Goal: Navigation & Orientation: Find specific page/section

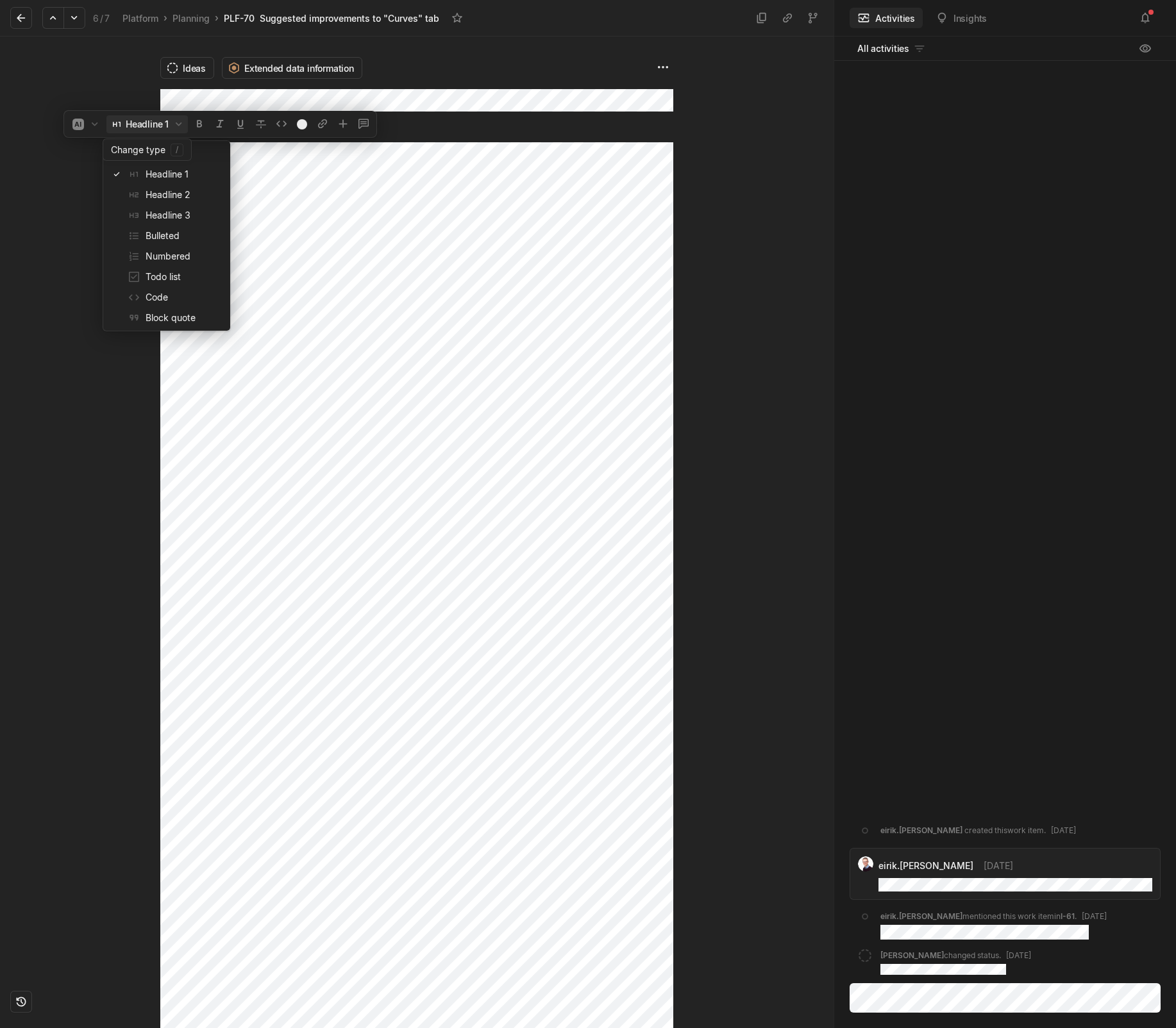
click at [141, 124] on button "Headline 1" at bounding box center [147, 124] width 81 height 18
click at [160, 158] on span "Paragraph" at bounding box center [184, 154] width 77 height 21
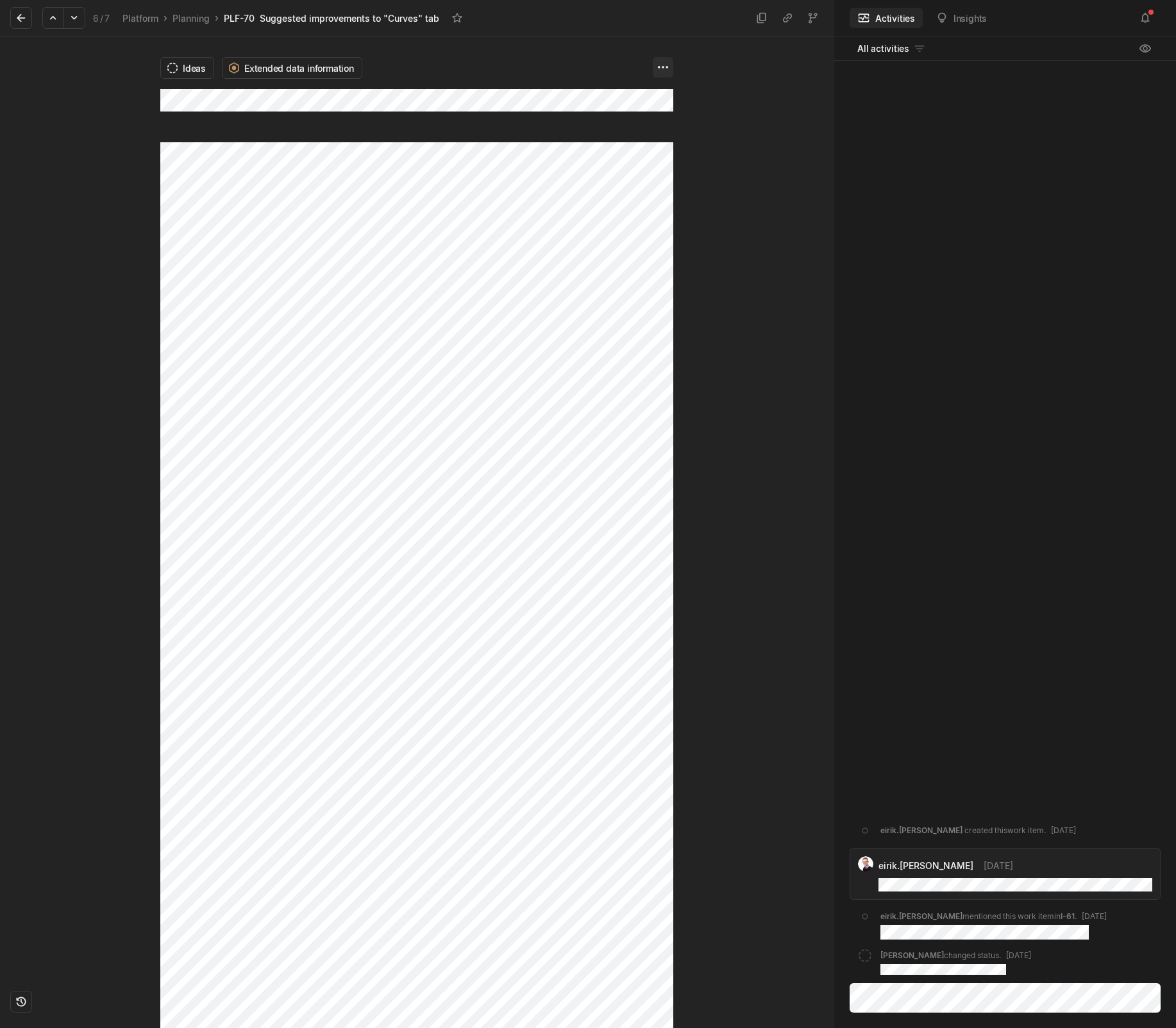
click at [661, 68] on html "Kontali Search / Updates 4 g then u My work = Feedback g then f Roadmaps g then…" at bounding box center [588, 514] width 1176 height 1028
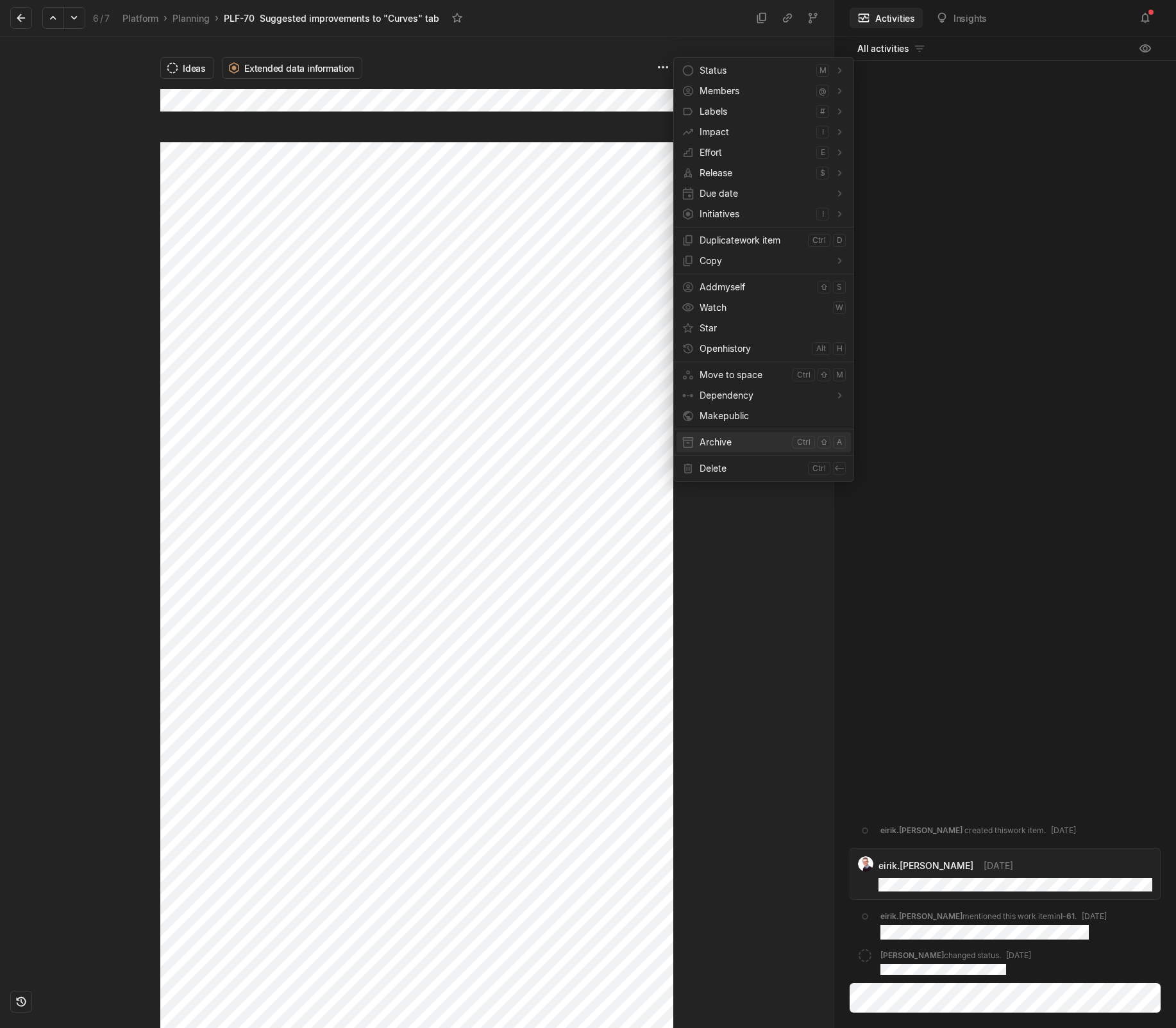
click at [721, 448] on span "Archive" at bounding box center [743, 442] width 88 height 21
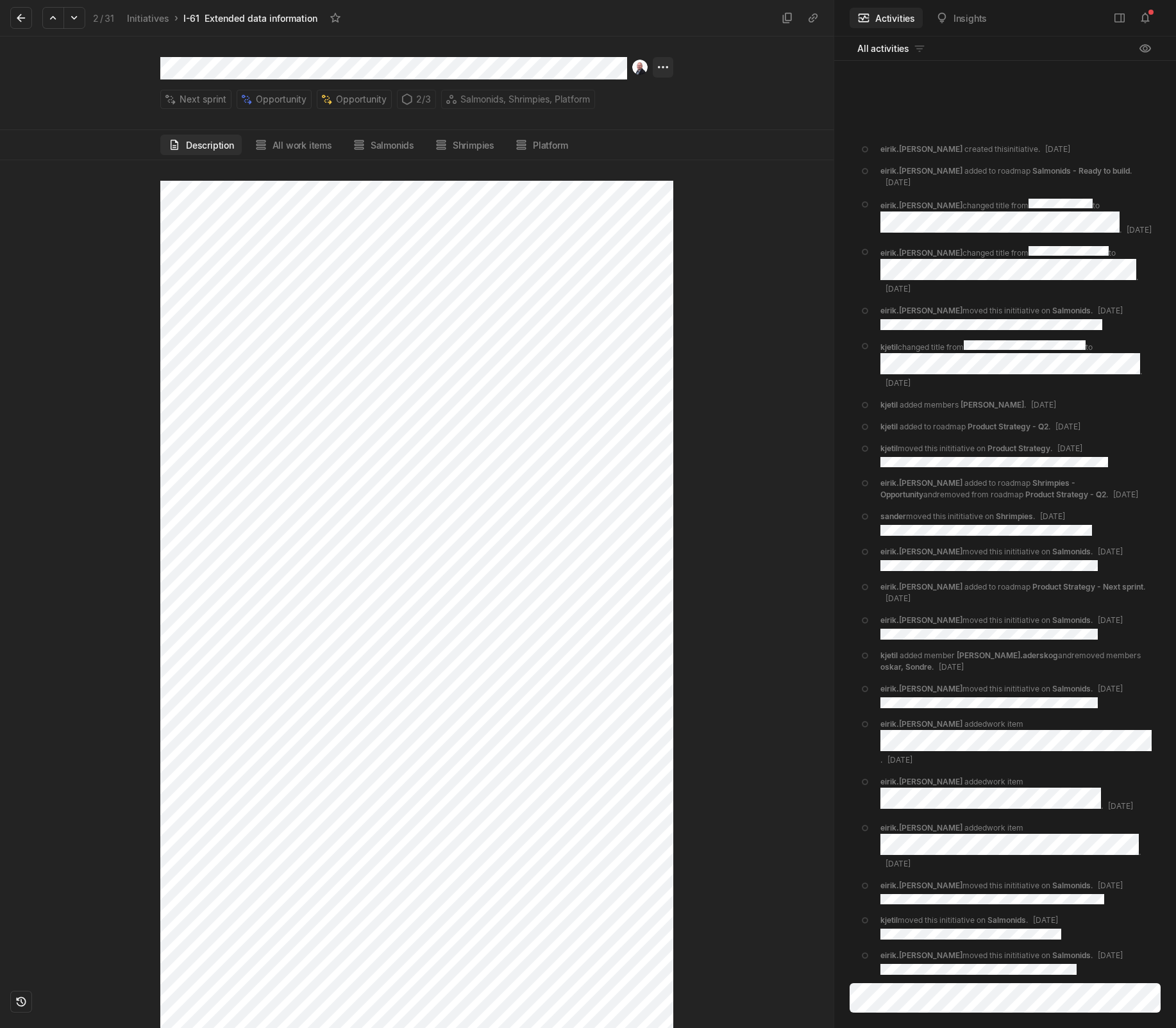
click at [668, 65] on html "Kontali Search / Updates 4 g then u My work = Feedback g then f Roadmaps g then…" at bounding box center [588, 514] width 1176 height 1028
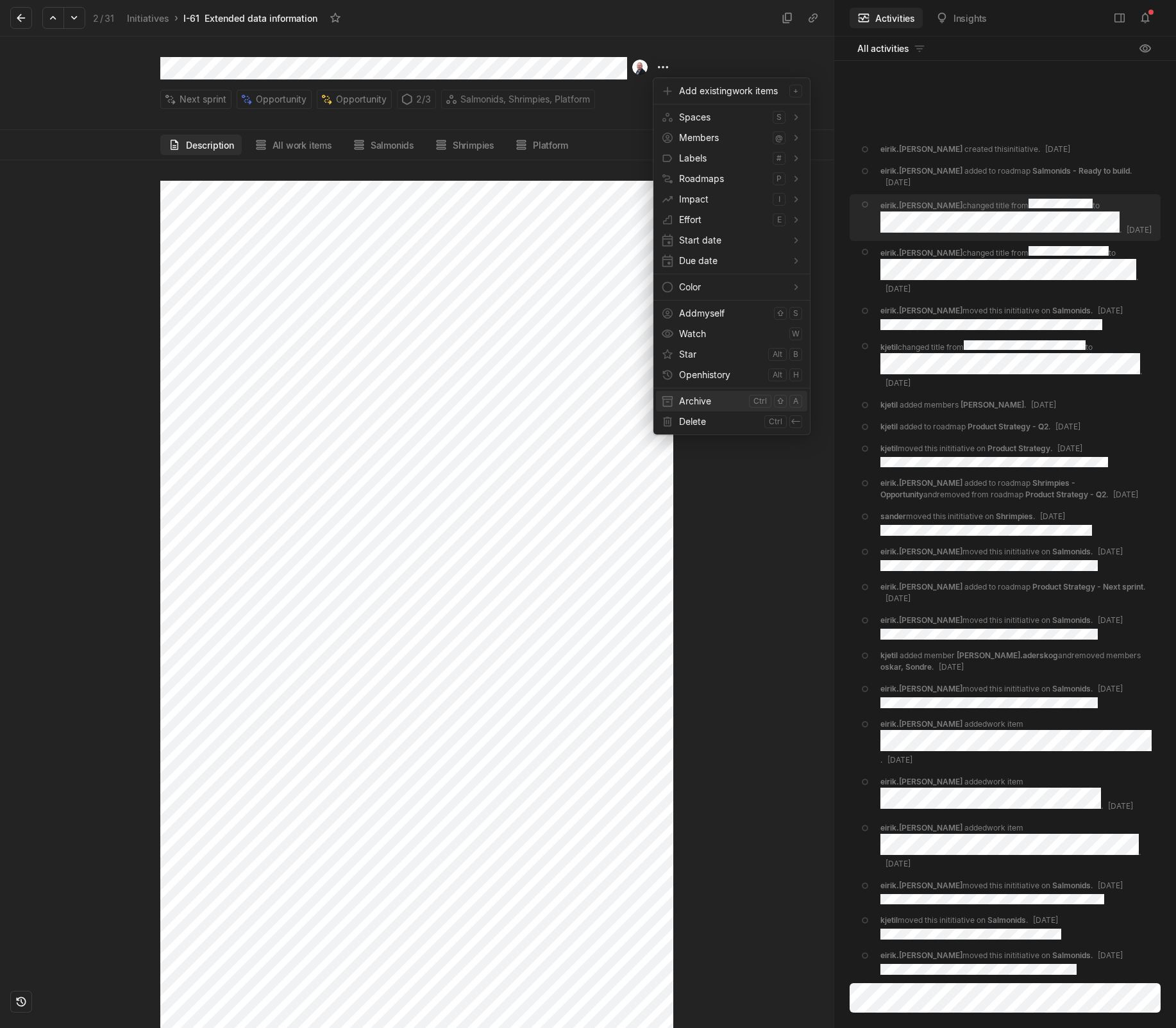
click at [727, 401] on span "Archive" at bounding box center [712, 401] width 65 height 21
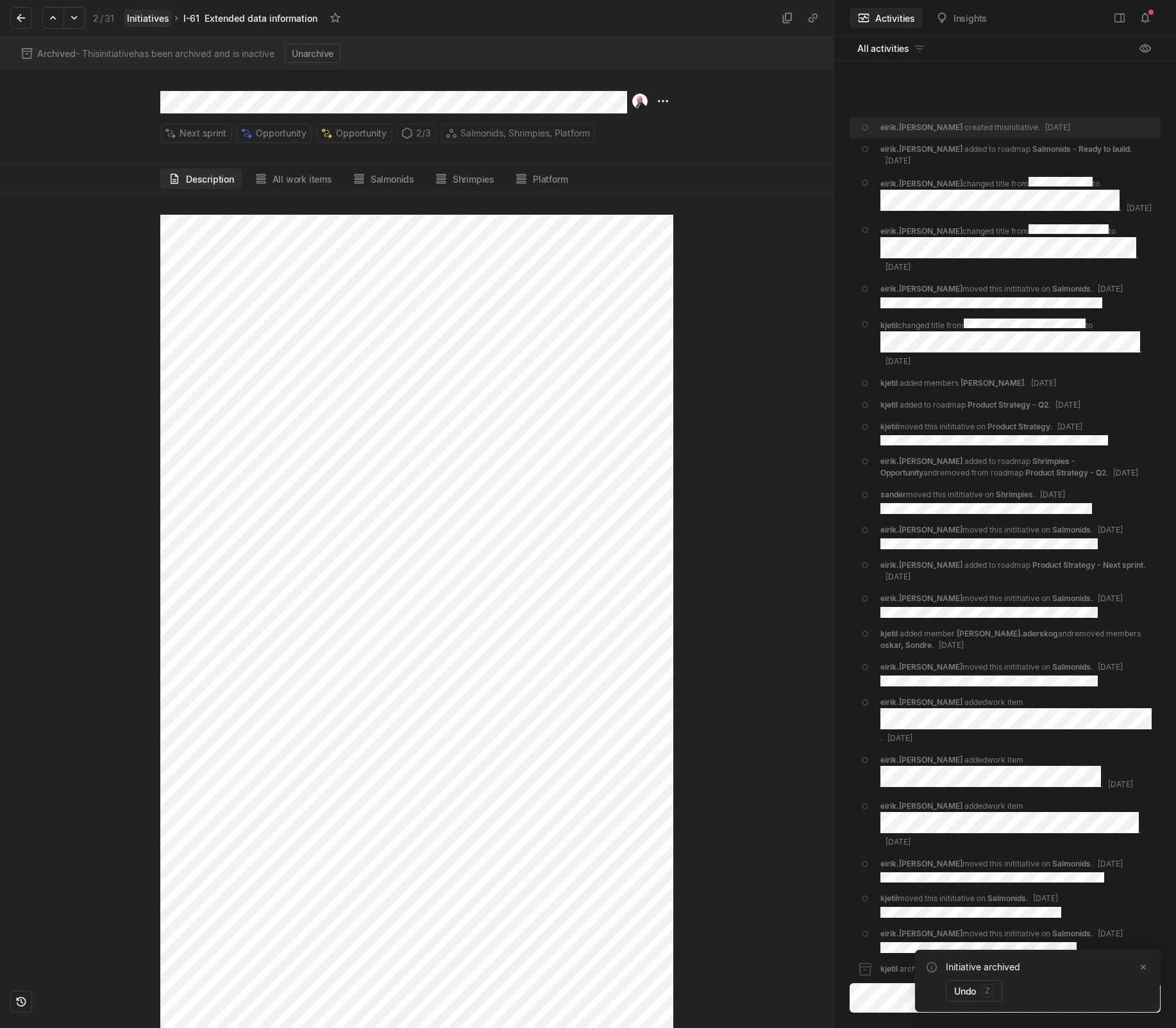
click at [160, 17] on link "Initiatives" at bounding box center [148, 18] width 47 height 17
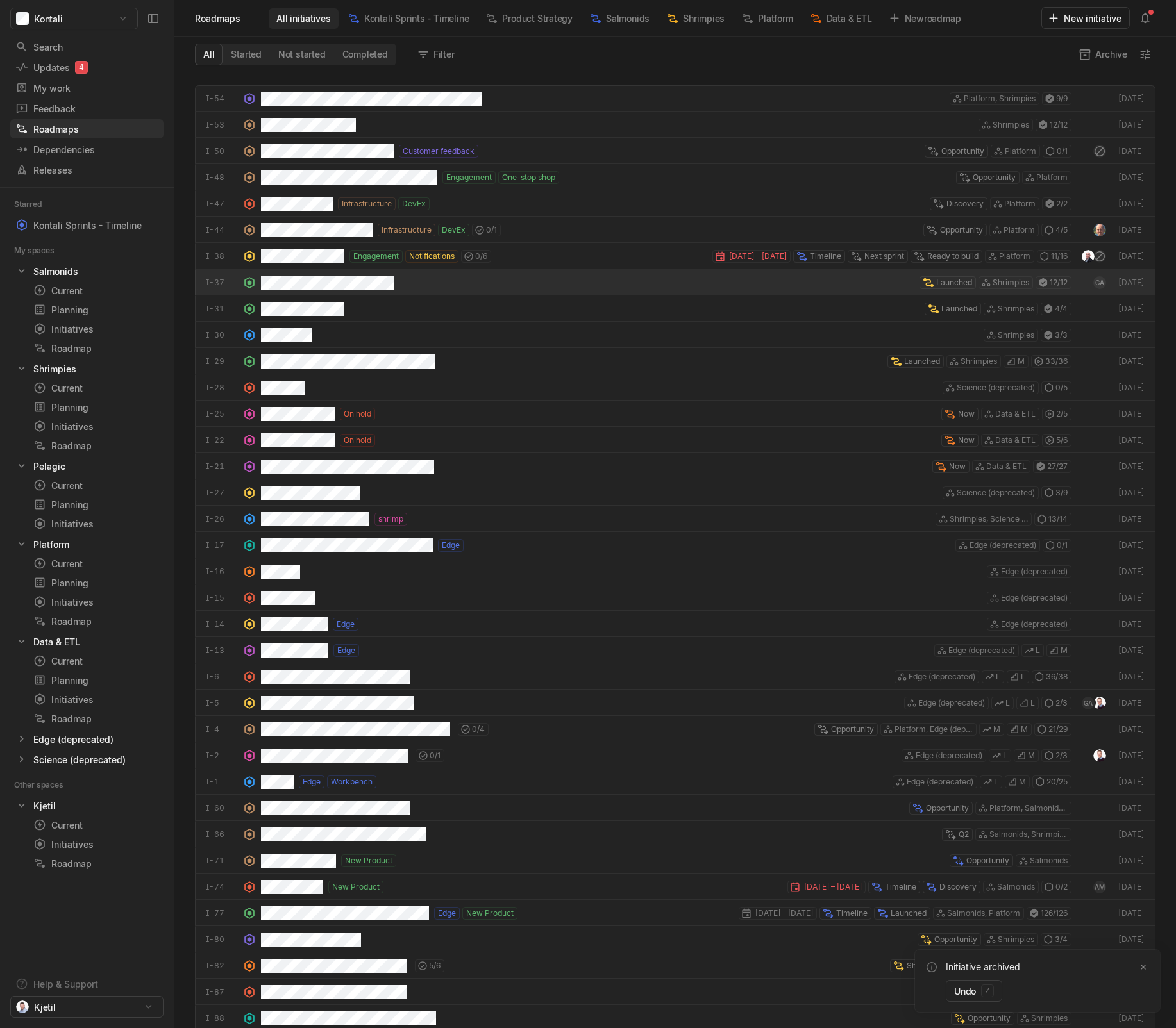
scroll to position [949, 995]
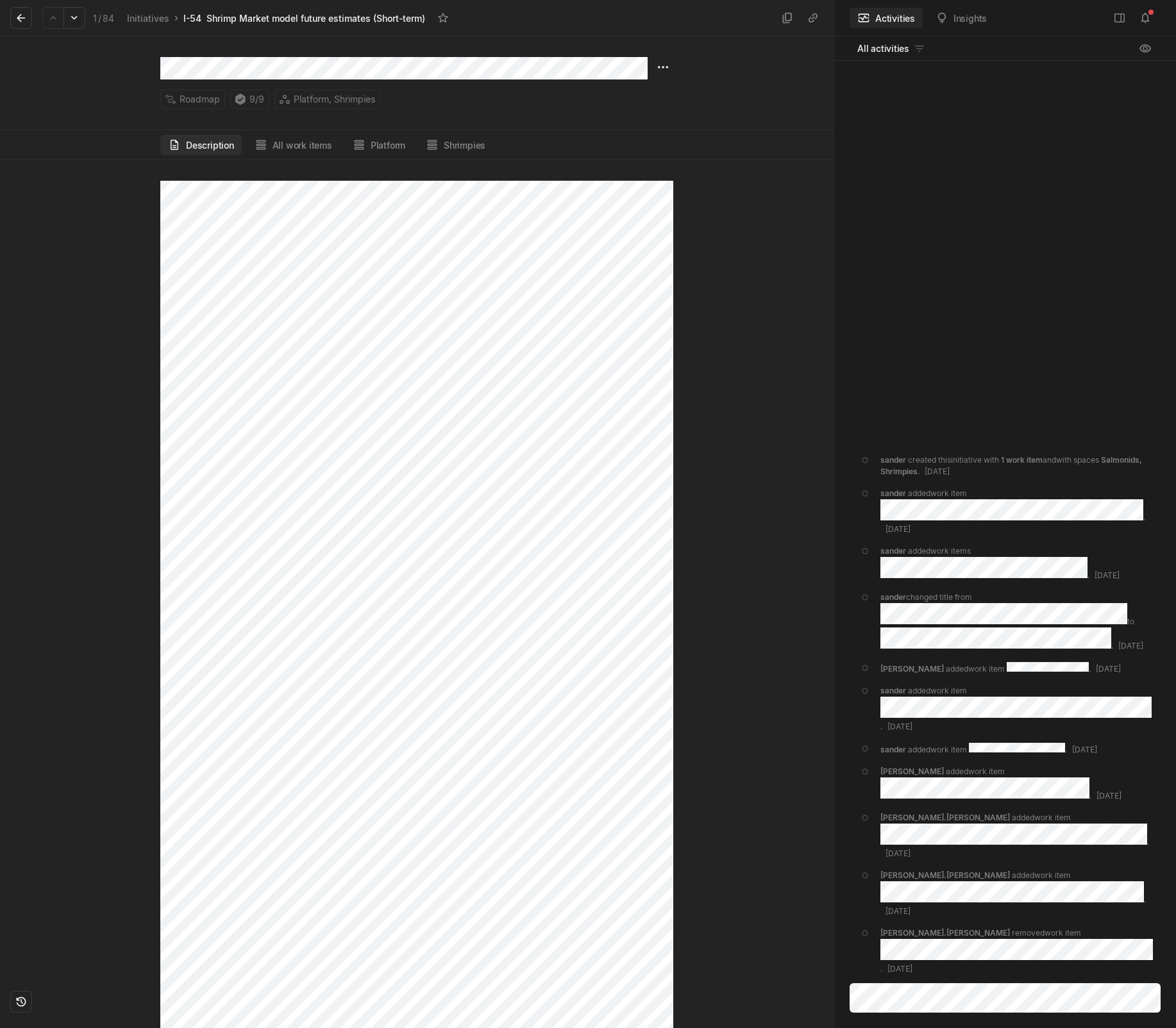
scroll to position [589, 0]
click at [297, 141] on button "All work items" at bounding box center [293, 144] width 93 height 21
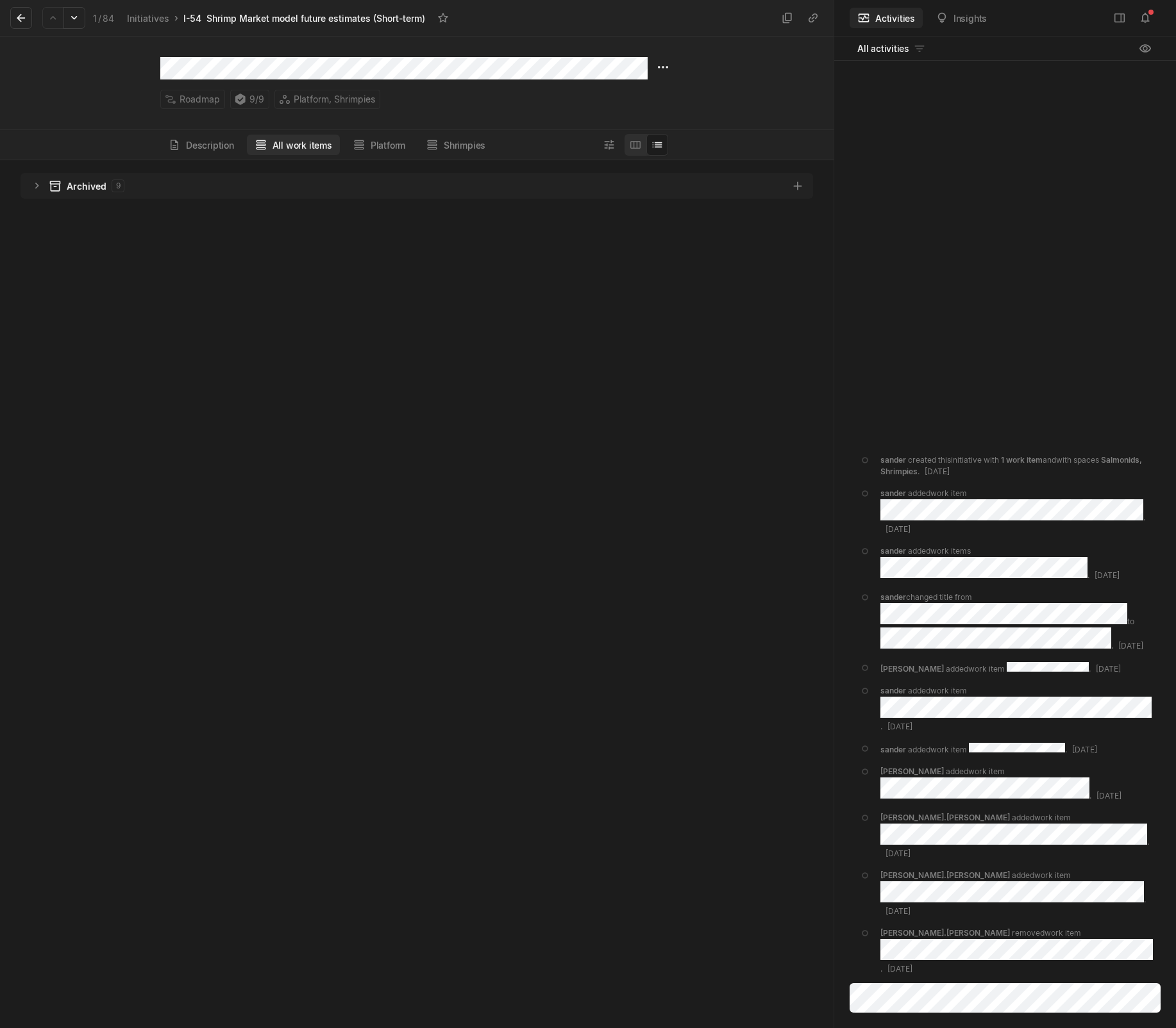
scroll to position [861, 827]
click at [41, 190] on icon "grid" at bounding box center [37, 185] width 13 height 13
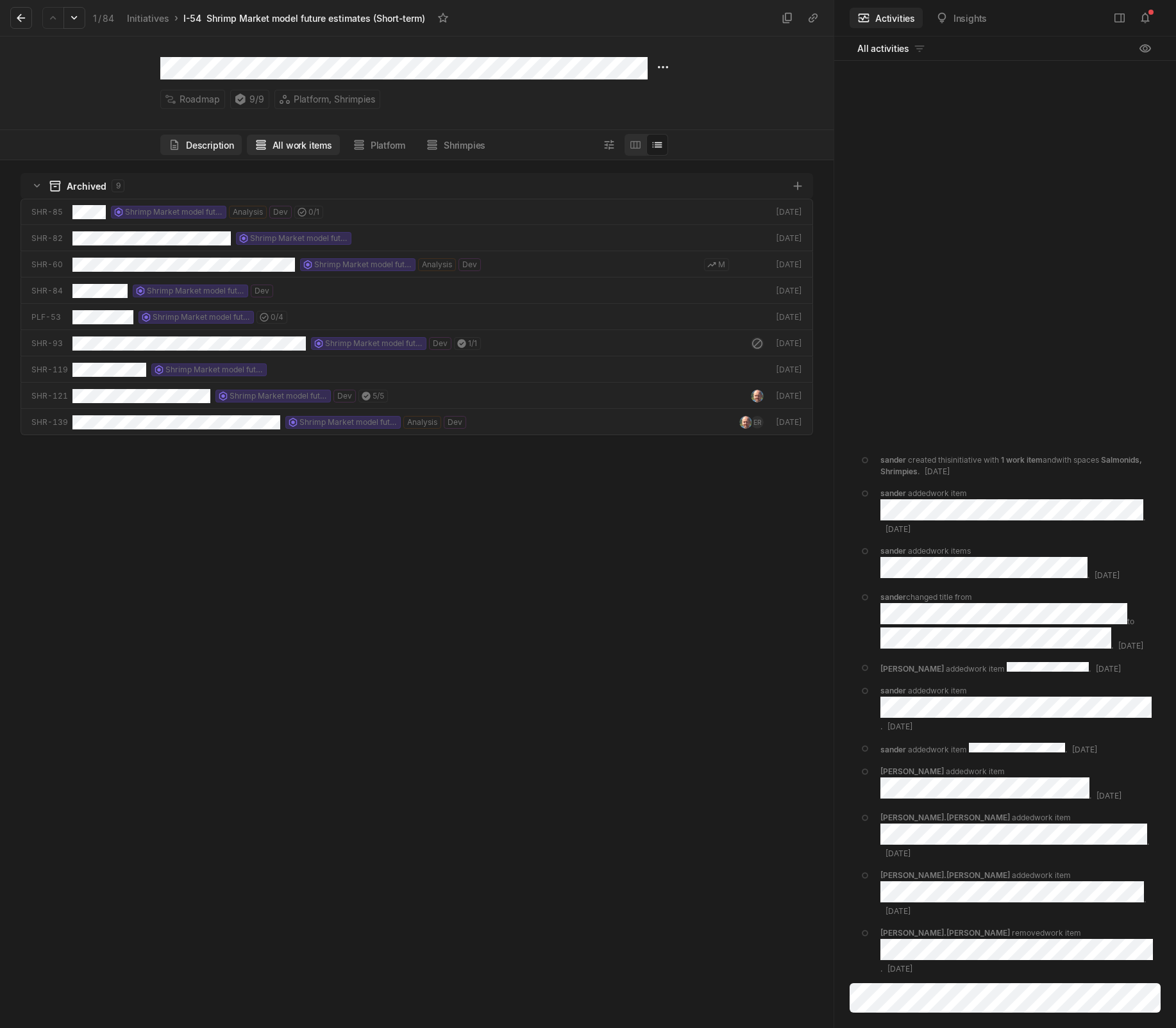
click at [202, 145] on button "Description" at bounding box center [200, 144] width 81 height 21
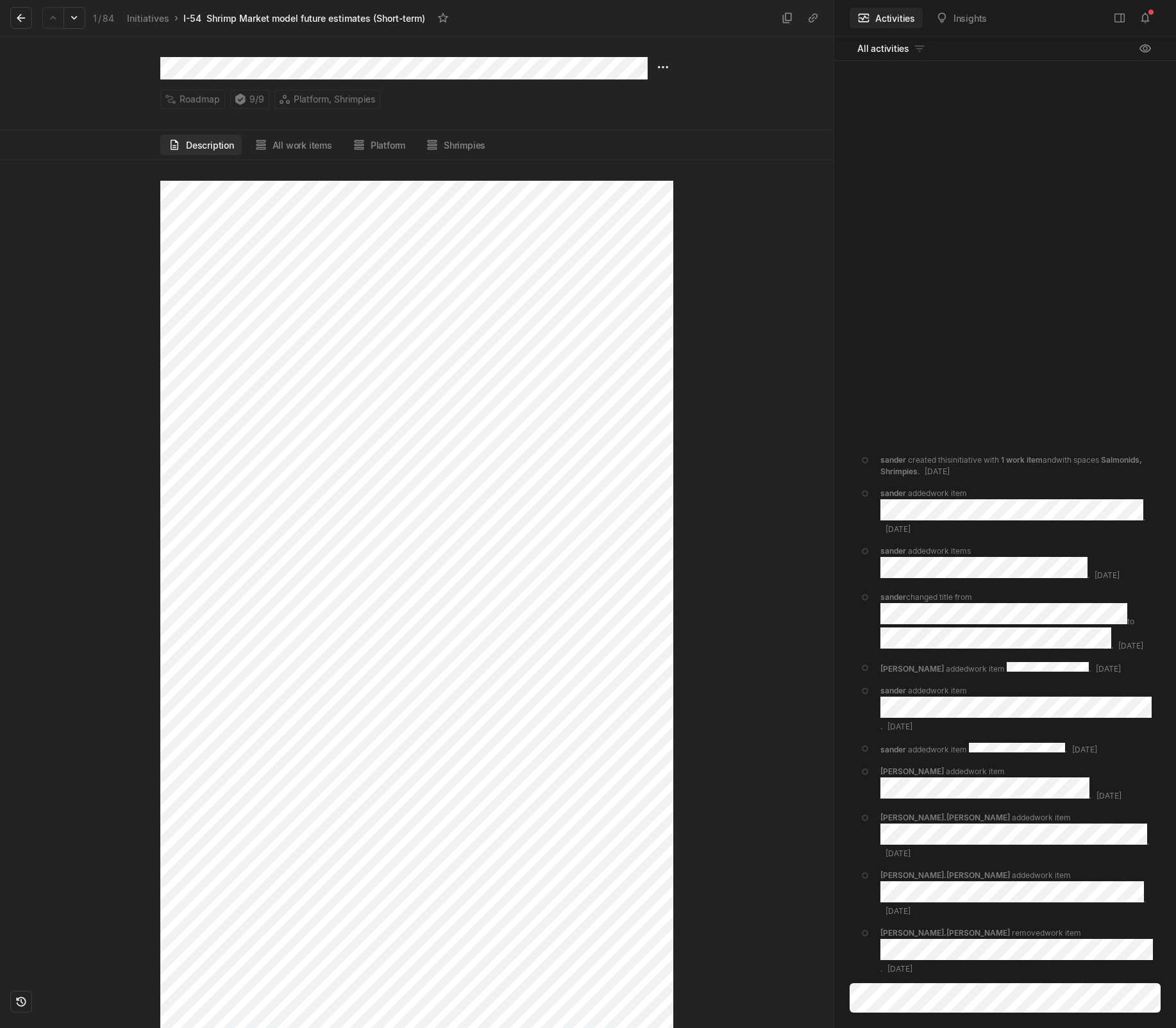
scroll to position [348, 0]
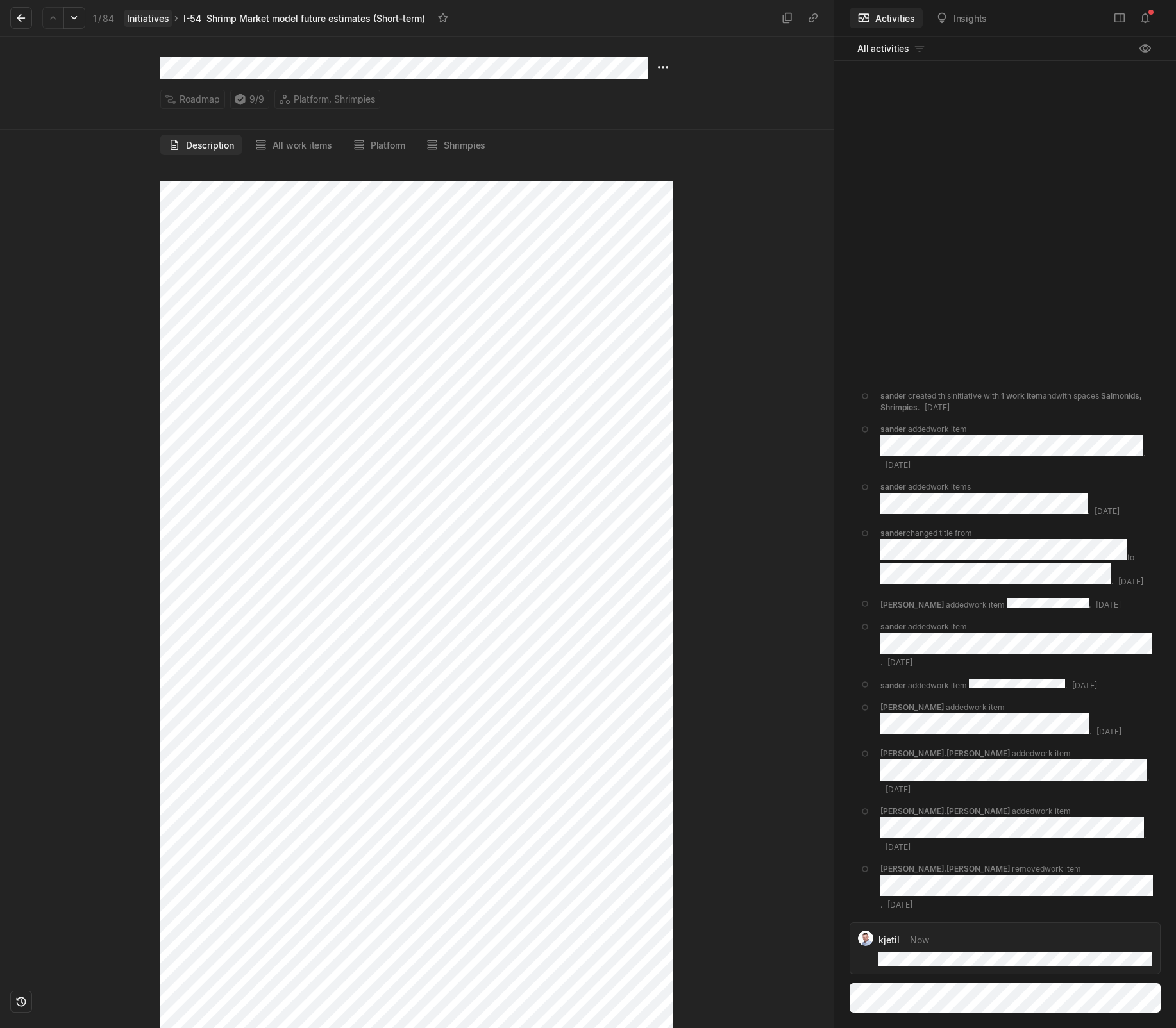
click at [154, 12] on link "Initiatives" at bounding box center [148, 18] width 47 height 17
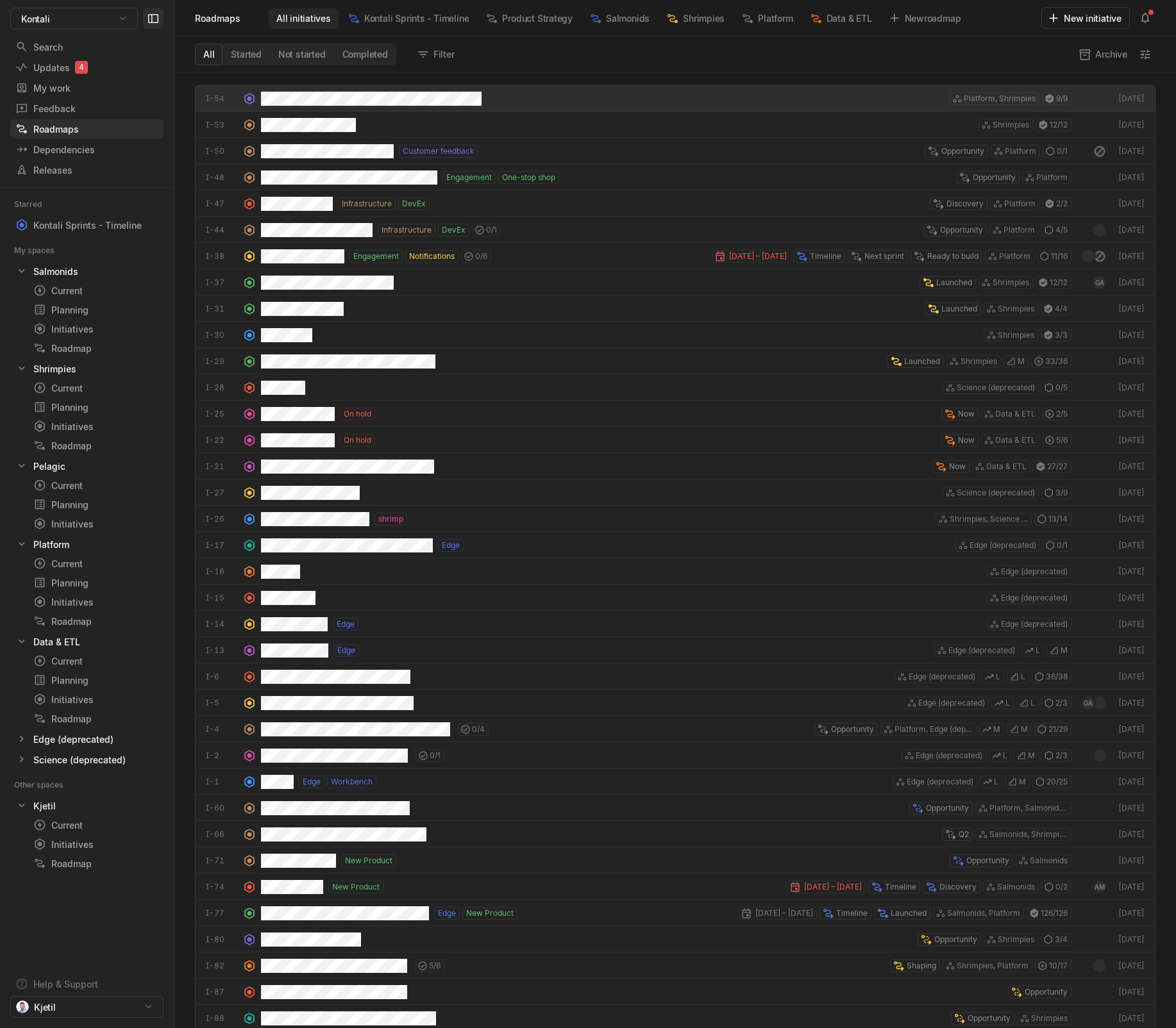
scroll to position [949, 995]
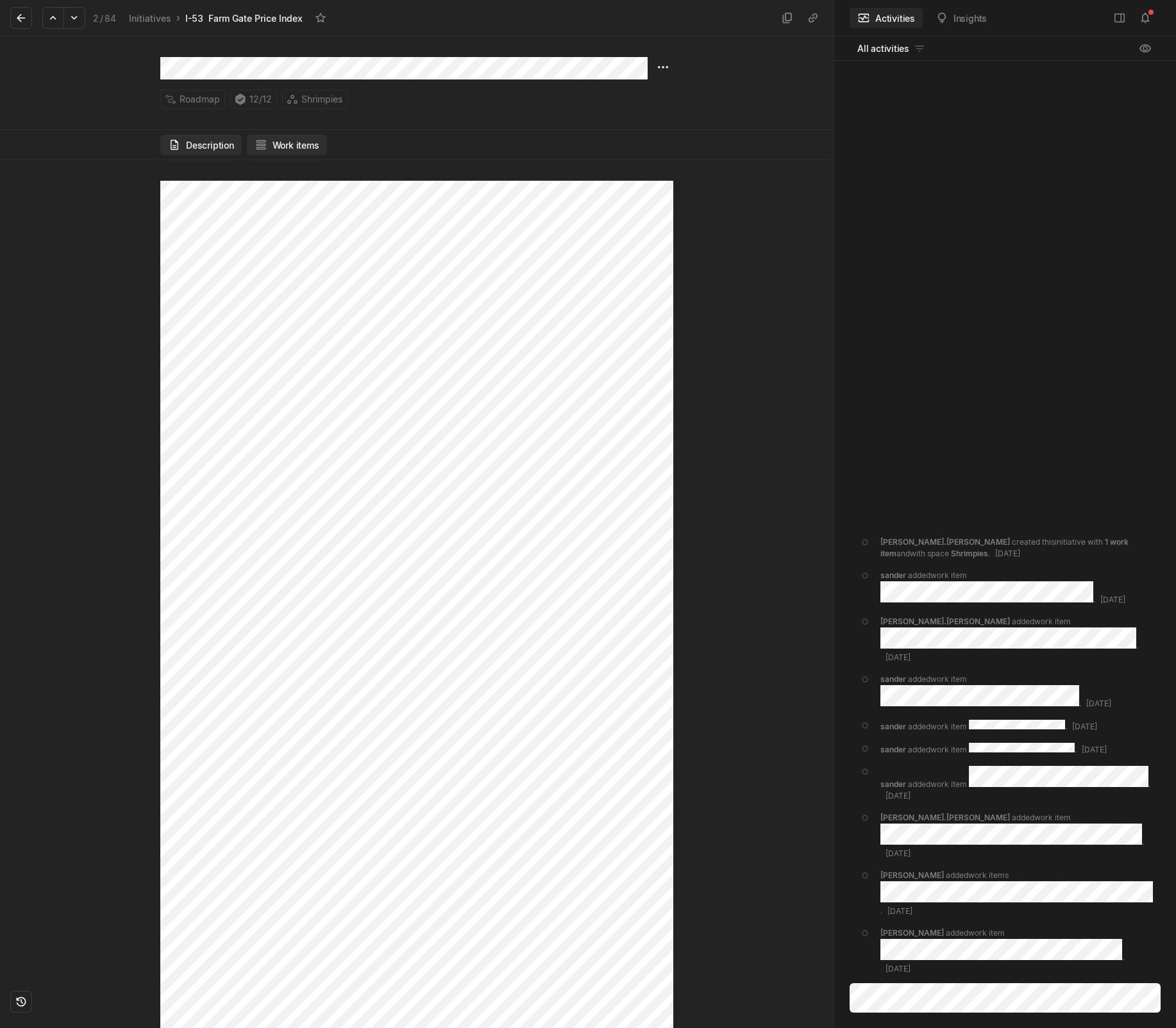
click at [276, 143] on button "Work items" at bounding box center [287, 144] width 80 height 21
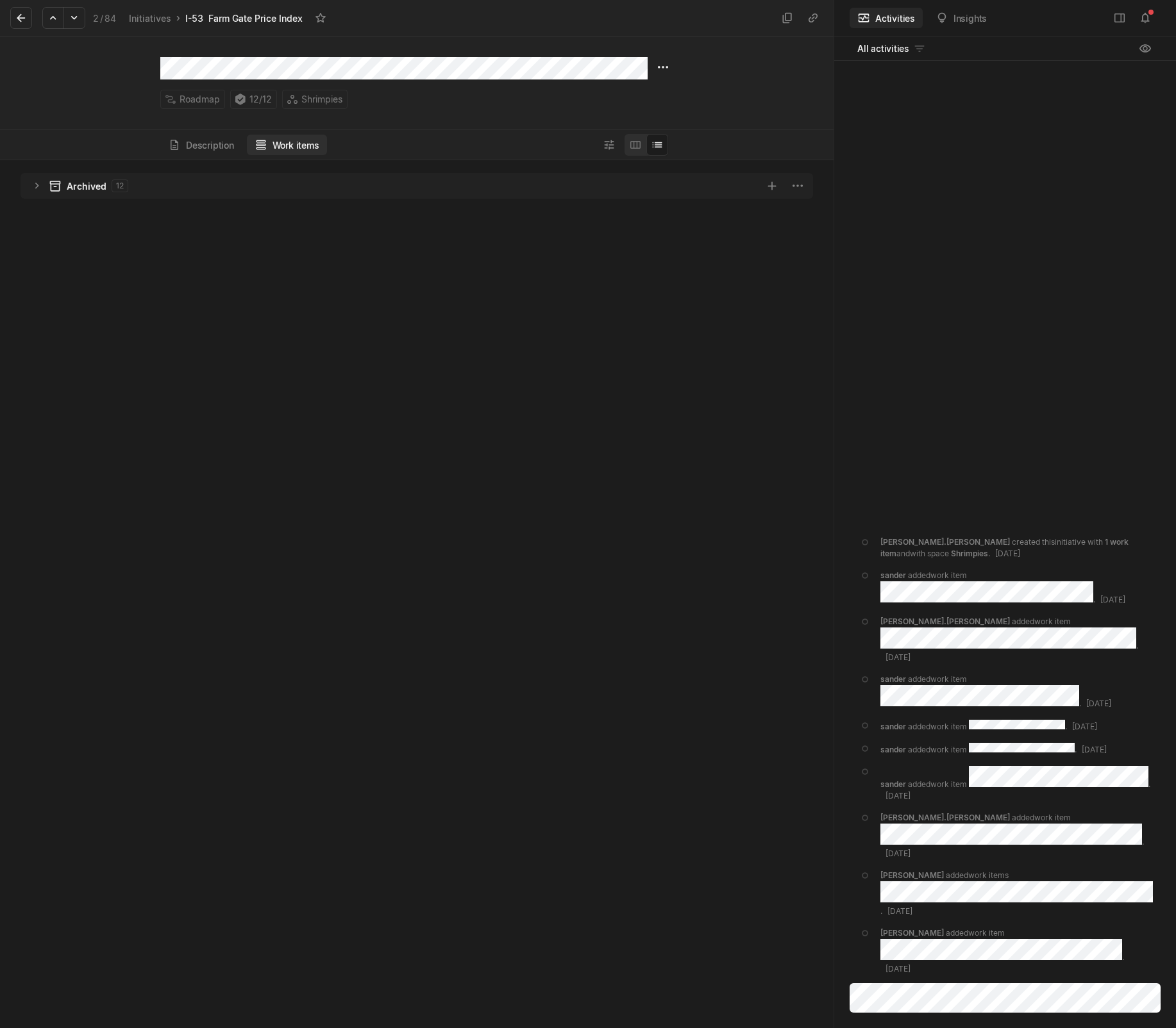
scroll to position [861, 827]
click at [38, 186] on icon "grid" at bounding box center [37, 185] width 4 height 5
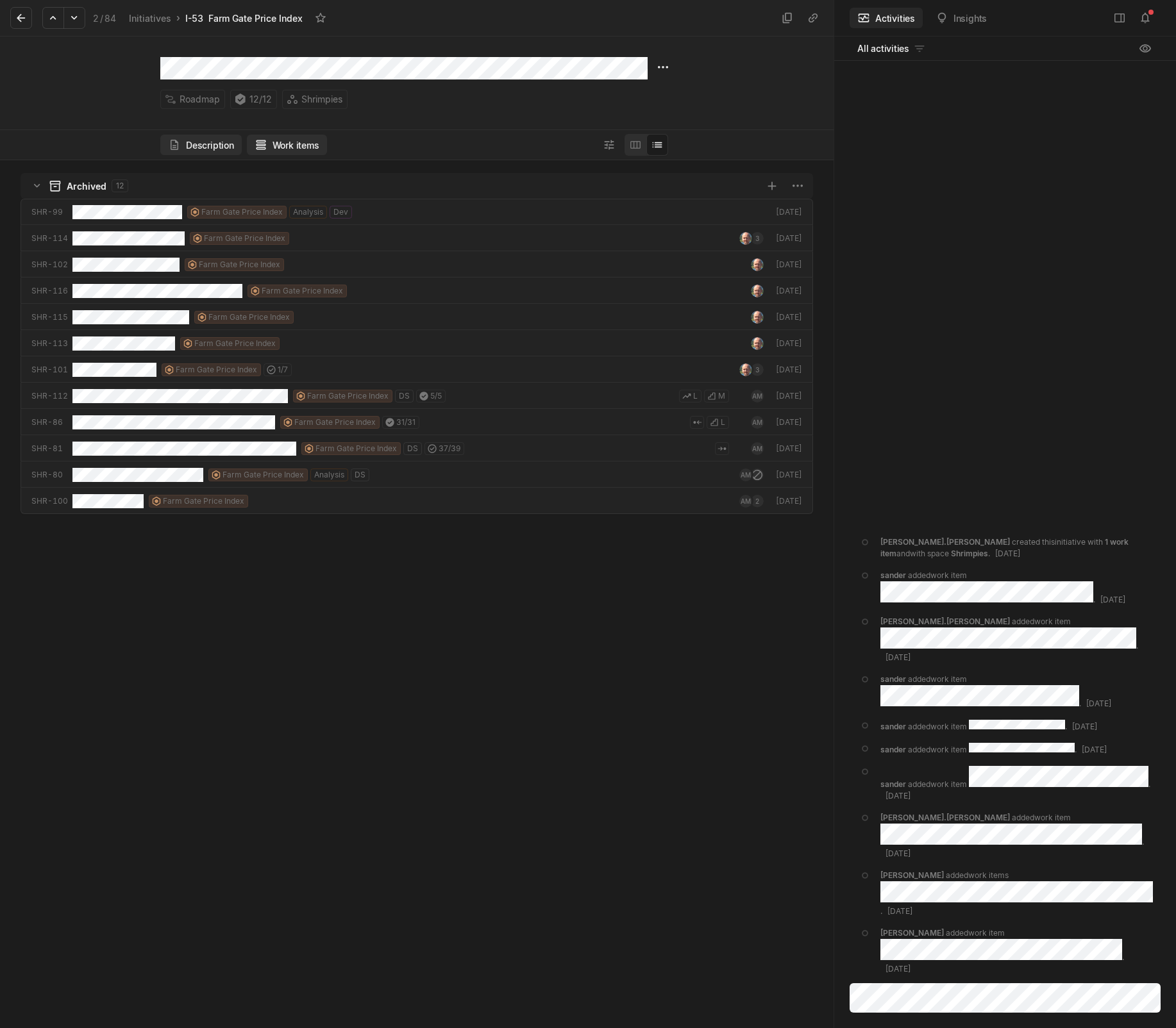
click at [198, 141] on button "Description" at bounding box center [200, 144] width 81 height 21
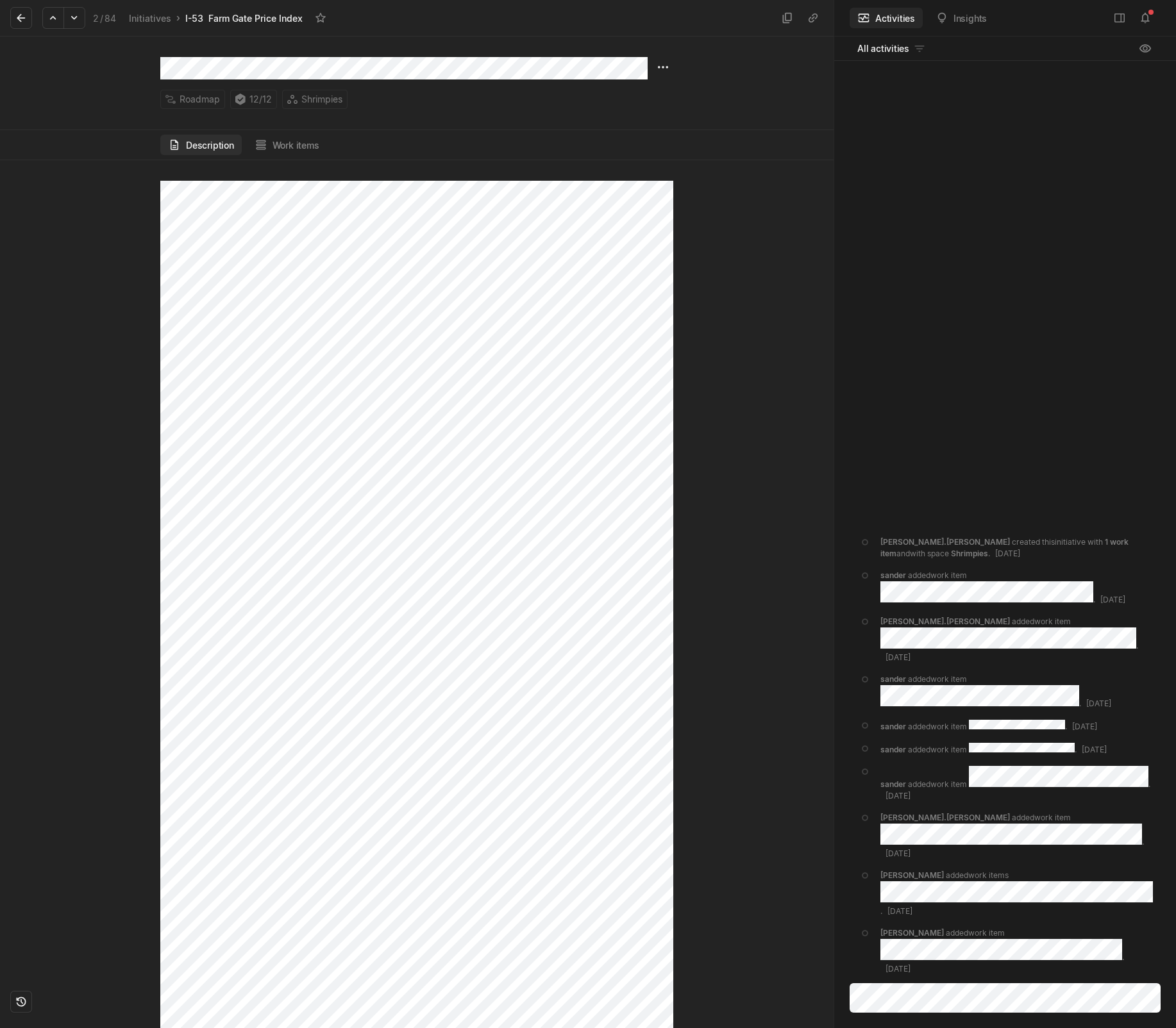
scroll to position [1858, 0]
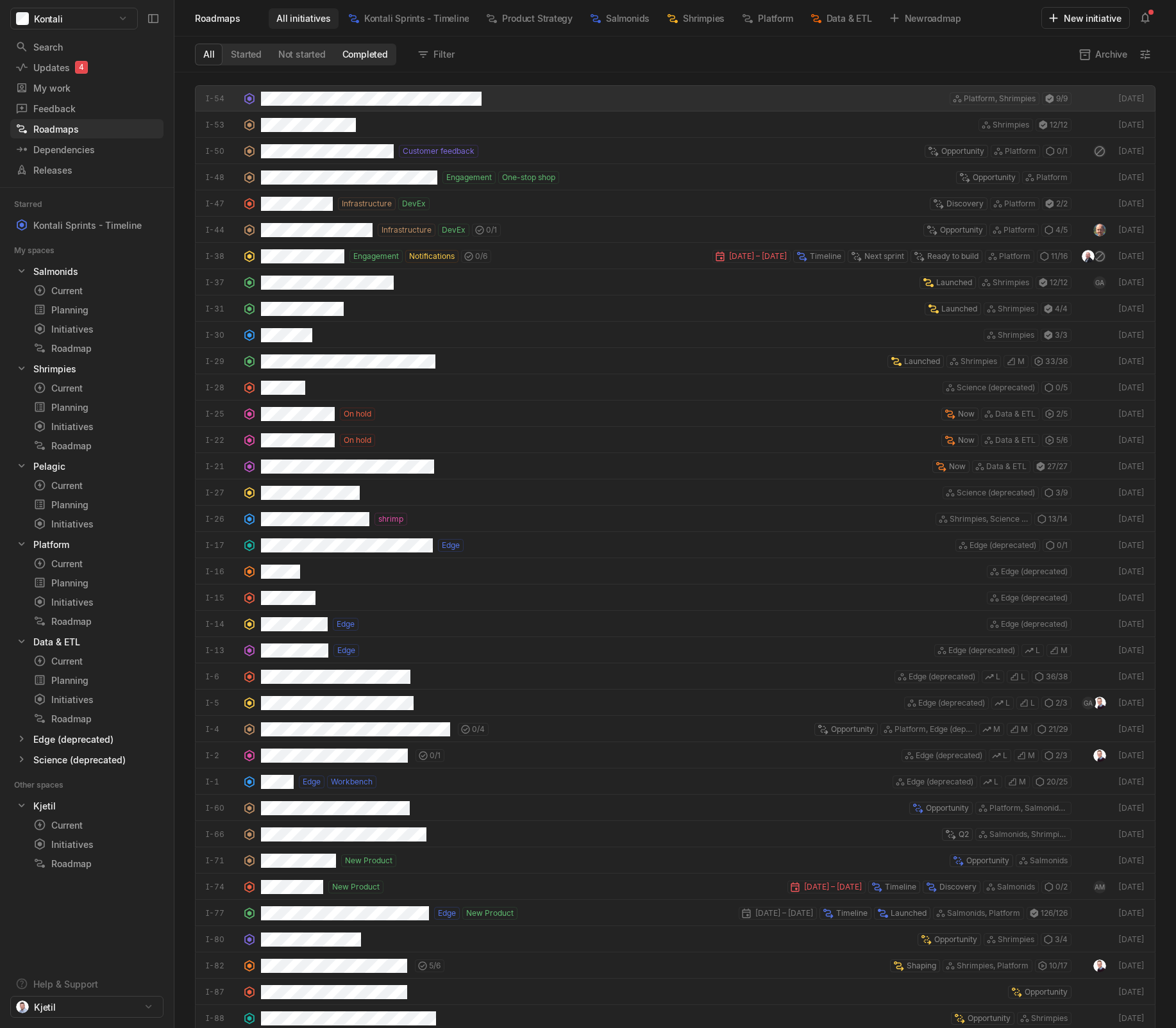
scroll to position [949, 995]
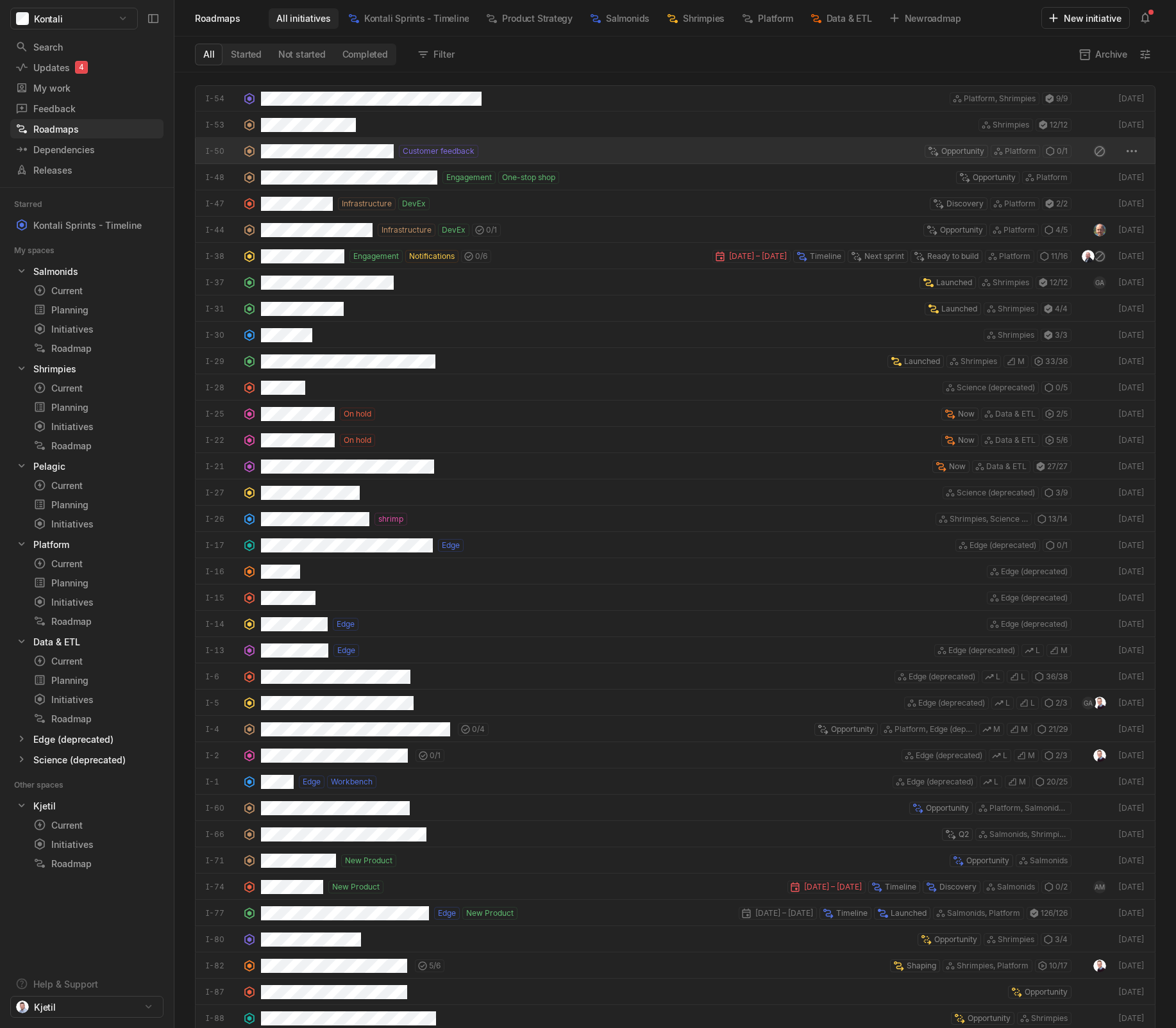
click at [328, 160] on div "Customer feedback" at bounding box center [369, 151] width 217 height 26
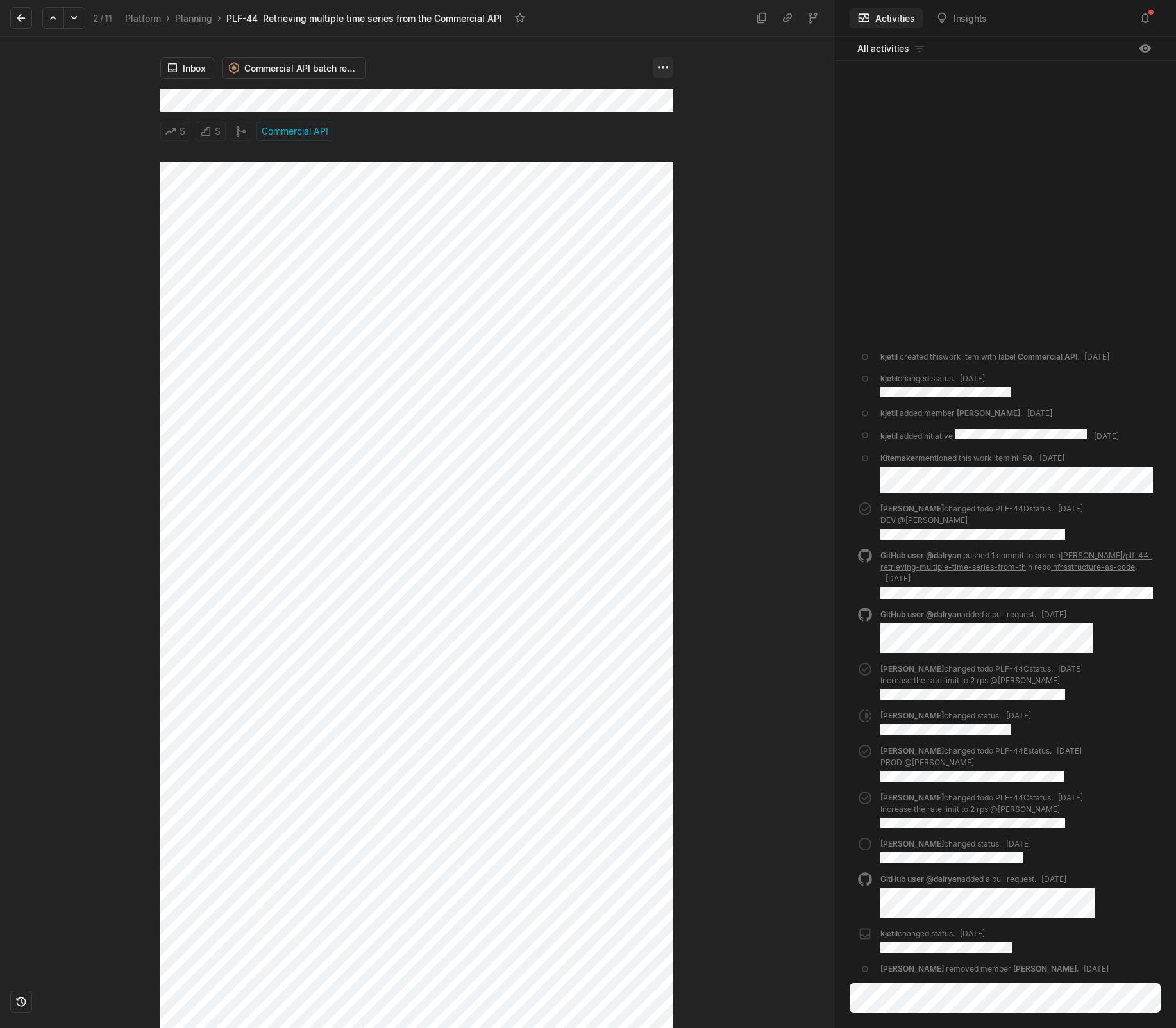
click at [661, 70] on html "Kontali Search / Updates 4 g then u My work = Feedback g then f Roadmaps g then…" at bounding box center [588, 514] width 1176 height 1028
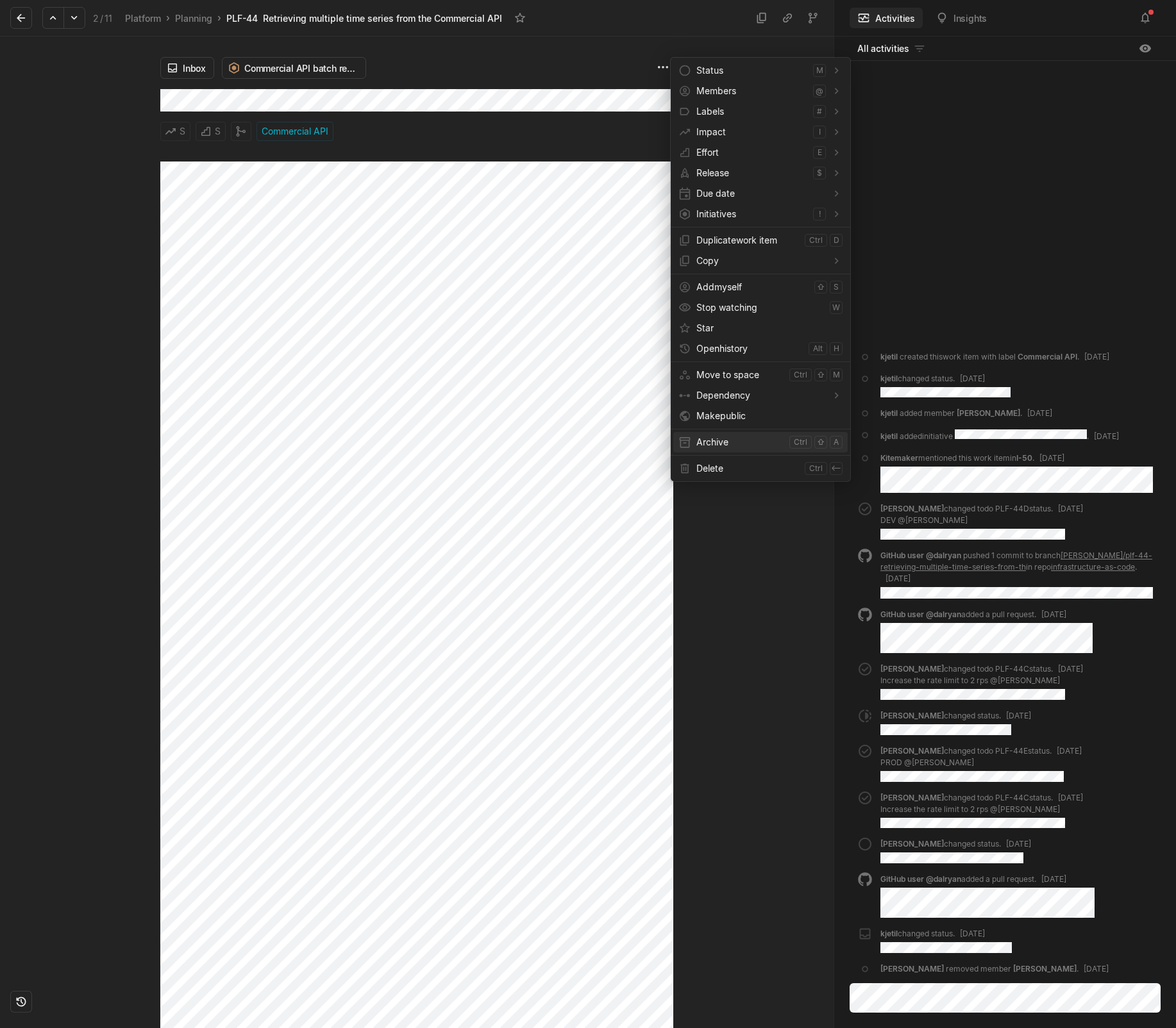
click at [718, 449] on span "Archive" at bounding box center [740, 442] width 88 height 21
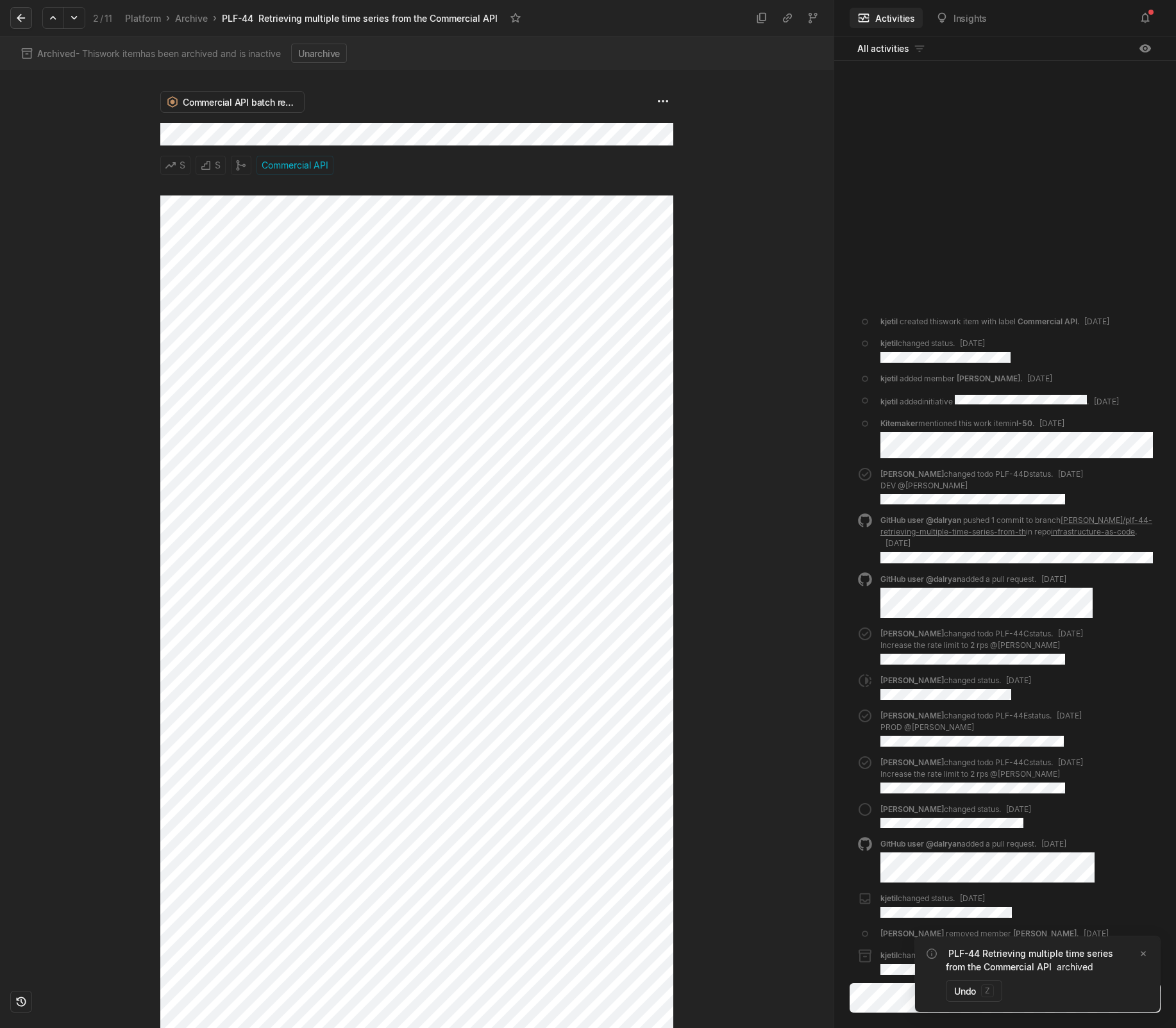
click at [26, 22] on icon at bounding box center [21, 18] width 13 height 13
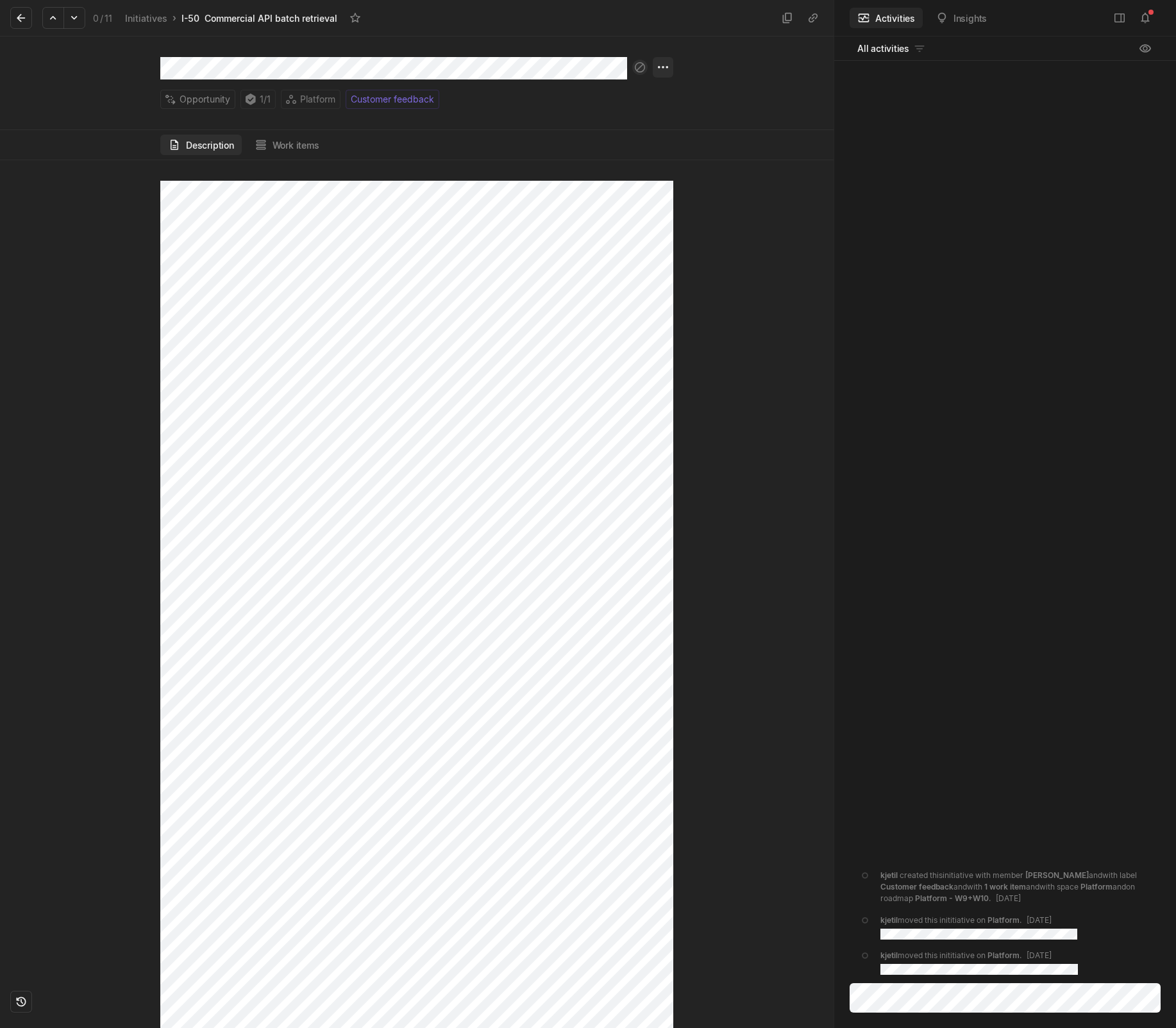
click at [667, 62] on html "Kontali Search / Updates 4 g then u My work = Feedback g then f Roadmaps g then…" at bounding box center [588, 514] width 1176 height 1028
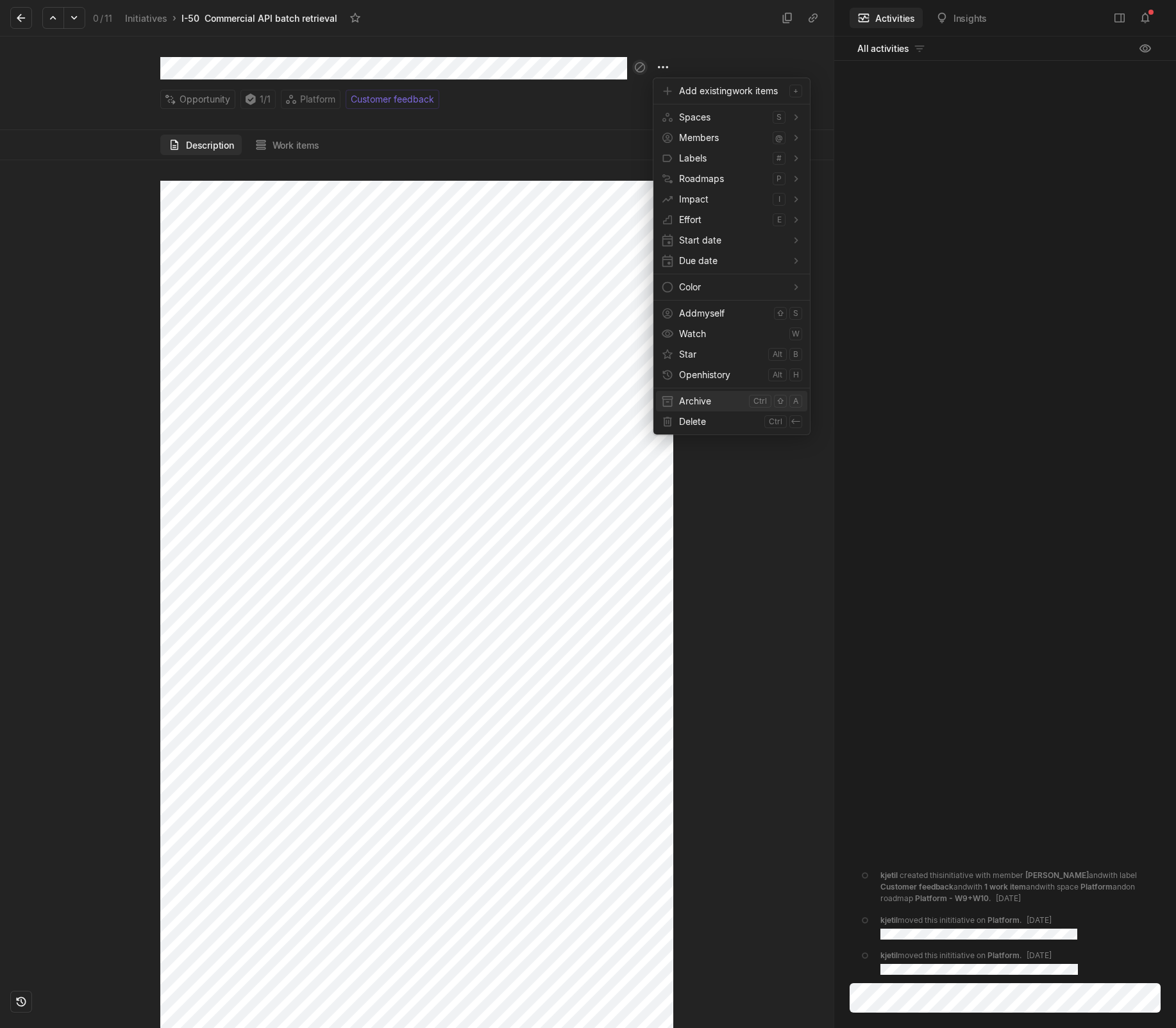
click at [714, 406] on span "Archive" at bounding box center [712, 401] width 65 height 21
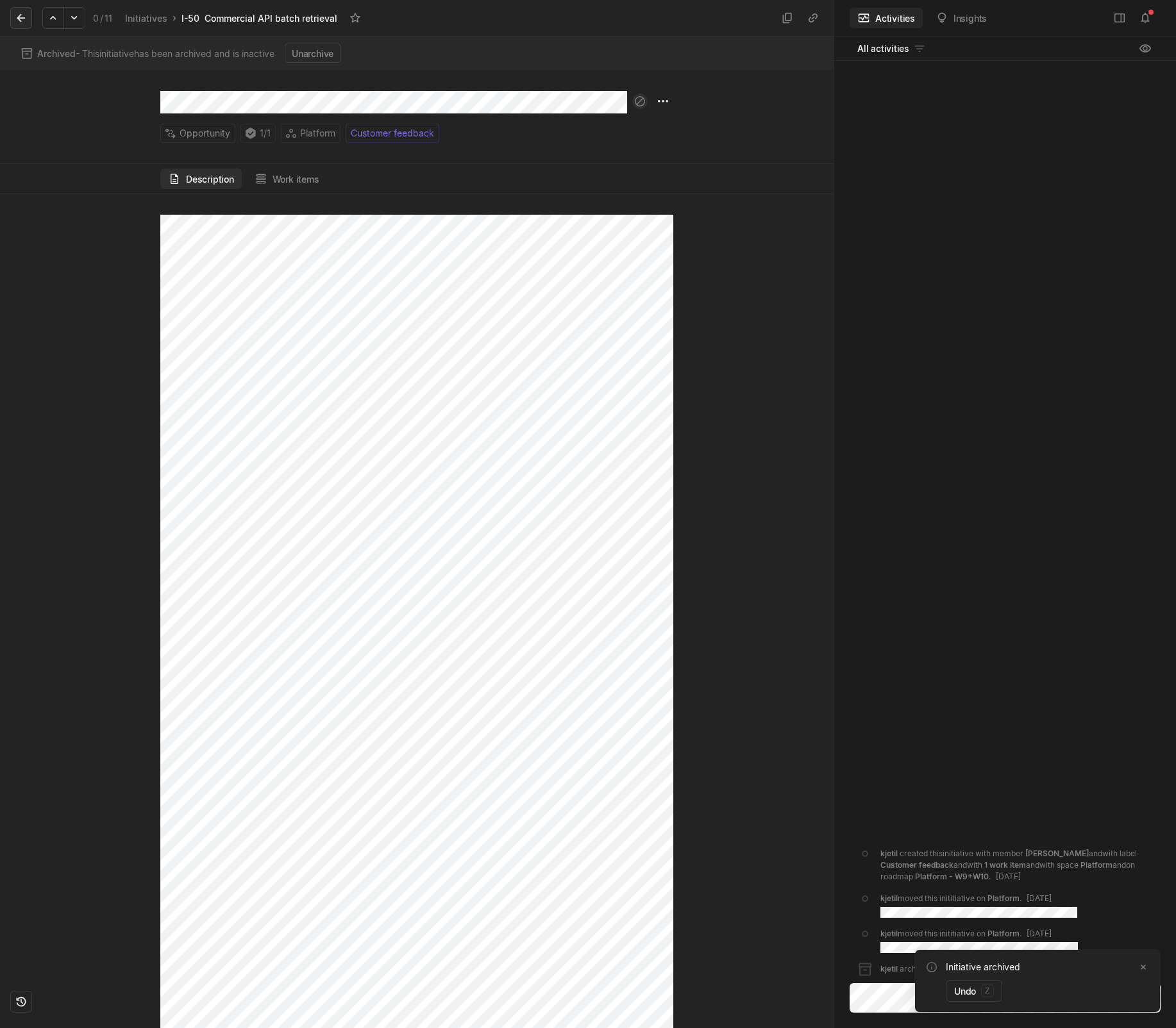
click at [17, 21] on icon at bounding box center [21, 18] width 13 height 13
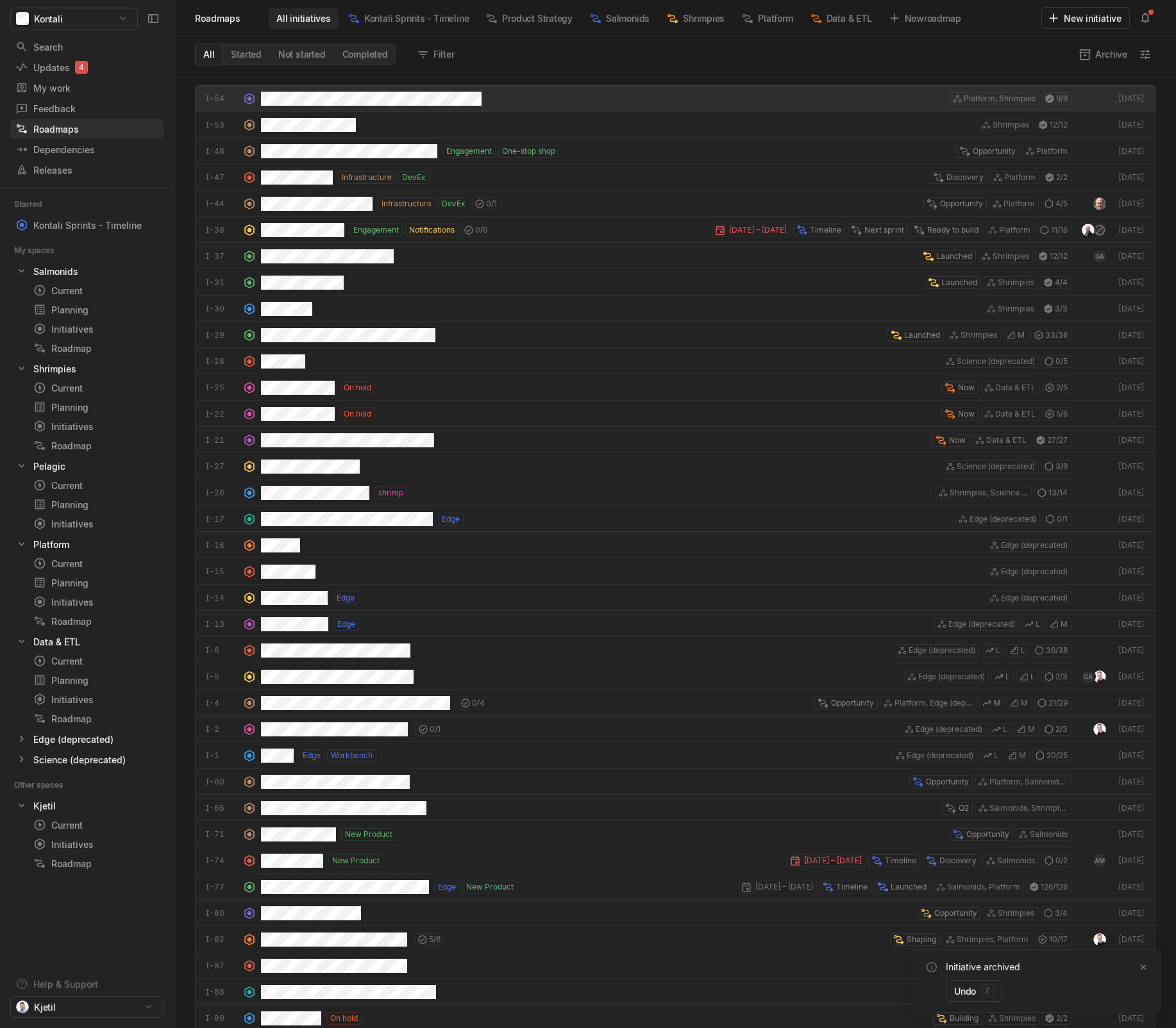
scroll to position [949, 995]
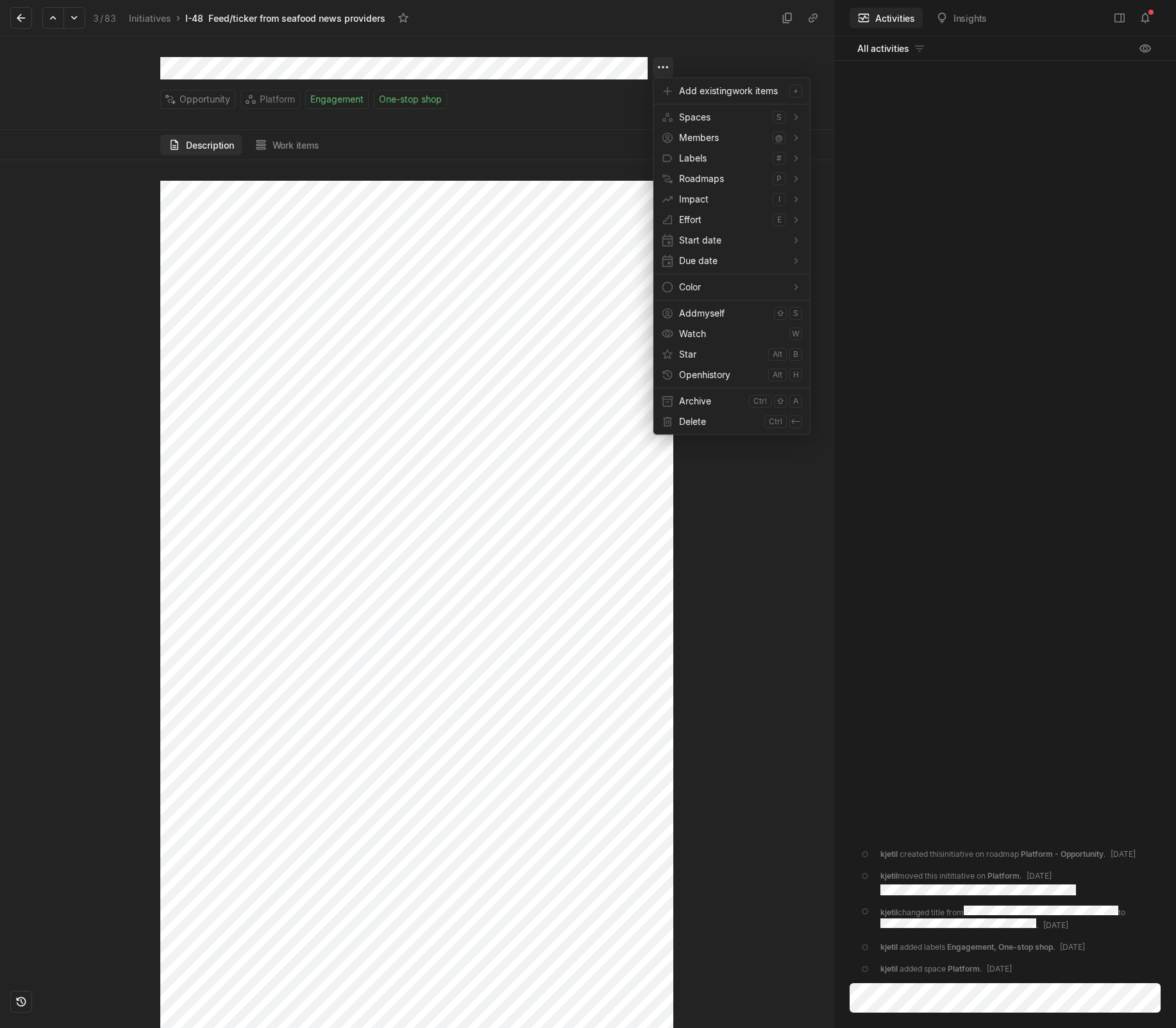
click at [661, 66] on html "Kontali Search / Updates 4 g then u My work = Feedback g then f Roadmaps g then…" at bounding box center [588, 514] width 1176 height 1028
click at [698, 406] on span "Archive" at bounding box center [712, 401] width 65 height 21
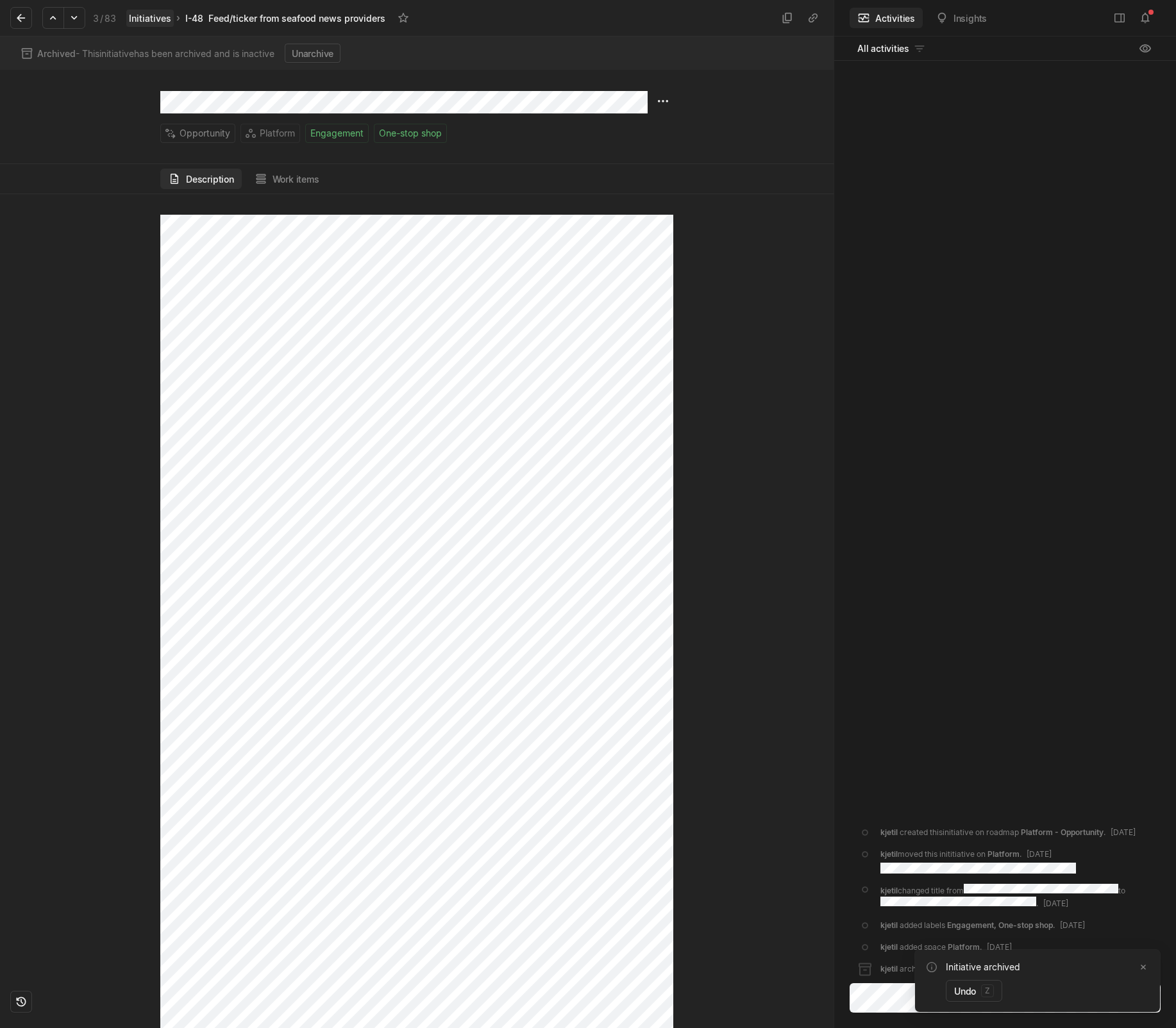
click at [149, 21] on link "Initiatives" at bounding box center [149, 18] width 47 height 17
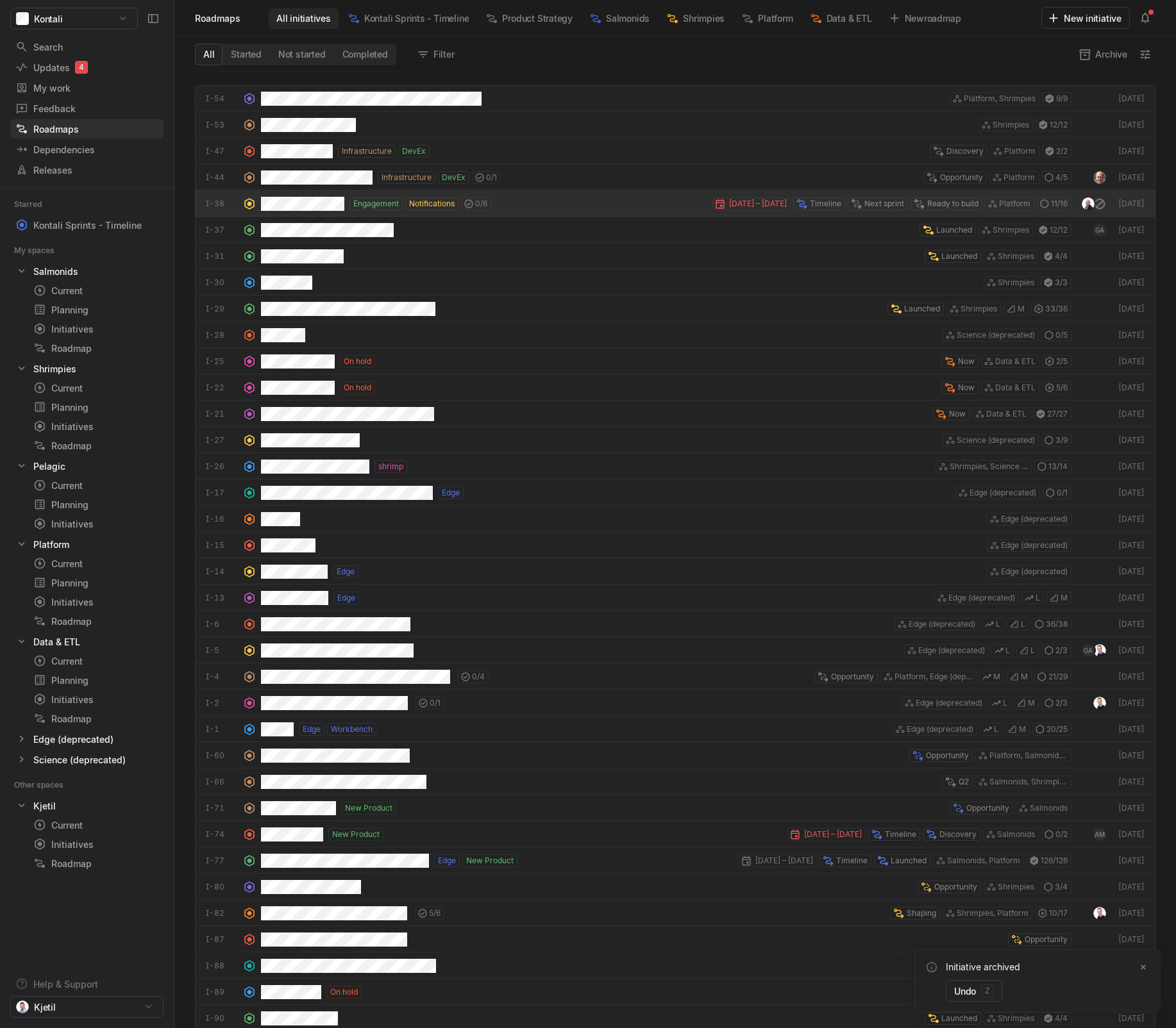
scroll to position [949, 995]
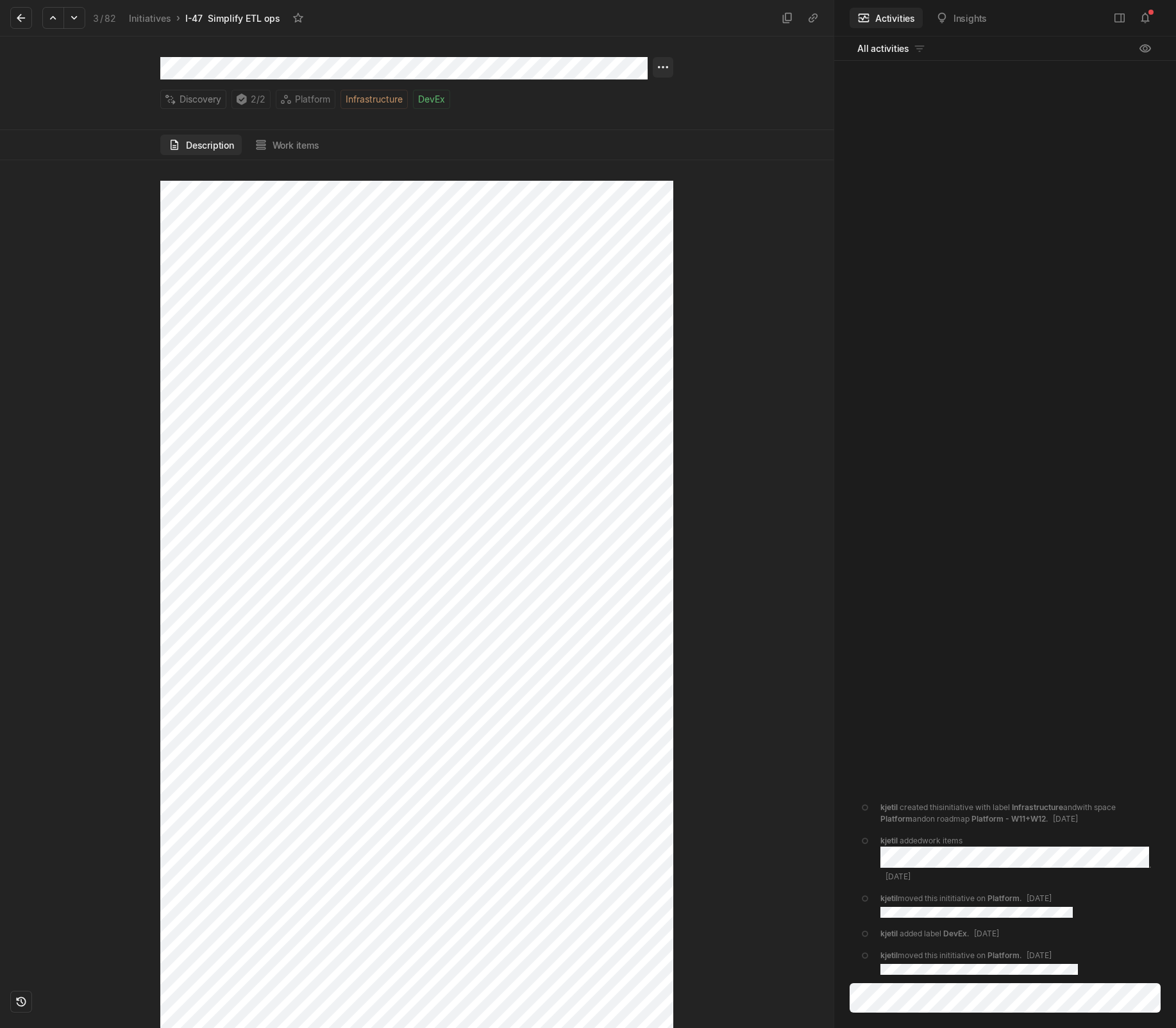
click at [668, 65] on html "Kontali Search / Updates 4 g then u My work = Feedback g then f Roadmaps g then…" at bounding box center [588, 514] width 1176 height 1028
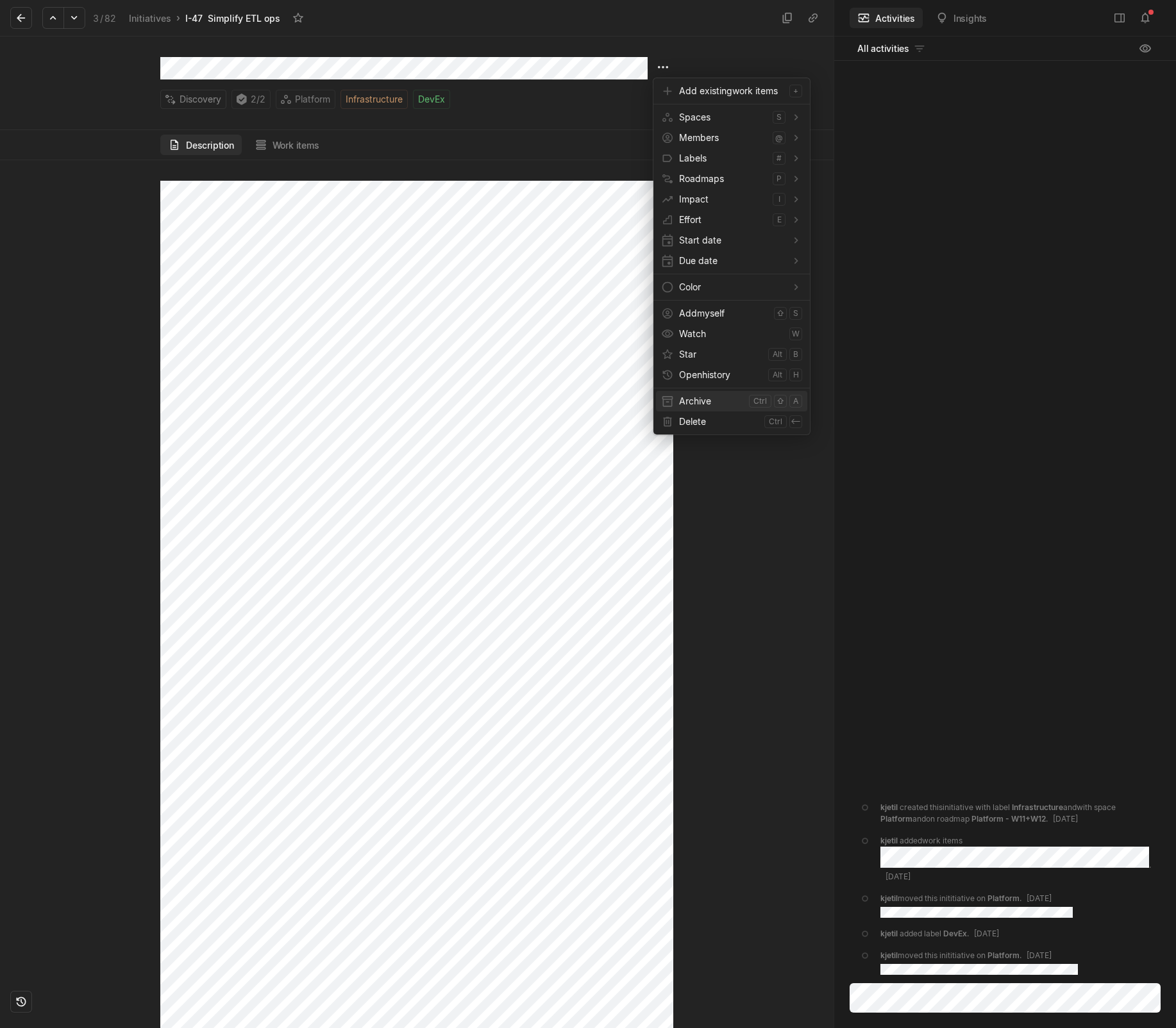
click at [681, 393] on span "Archive" at bounding box center [712, 401] width 65 height 21
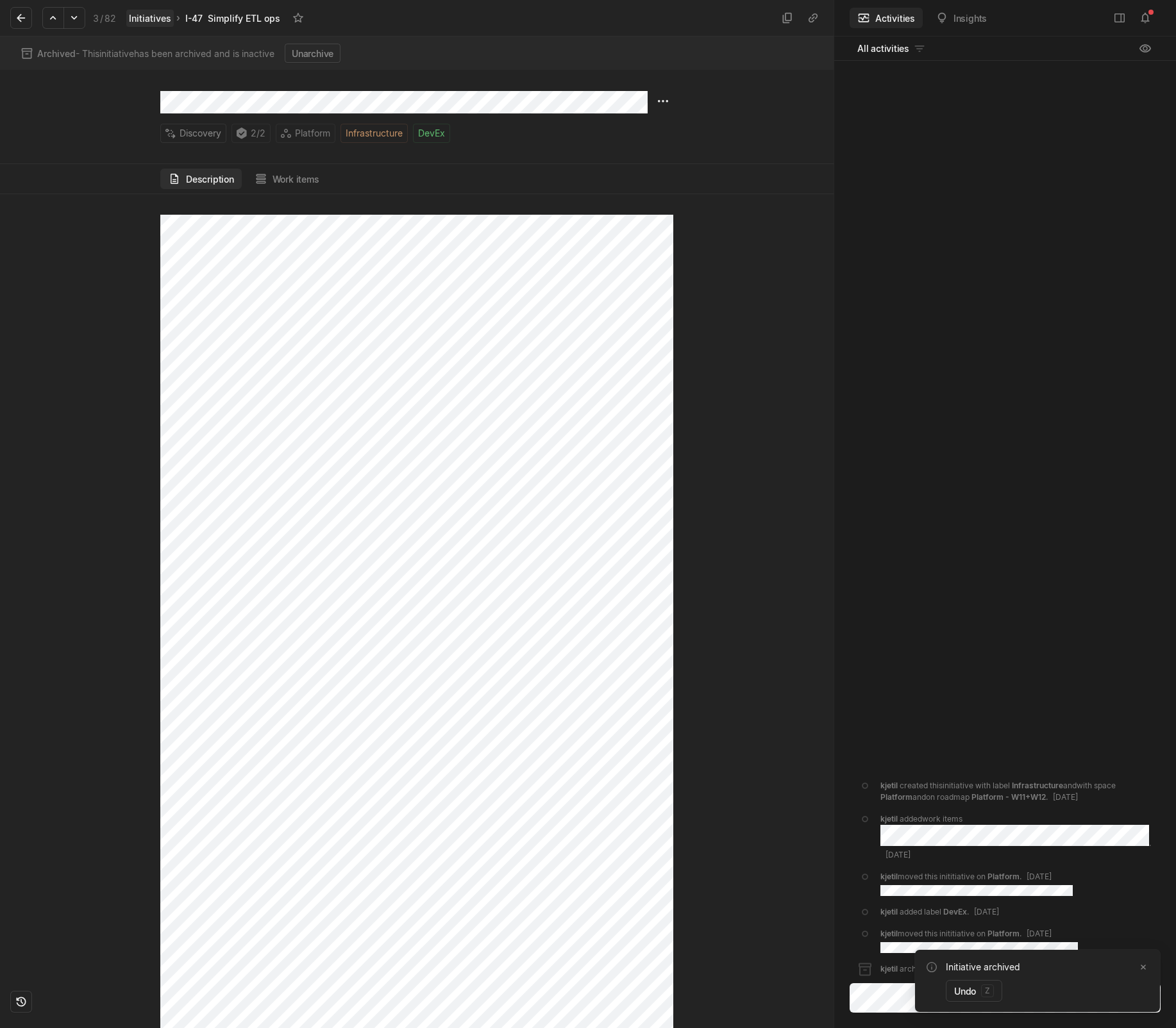
click at [158, 19] on link "Initiatives" at bounding box center [149, 18] width 47 height 17
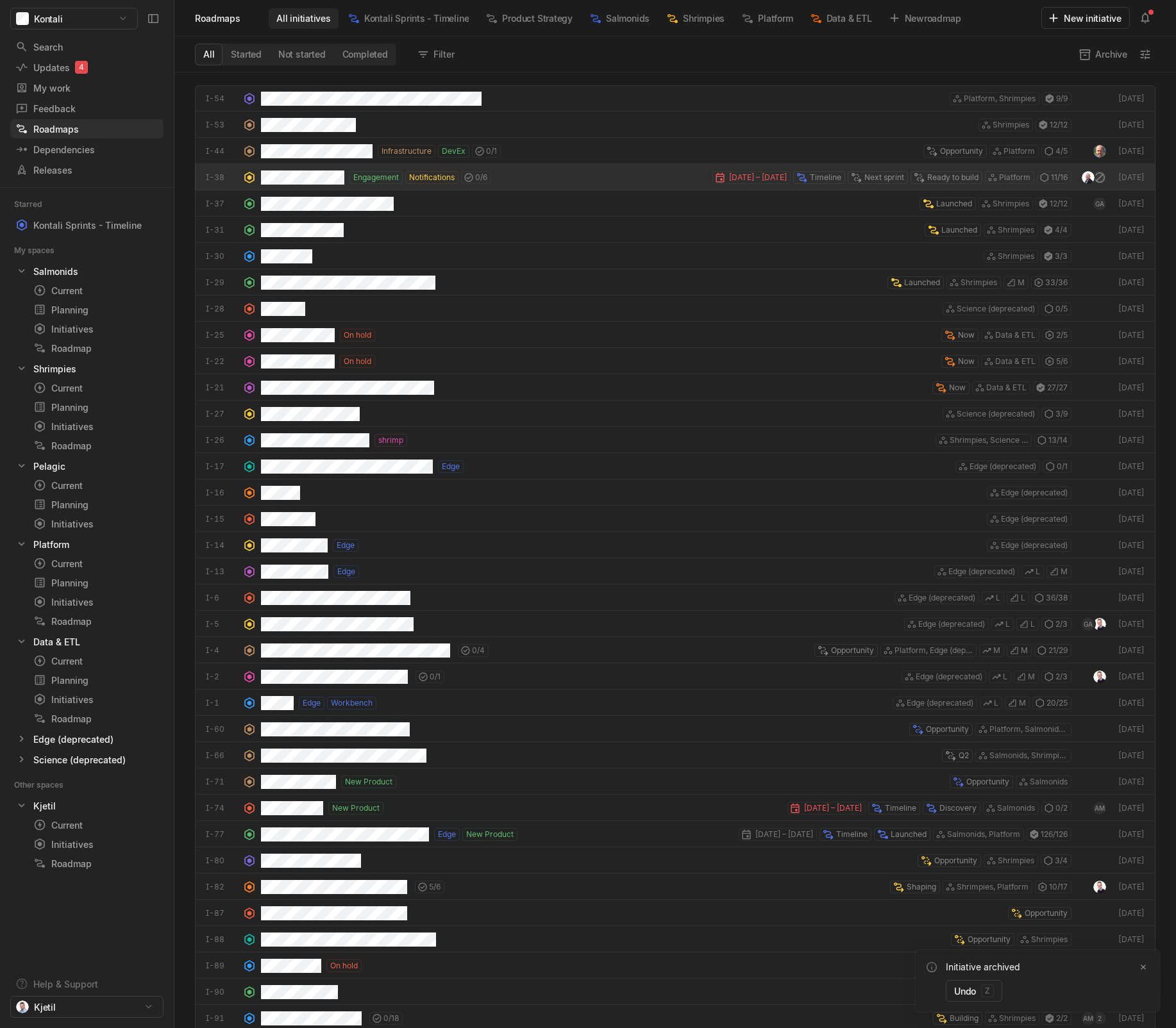
scroll to position [949, 995]
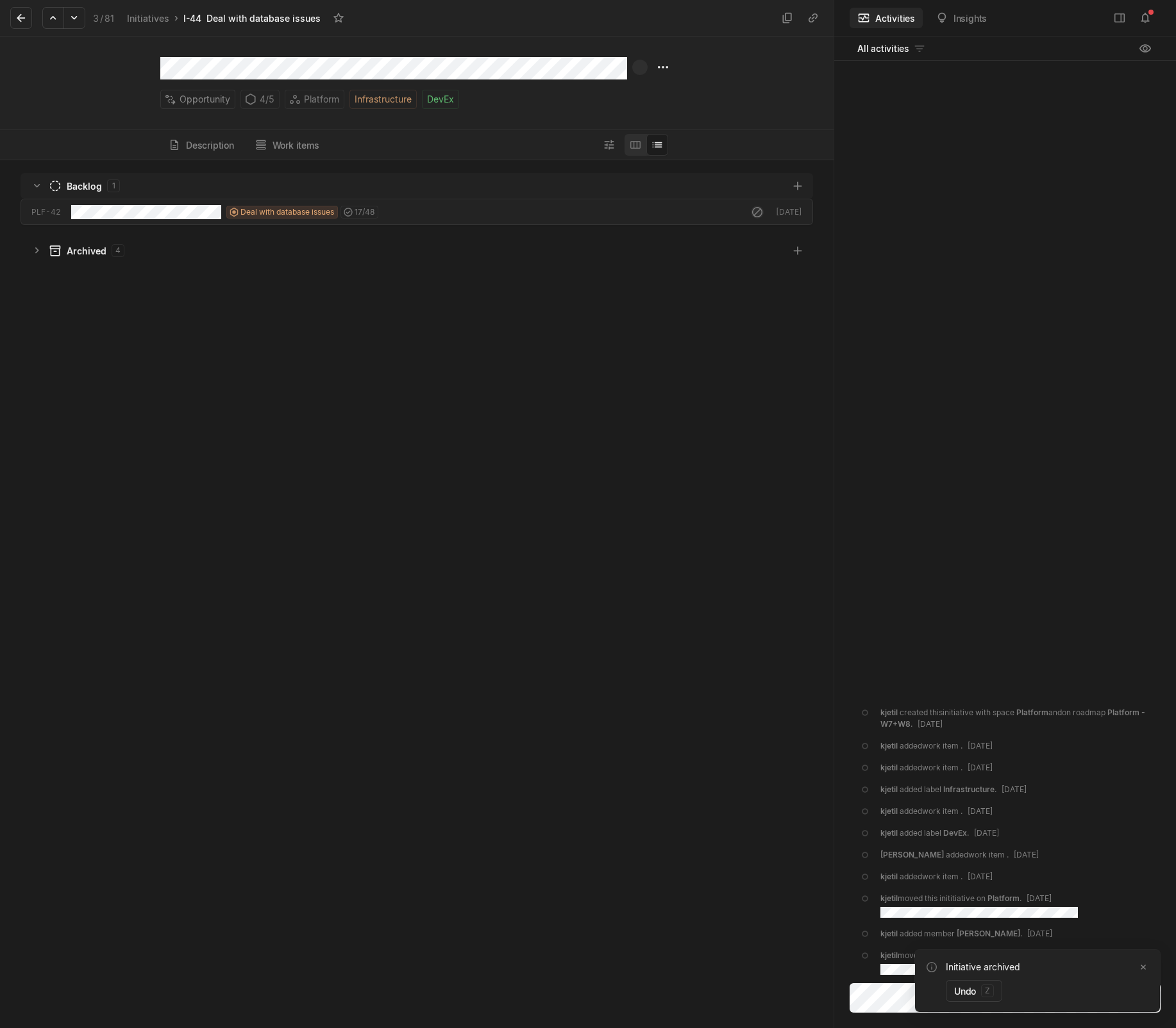
scroll to position [861, 827]
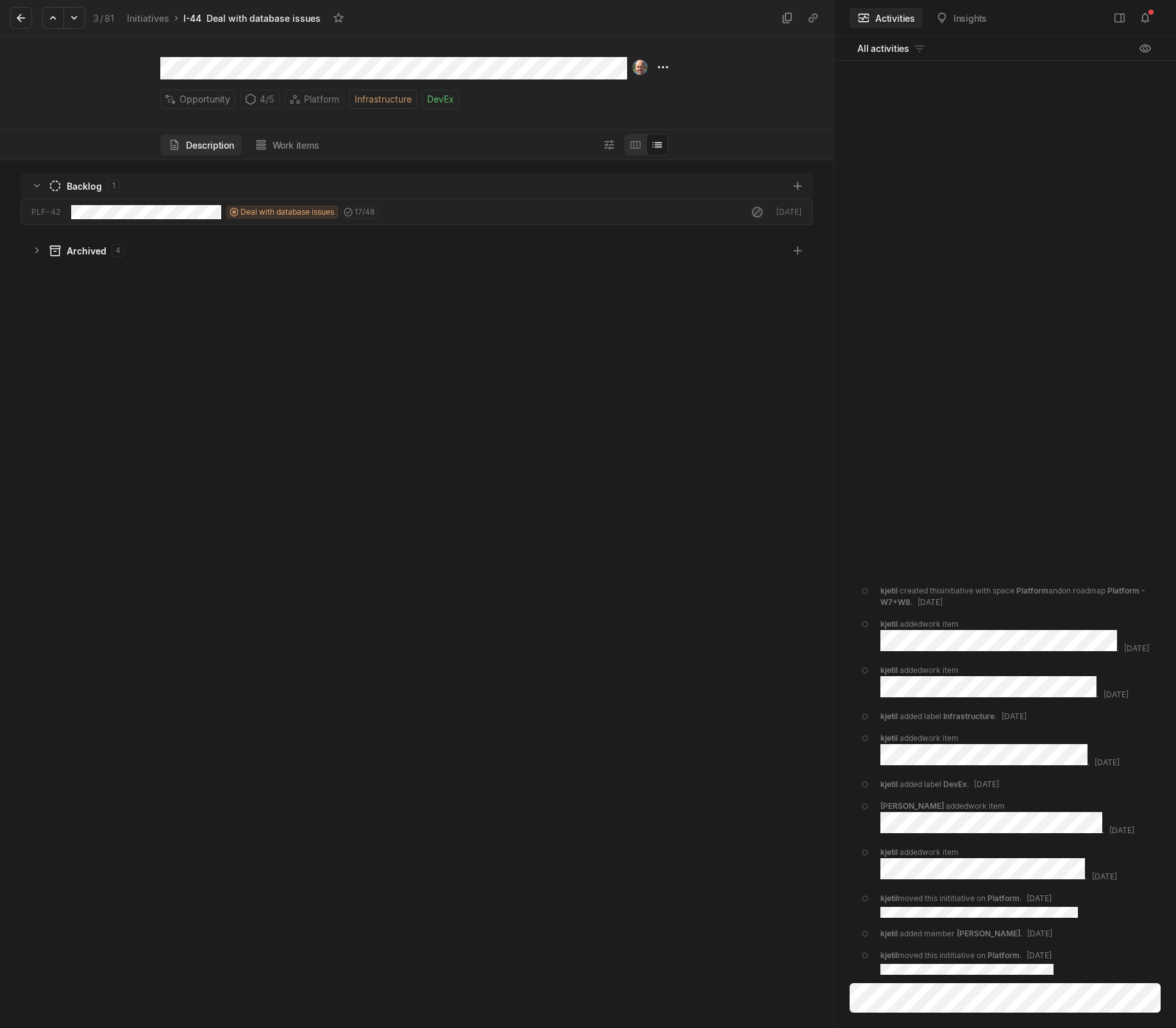
click at [216, 141] on button "Description" at bounding box center [200, 144] width 81 height 21
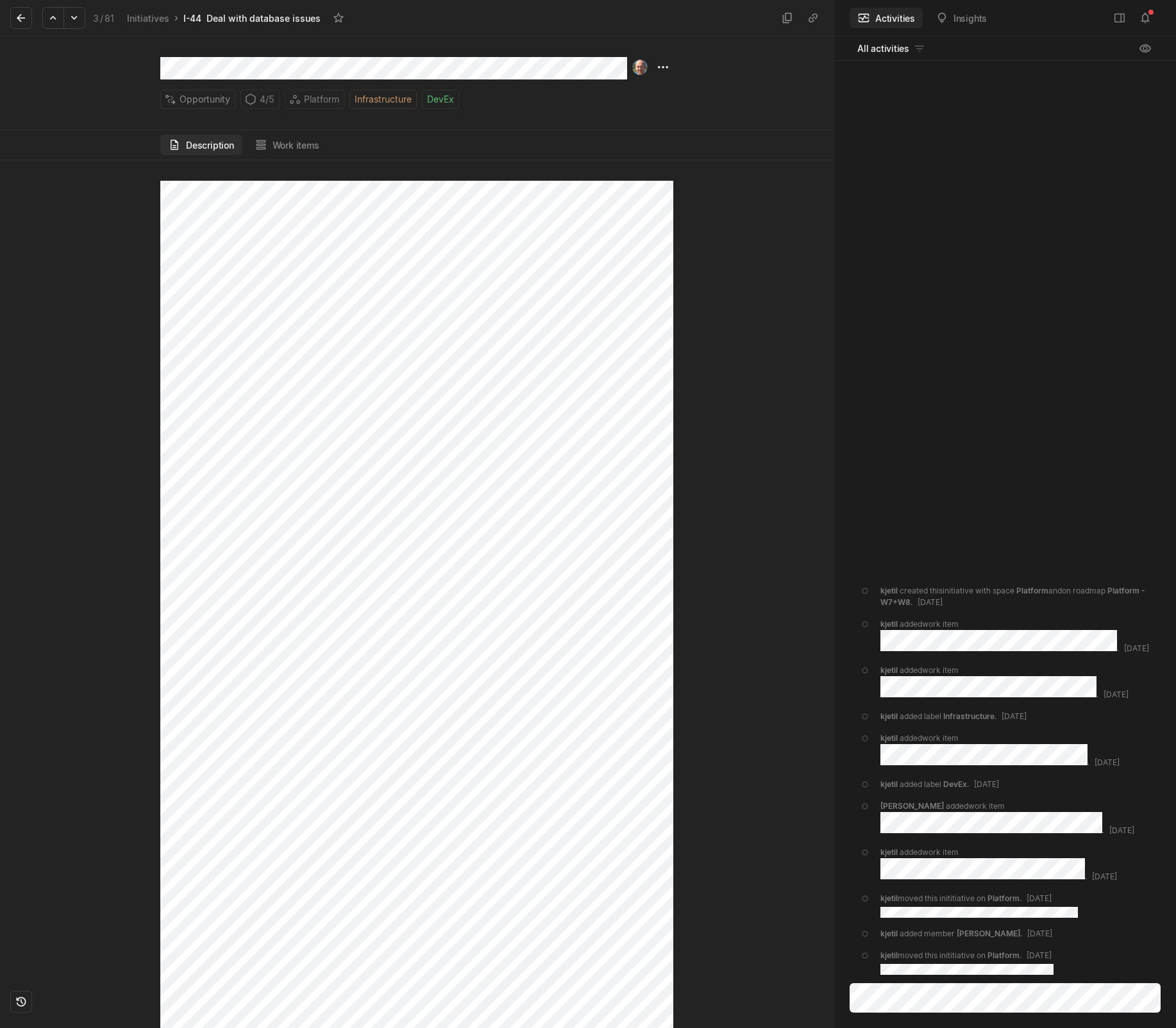
click at [656, 66] on html "Kontali Search / Updates 4 g then u My work = Feedback g then f Roadmaps g then…" at bounding box center [588, 514] width 1176 height 1028
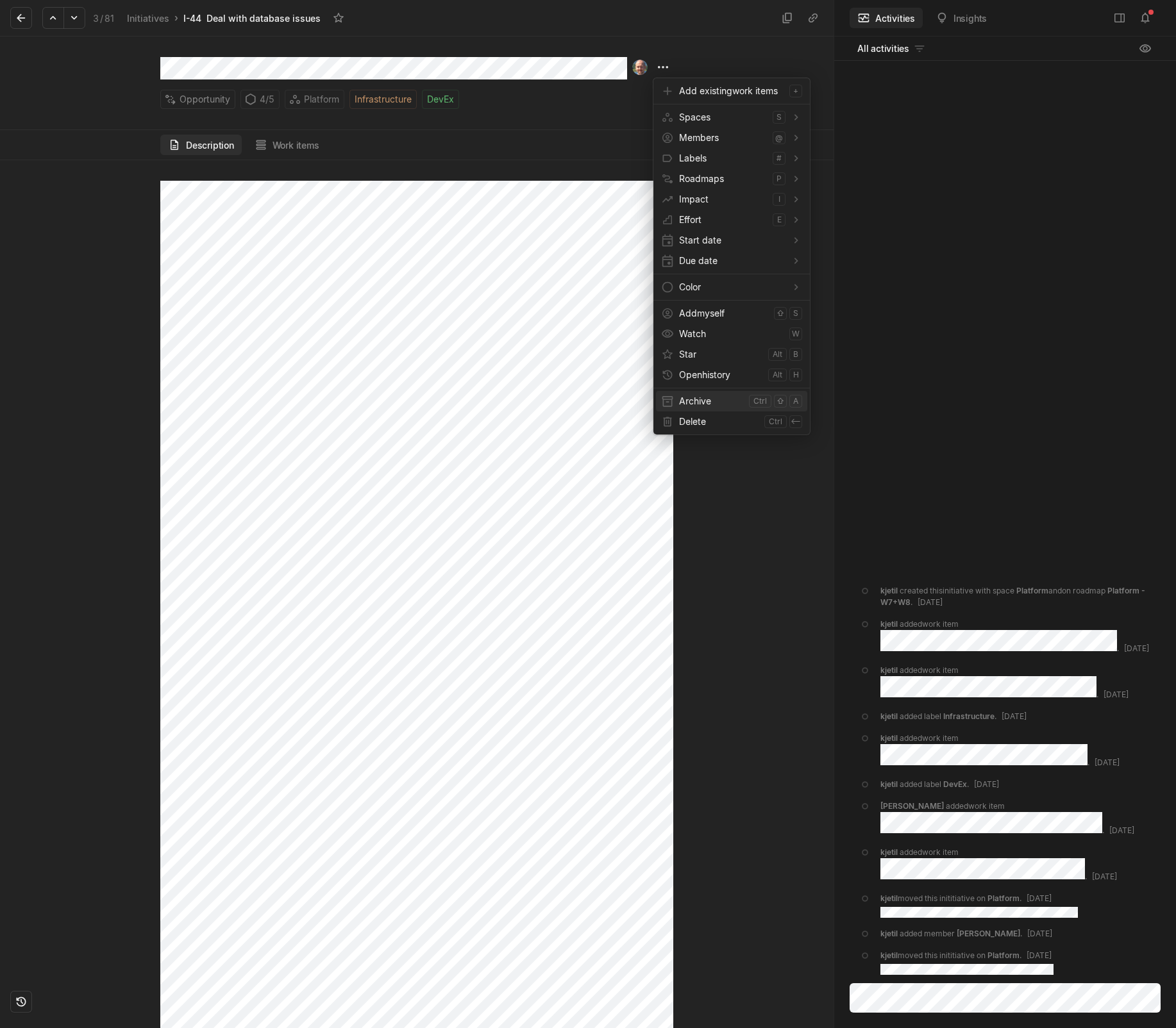
click at [694, 409] on span "Archive" at bounding box center [712, 401] width 65 height 21
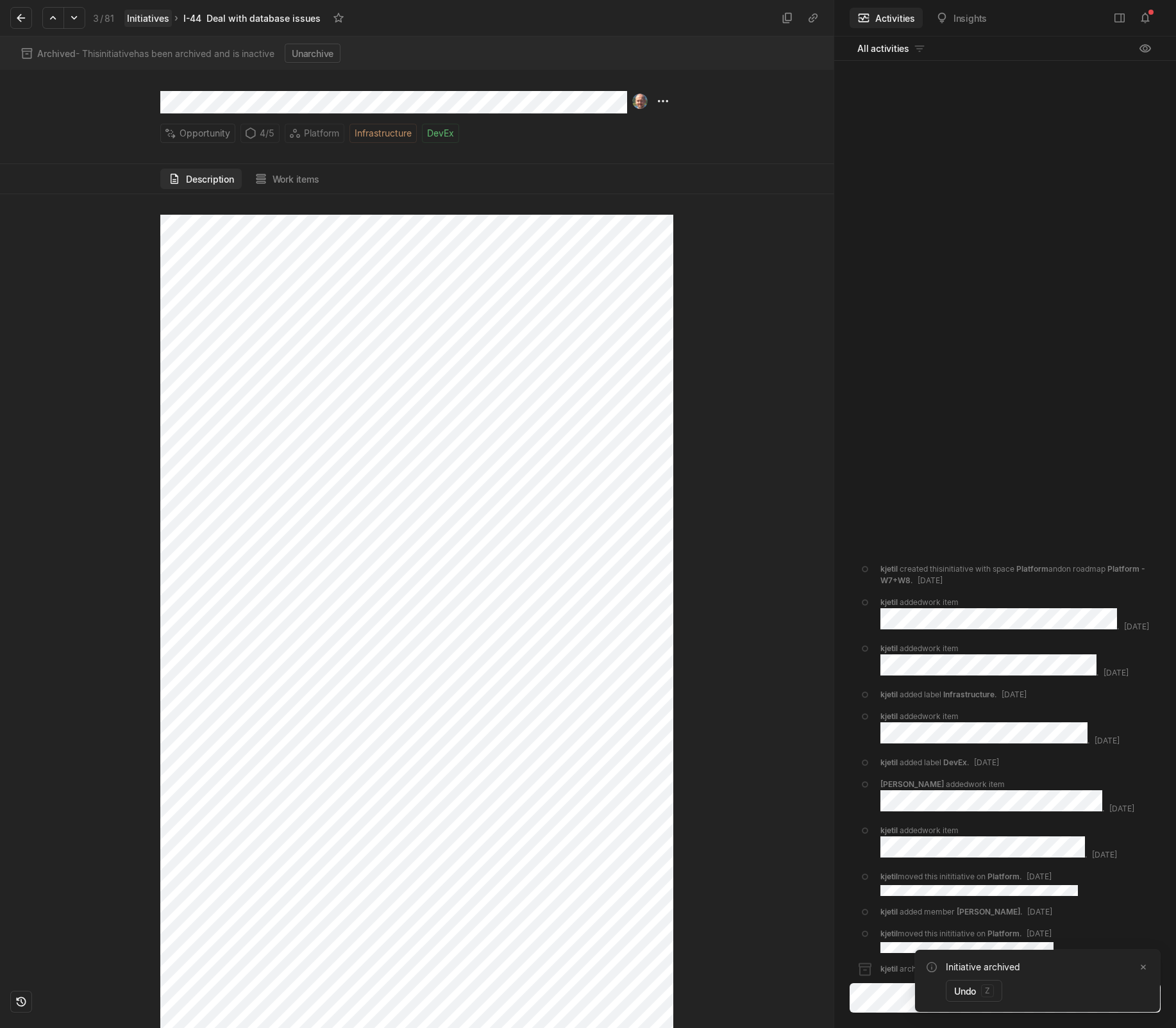
click at [131, 23] on link "Initiatives" at bounding box center [148, 18] width 47 height 17
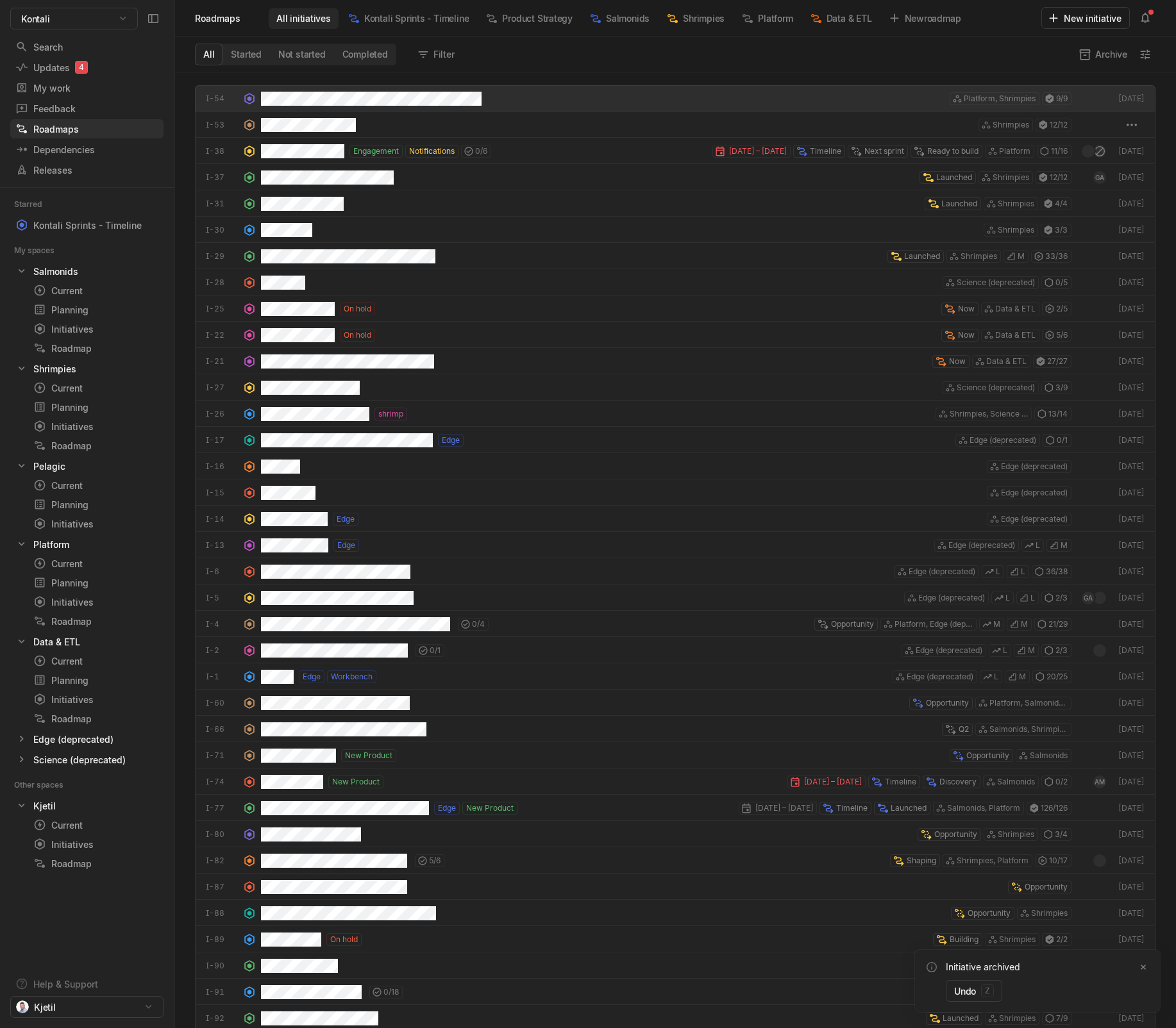
scroll to position [949, 995]
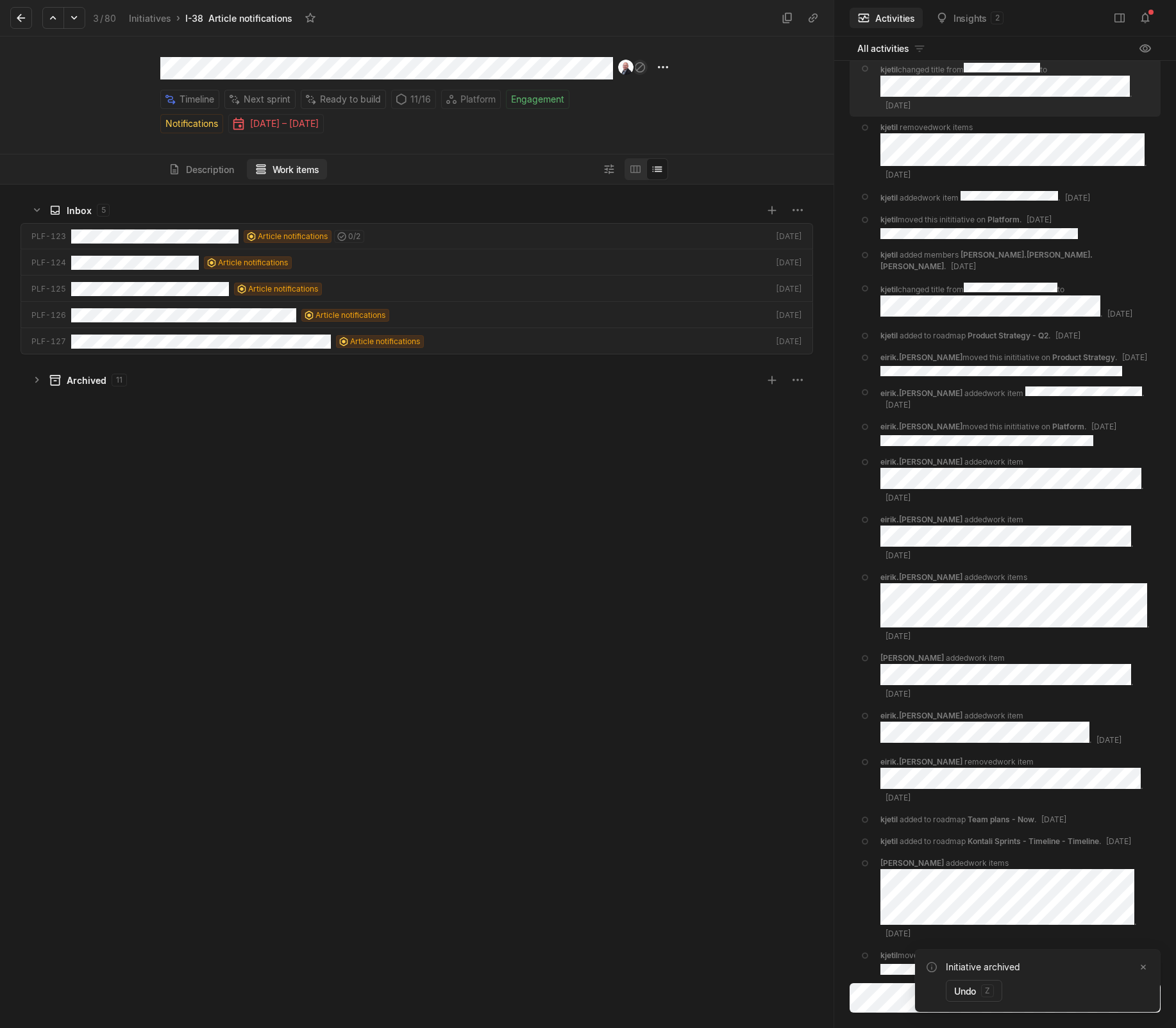
scroll to position [837, 827]
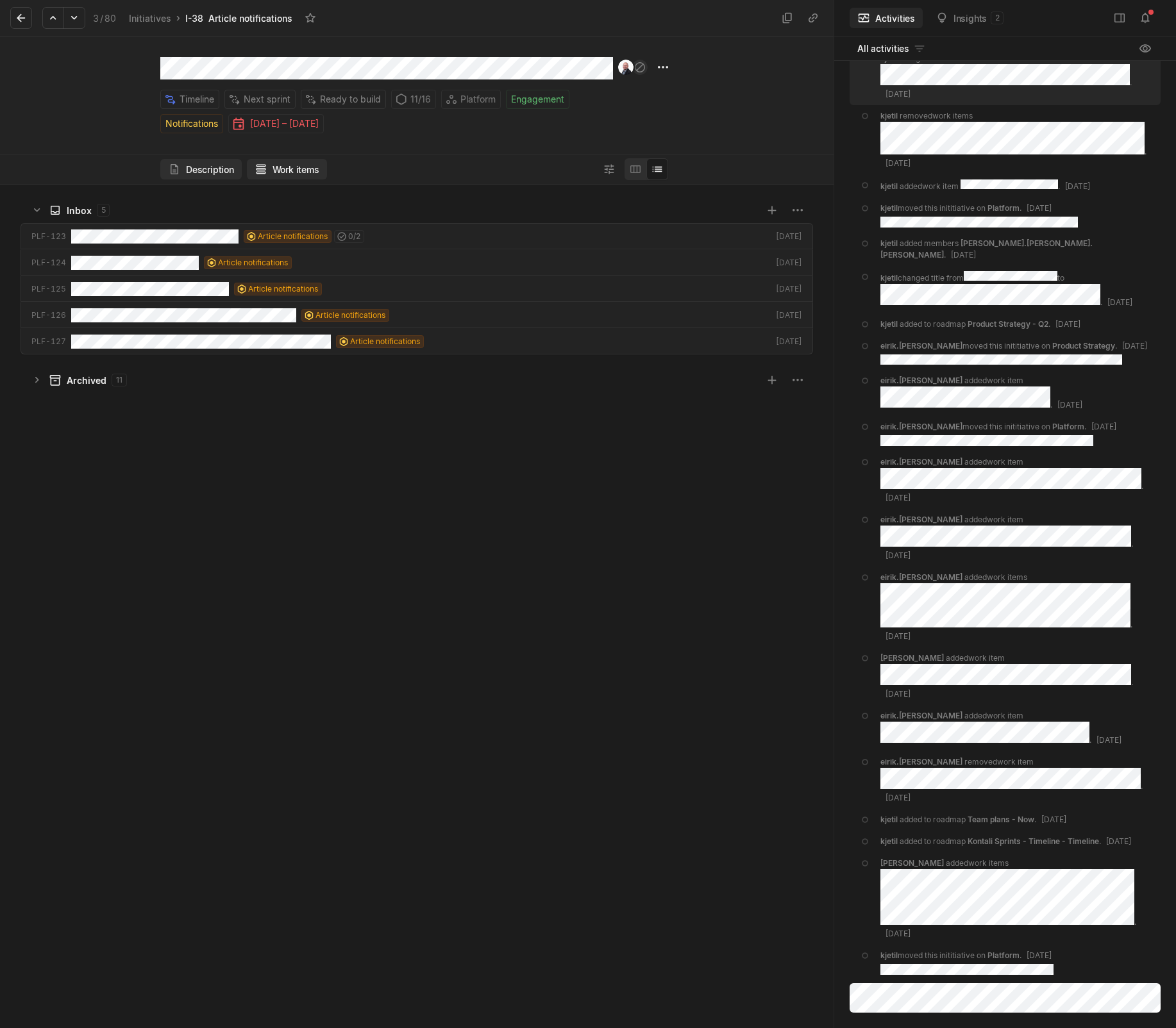
click at [218, 166] on button "Description" at bounding box center [200, 169] width 81 height 21
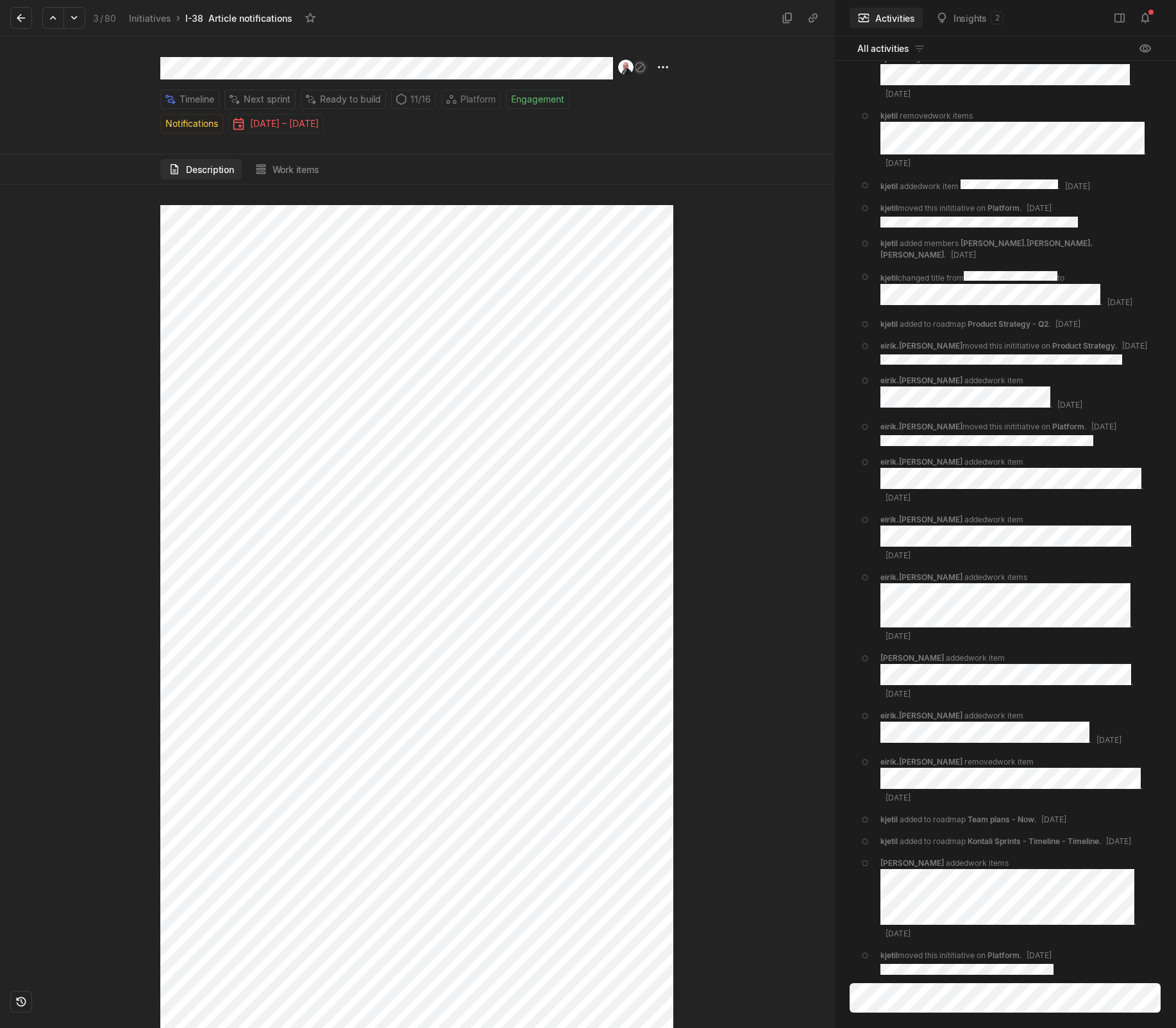
scroll to position [2852, 0]
click at [281, 164] on button "Work items" at bounding box center [287, 169] width 80 height 21
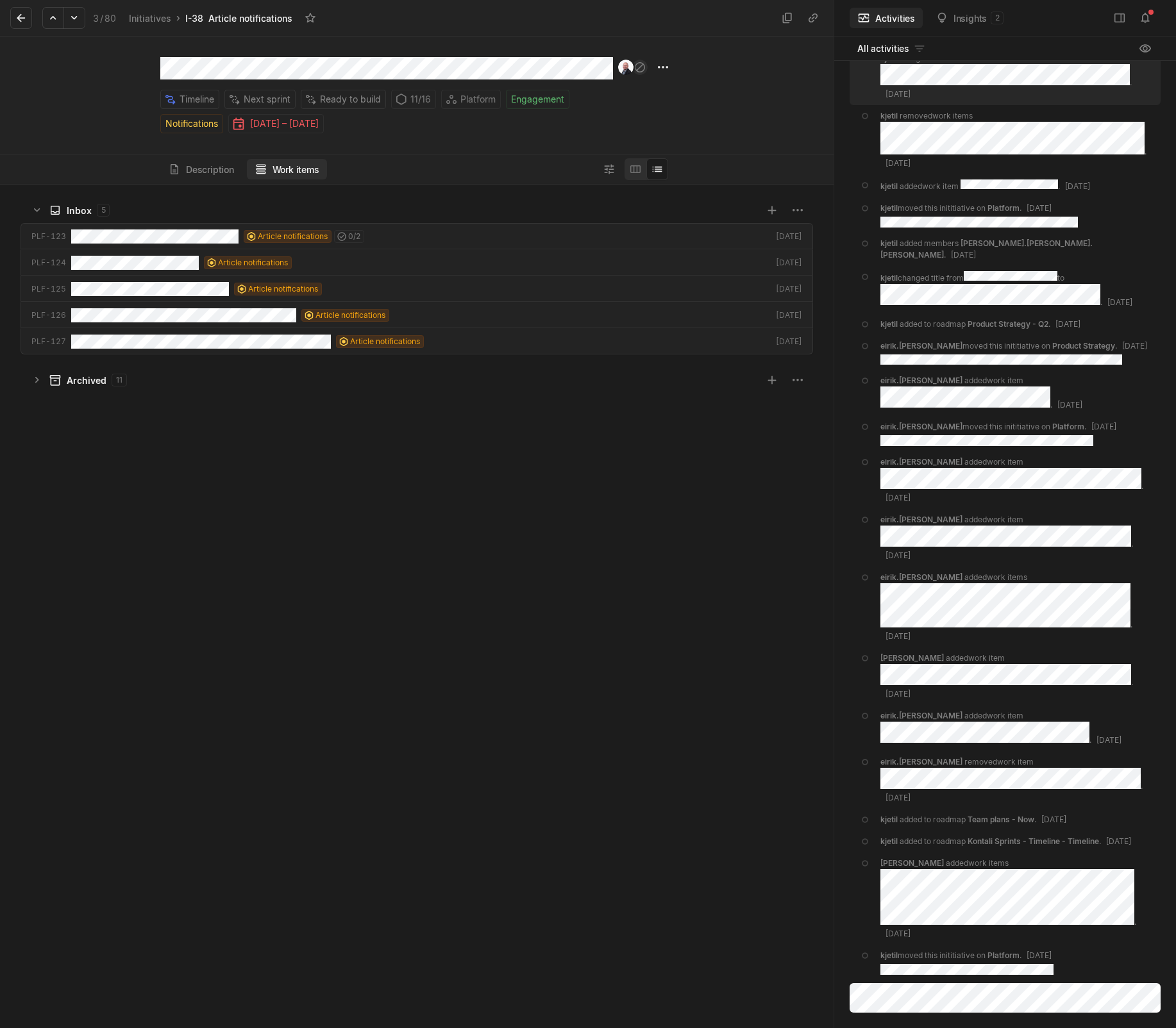
scroll to position [837, 827]
click at [190, 173] on button "Description" at bounding box center [200, 169] width 81 height 21
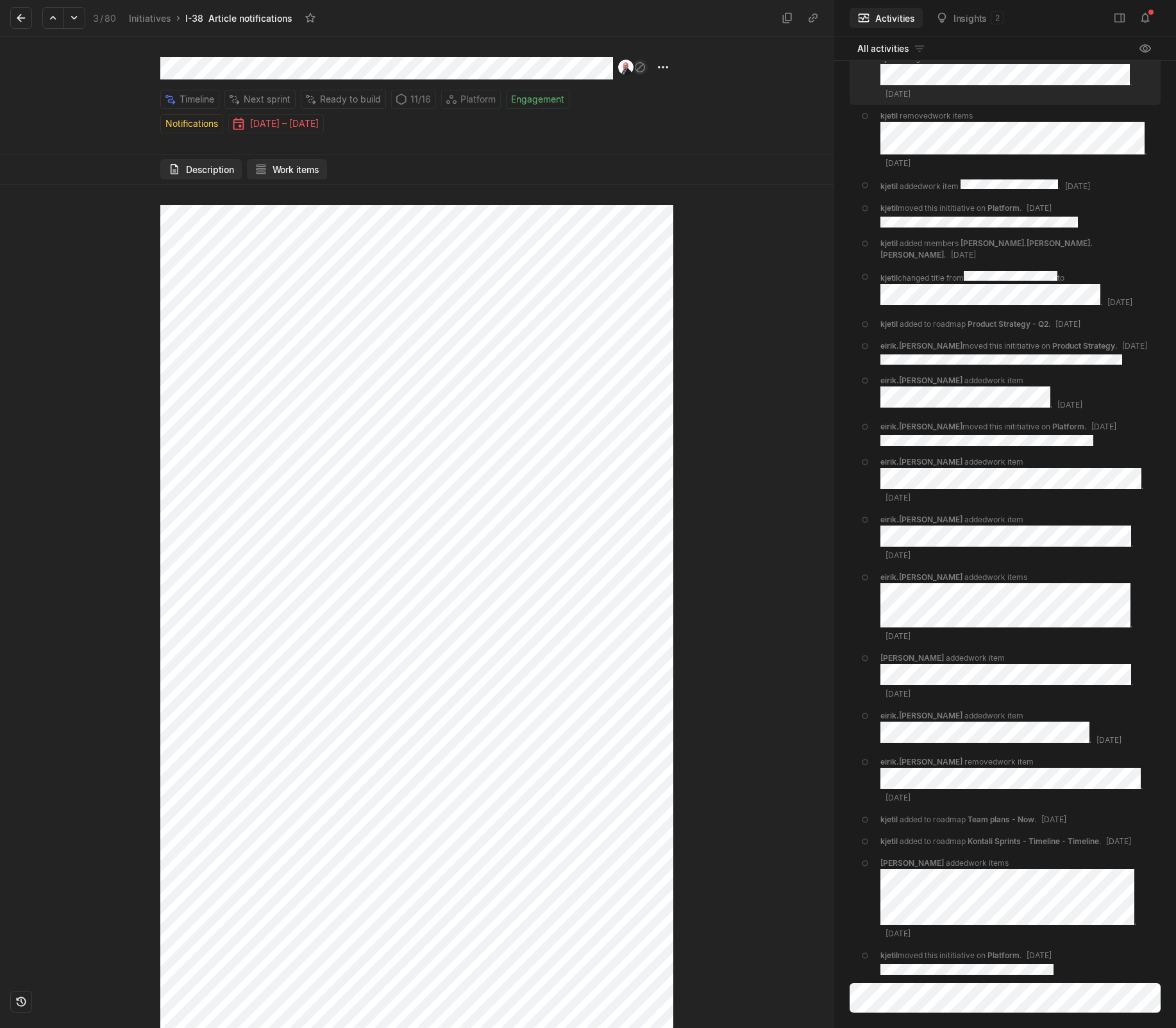
scroll to position [1057, 0]
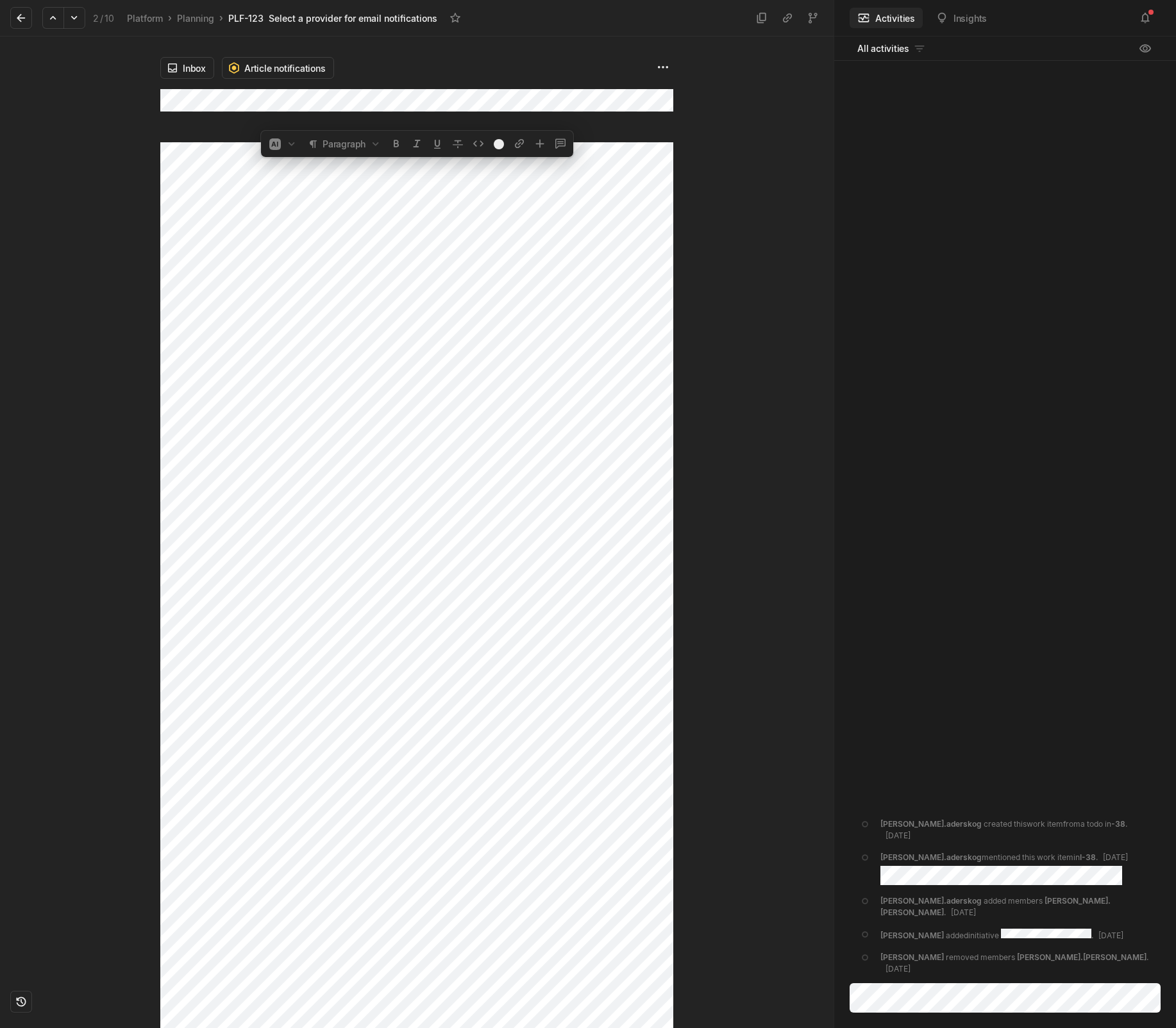
click at [165, 93] on div "Inbox Article notifications" at bounding box center [416, 532] width 513 height 992
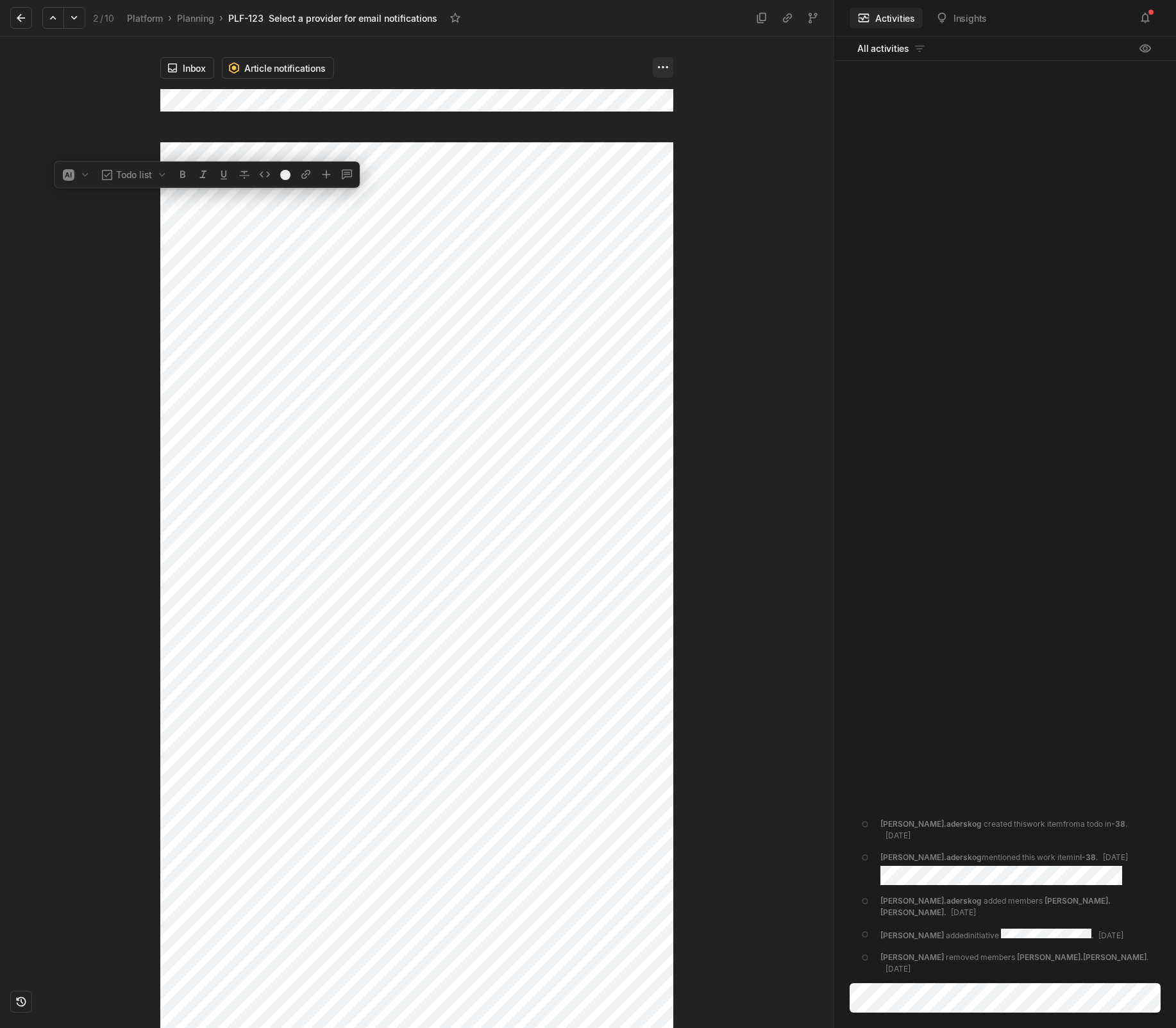
click at [672, 72] on html "Kontali Search / Updates 4 g then u My work = Feedback g then f Roadmaps g then…" at bounding box center [588, 514] width 1176 height 1028
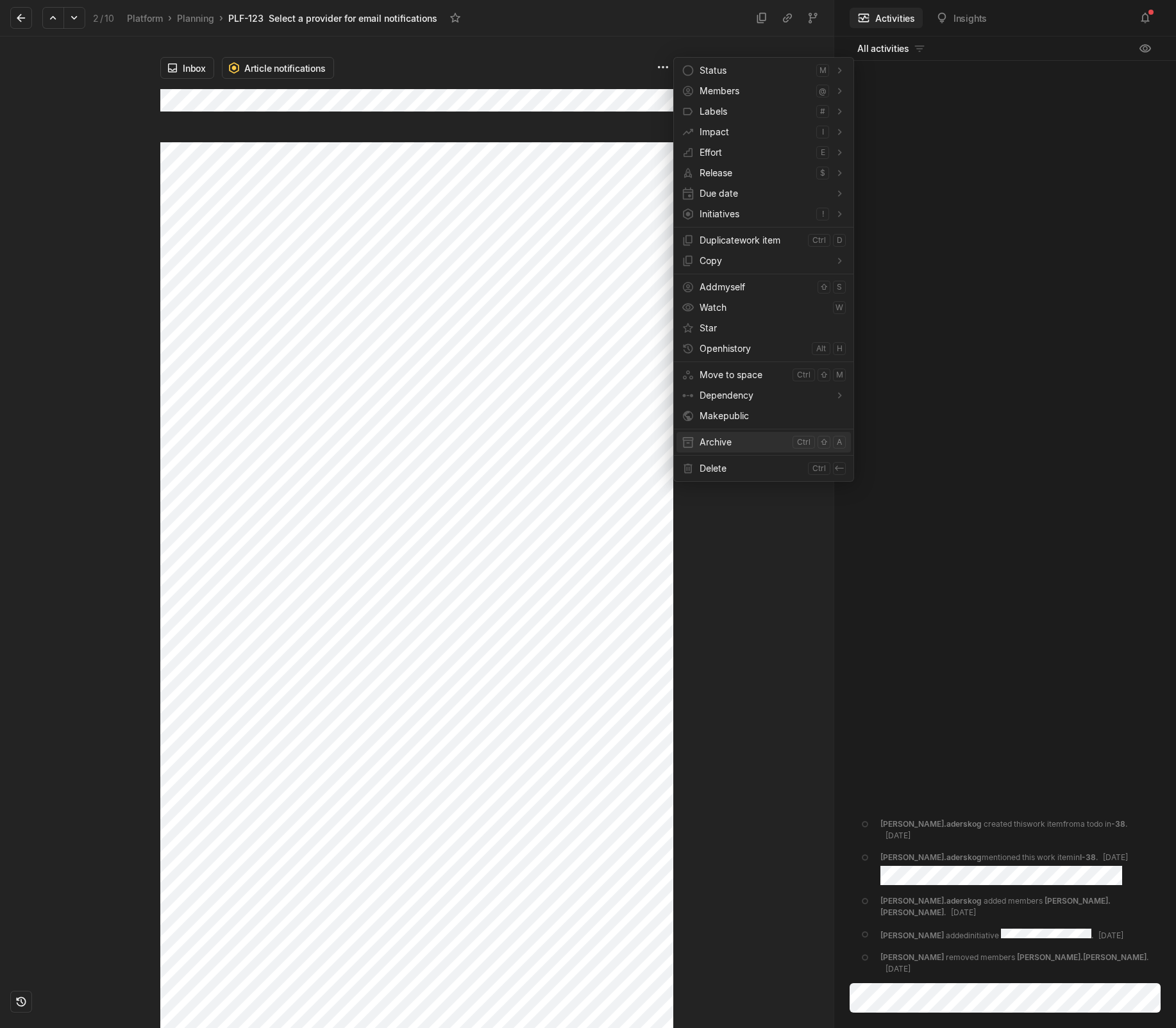
click at [710, 445] on span "Archive" at bounding box center [743, 442] width 88 height 21
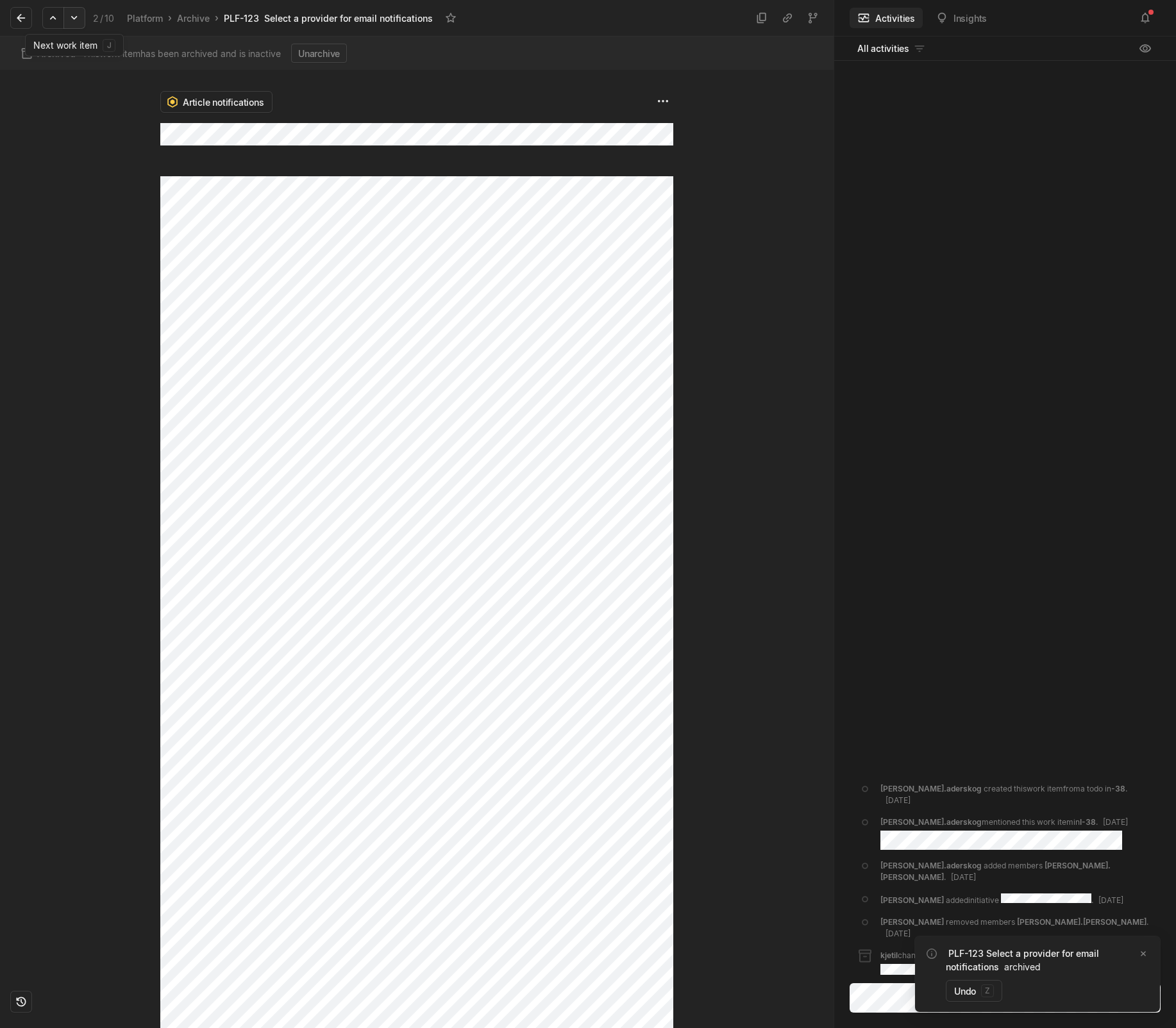
click at [72, 17] on icon at bounding box center [73, 18] width 5 height 4
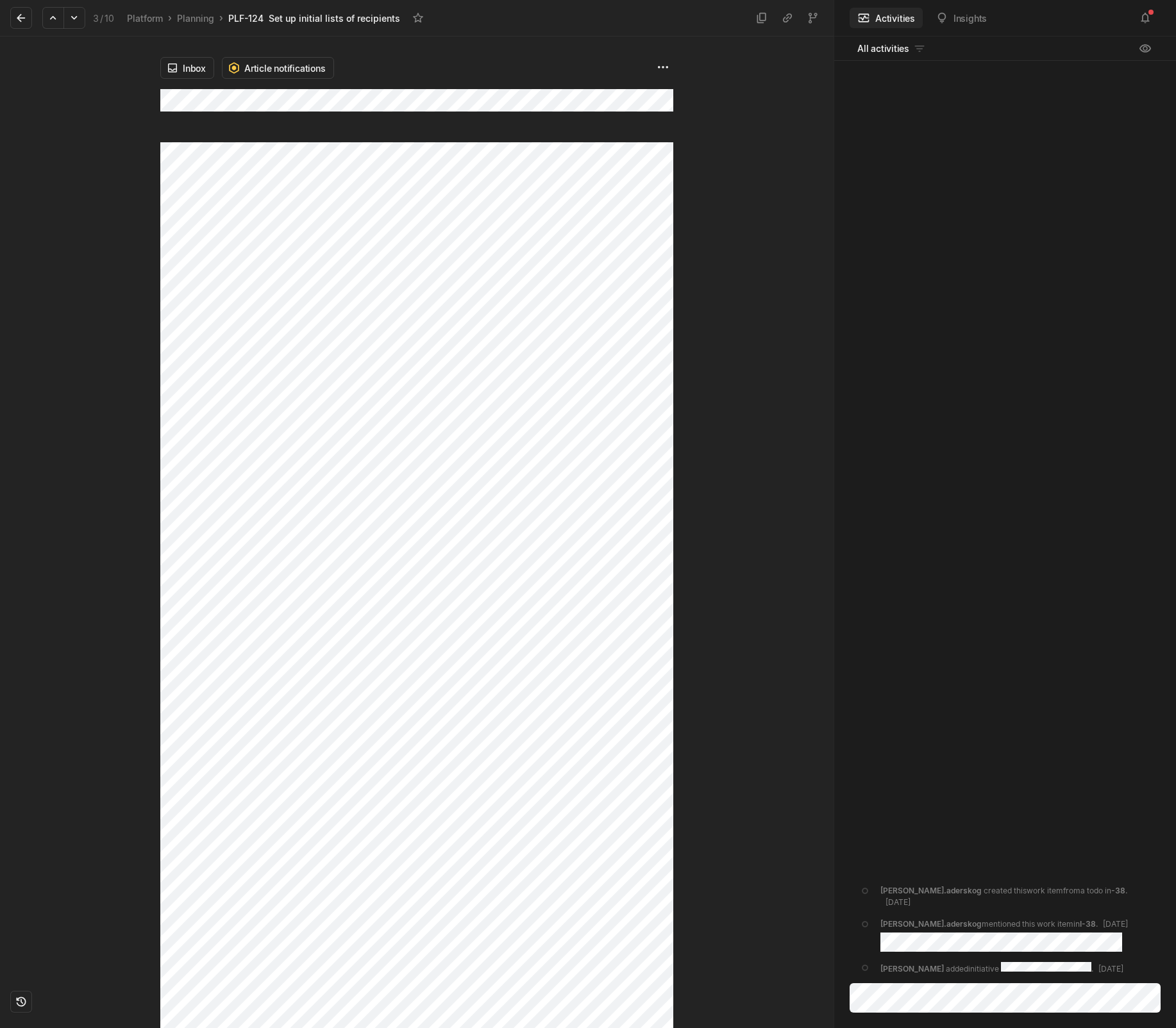
click at [501, 111] on div "Inbox Article notifications" at bounding box center [416, 89] width 513 height 106
click at [663, 63] on html "Kontali Search / Updates 4 g then u My work = Feedback g then f Roadmaps g then…" at bounding box center [588, 514] width 1176 height 1028
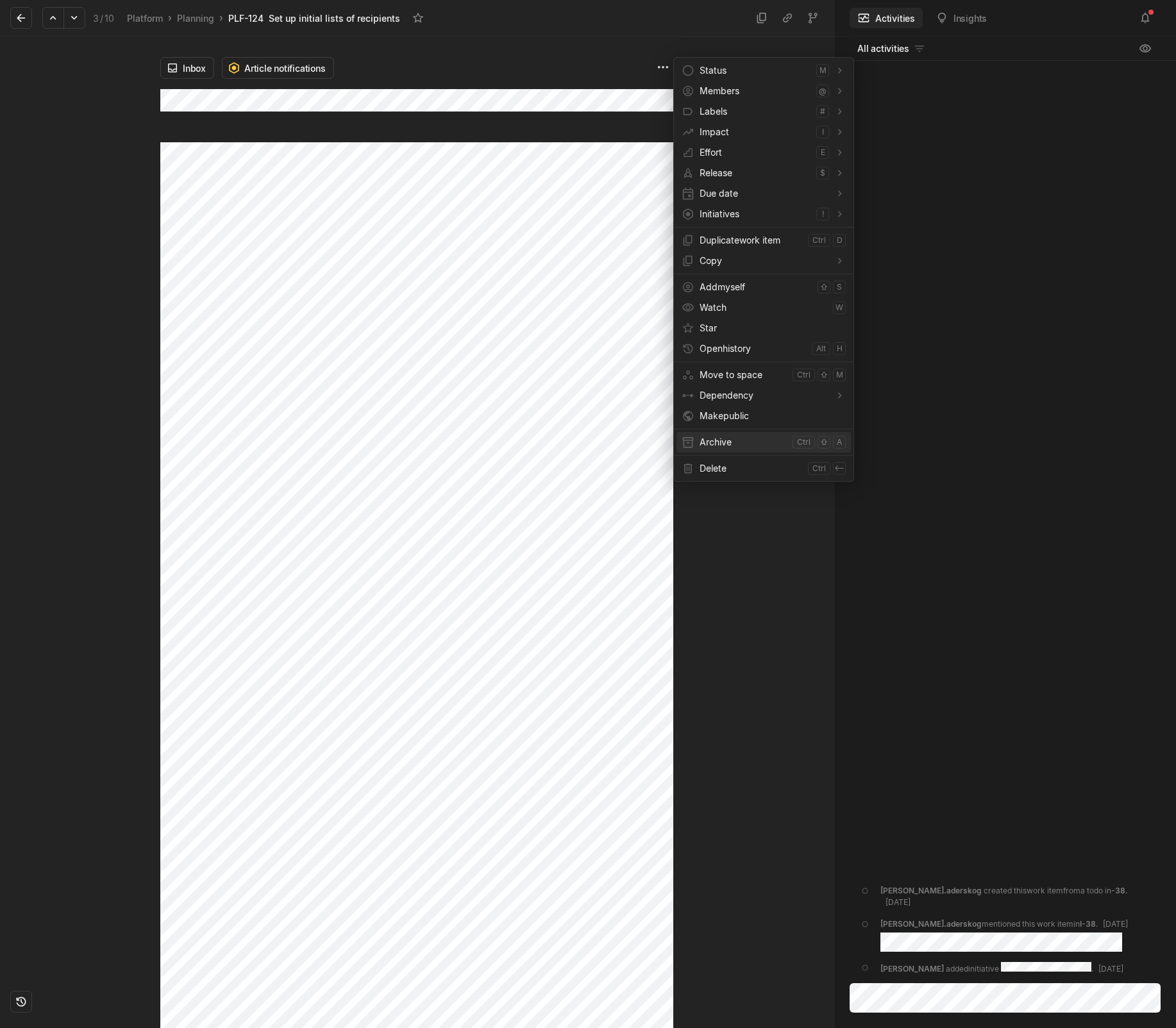
click at [729, 445] on span "Archive" at bounding box center [743, 442] width 88 height 21
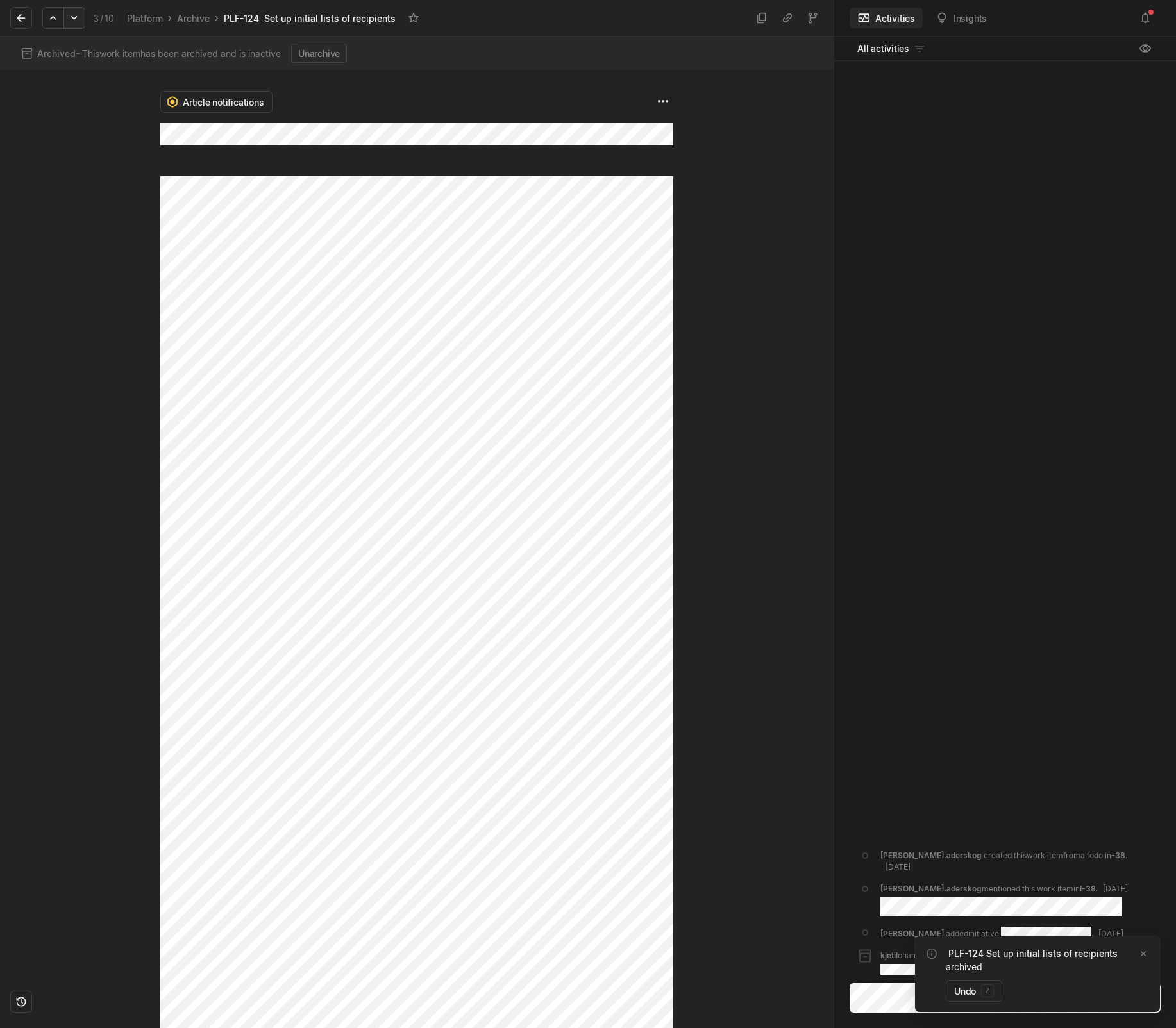
click at [75, 19] on icon at bounding box center [73, 18] width 5 height 4
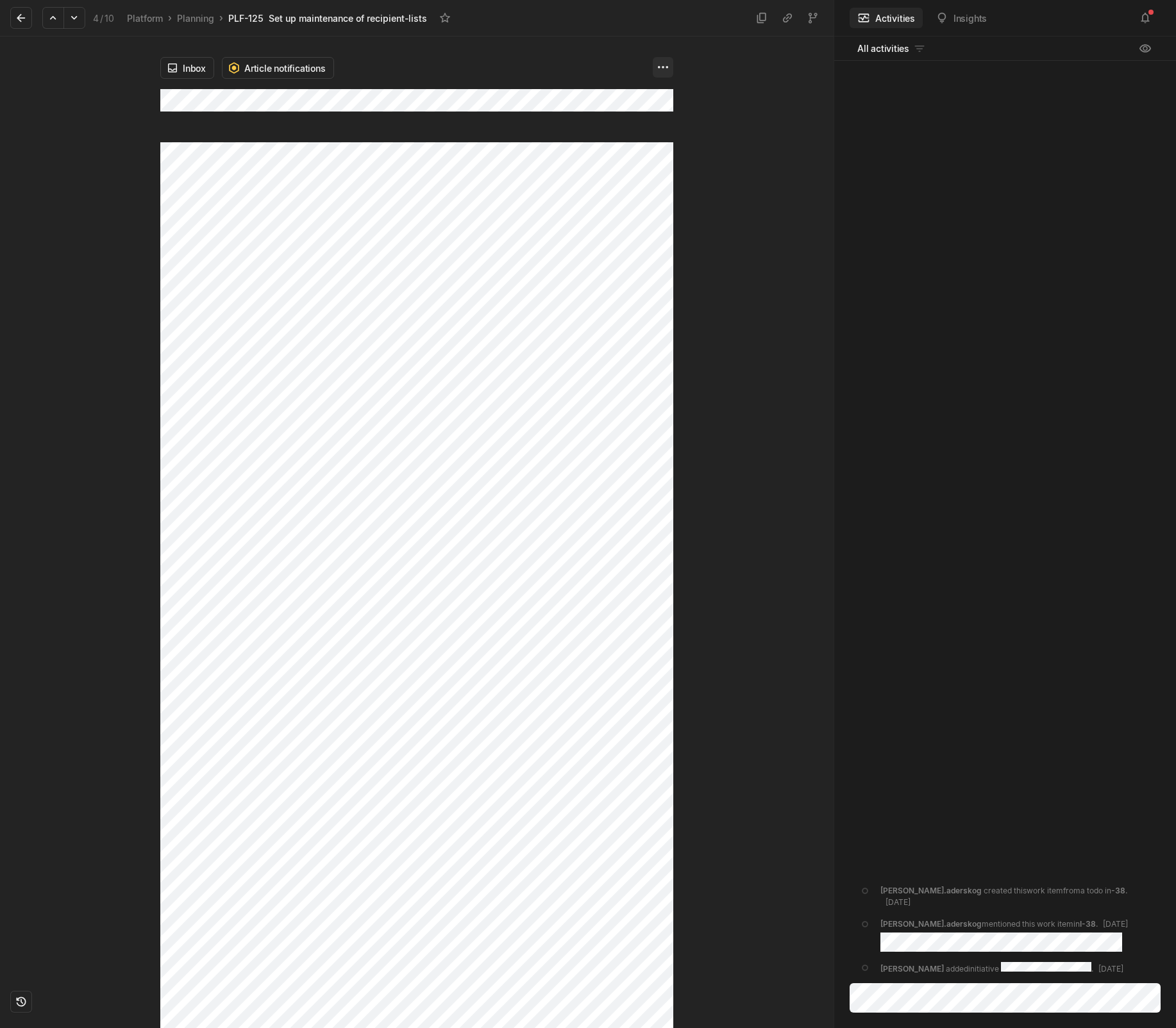
click at [668, 63] on html "Kontali Search / Updates 4 g then u My work = Feedback g then f Roadmaps g then…" at bounding box center [588, 514] width 1176 height 1028
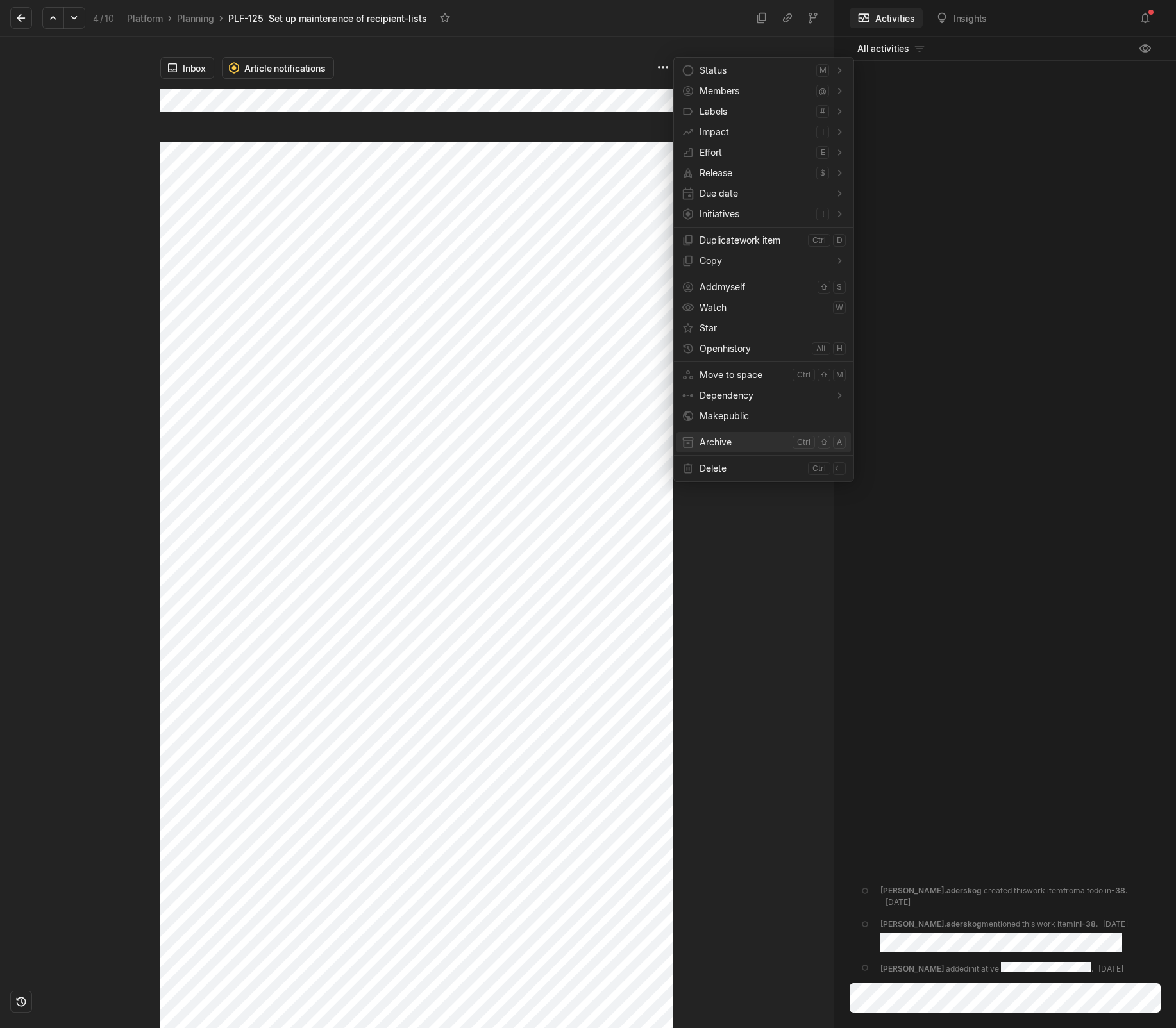
click at [736, 443] on span "Archive" at bounding box center [743, 442] width 88 height 21
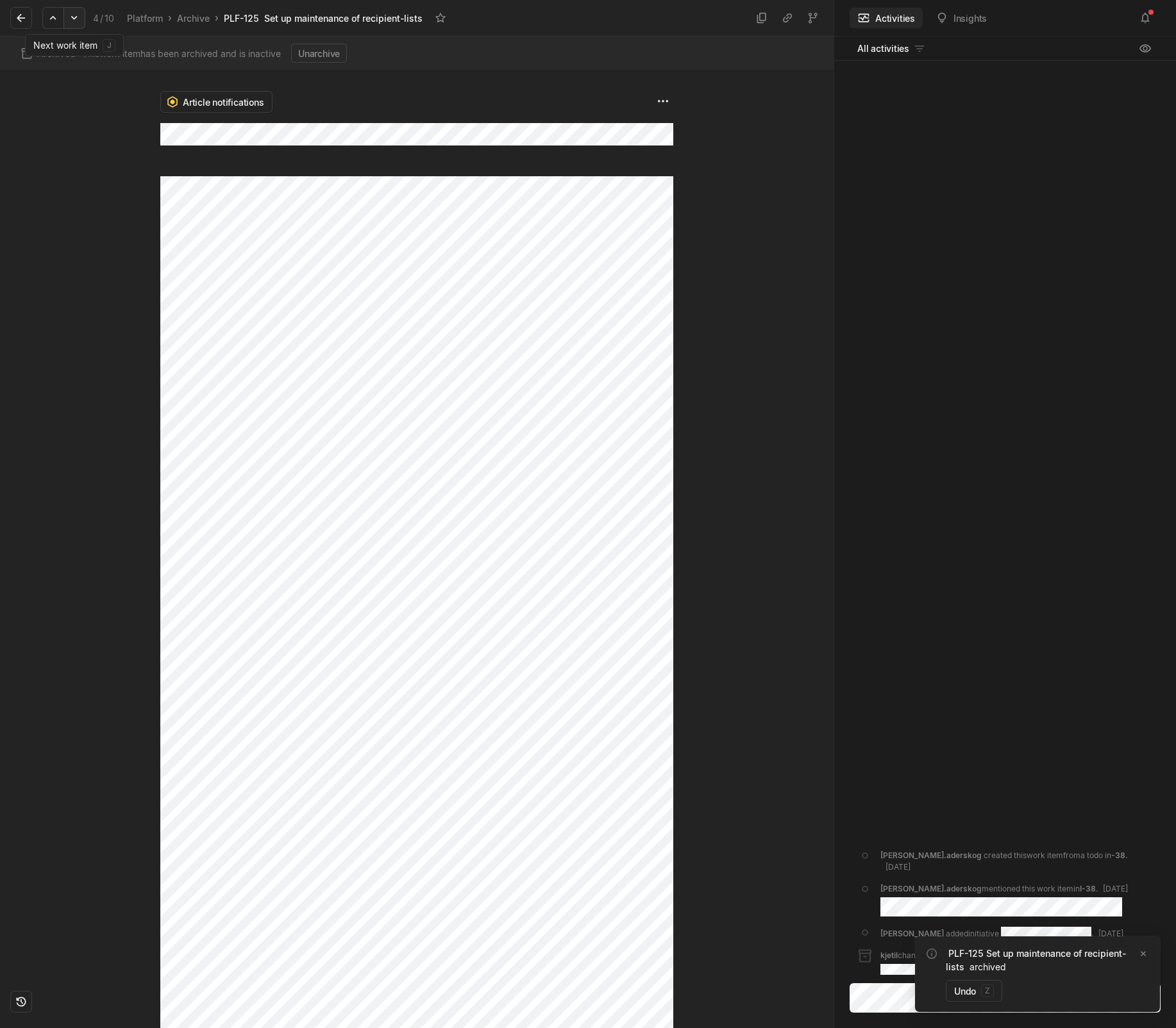
click at [70, 17] on icon at bounding box center [74, 18] width 13 height 13
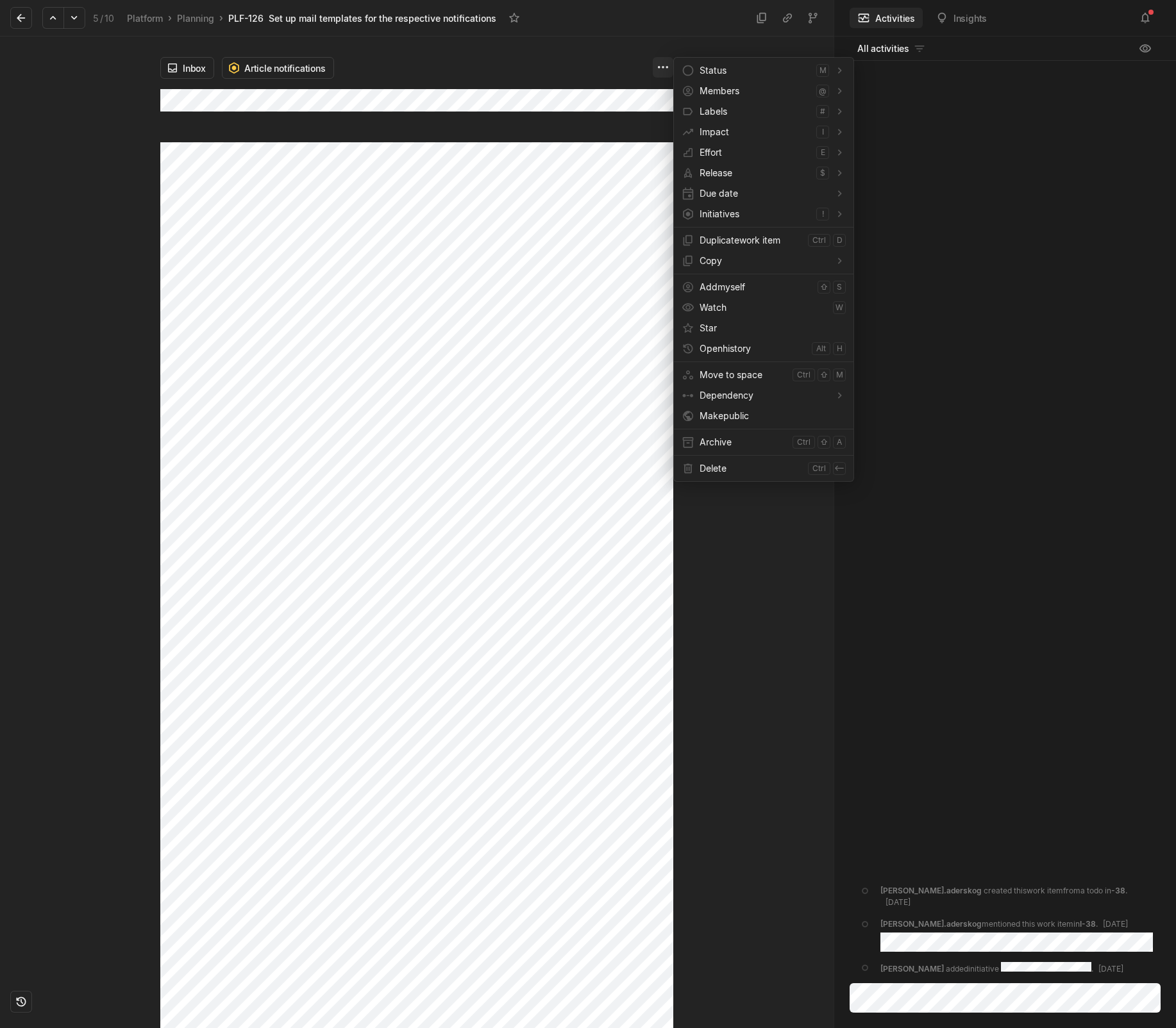
click at [665, 62] on html "Kontali Search / Updates 4 g then u My work = Feedback g then f Roadmaps g then…" at bounding box center [588, 514] width 1176 height 1028
click at [725, 452] on span "Archive" at bounding box center [743, 442] width 88 height 21
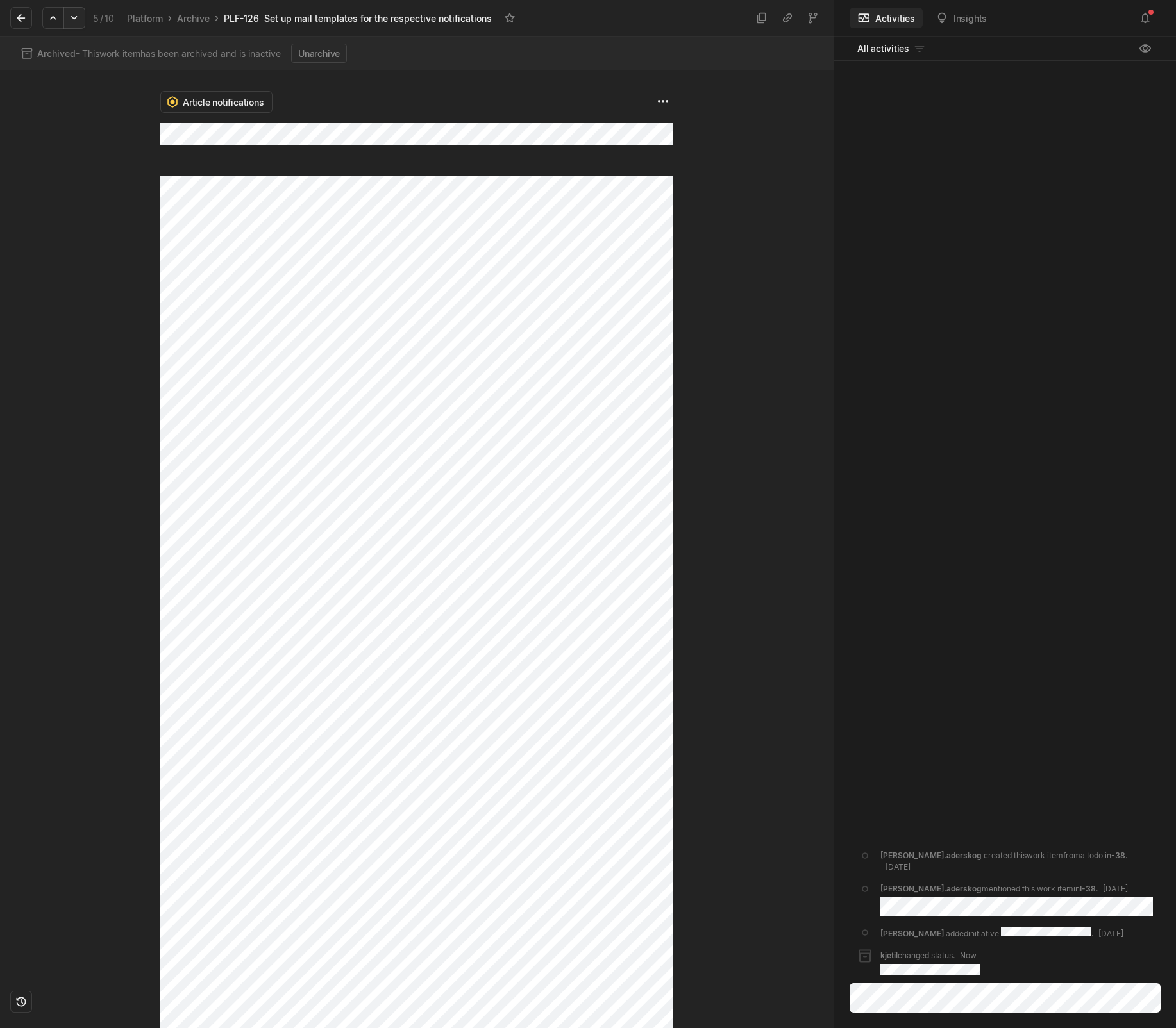
click at [73, 21] on icon at bounding box center [74, 18] width 13 height 13
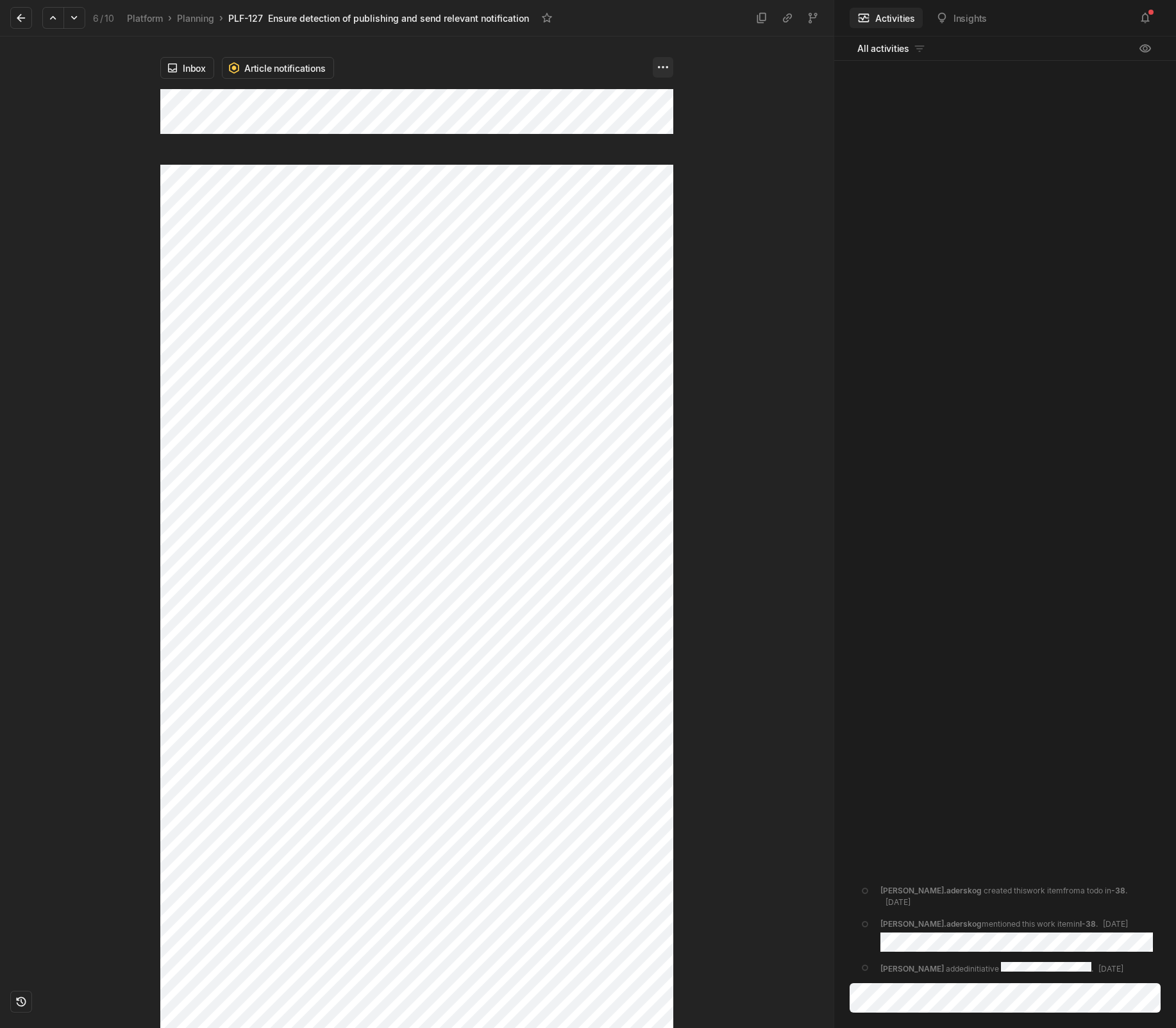
click at [664, 68] on html "Kontali Search / Updates 4 g then u My work = Feedback g then f Roadmaps g then…" at bounding box center [588, 514] width 1176 height 1028
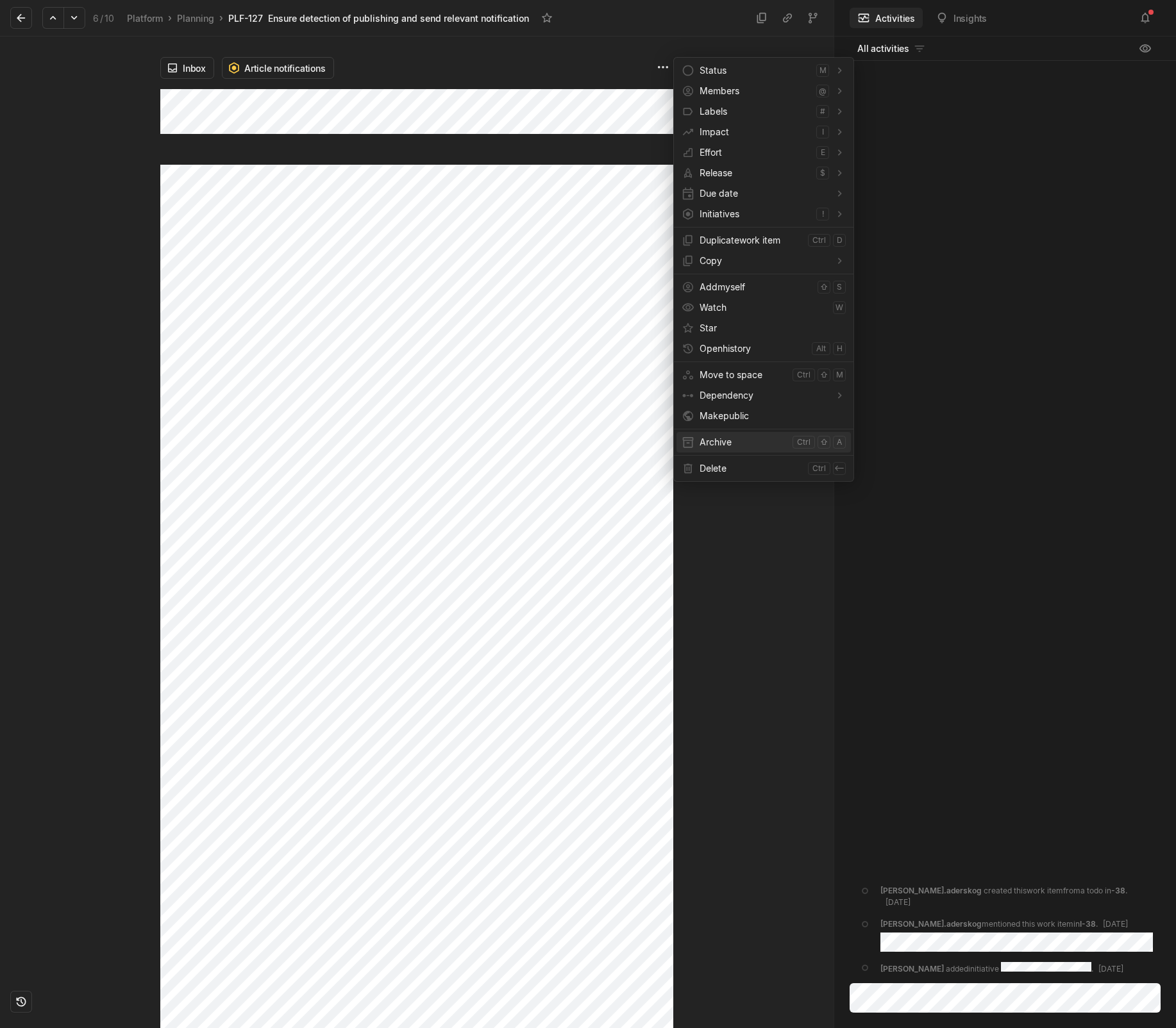
click at [705, 447] on span "Archive" at bounding box center [743, 442] width 88 height 21
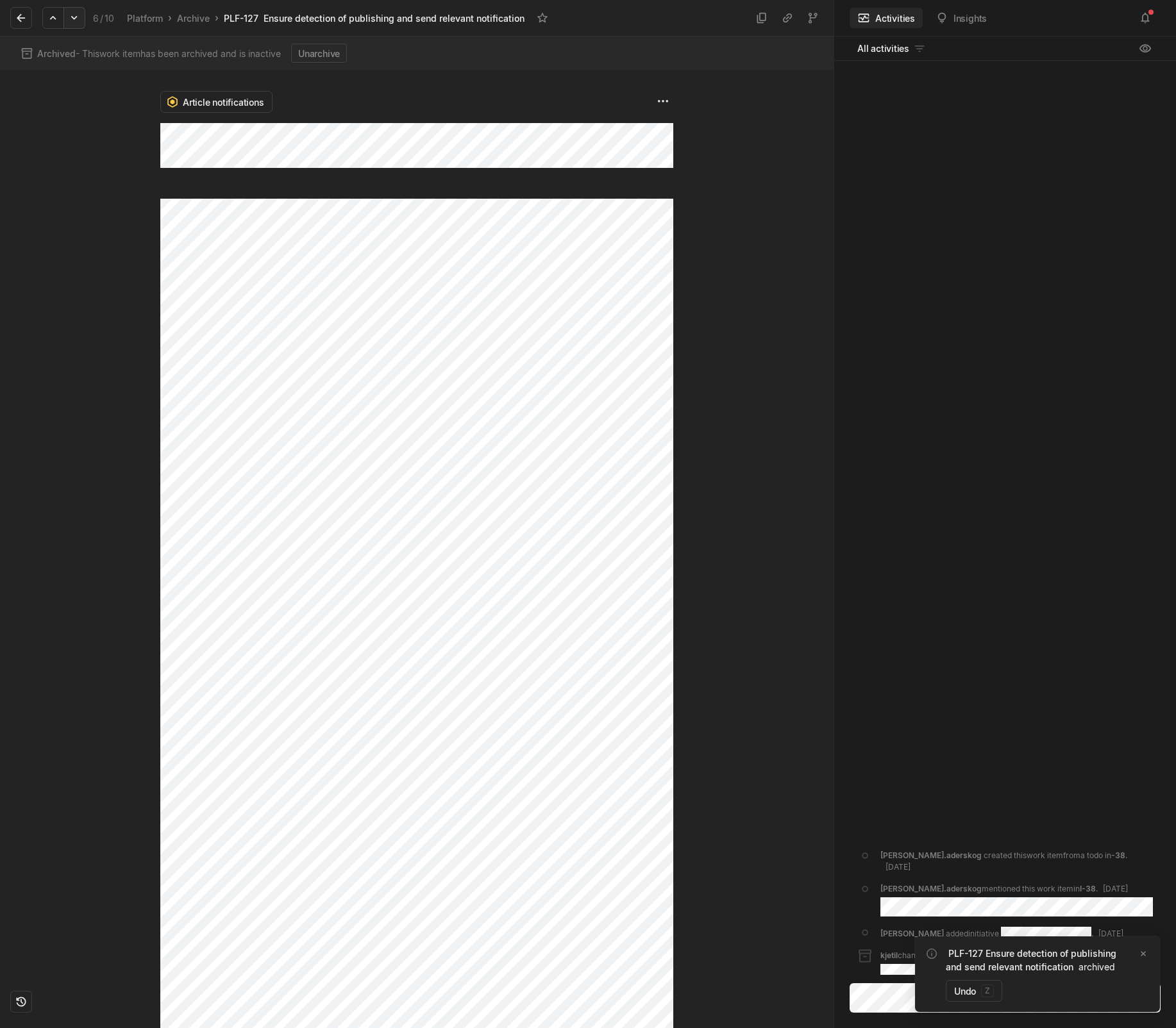
click at [78, 14] on icon at bounding box center [74, 18] width 13 height 13
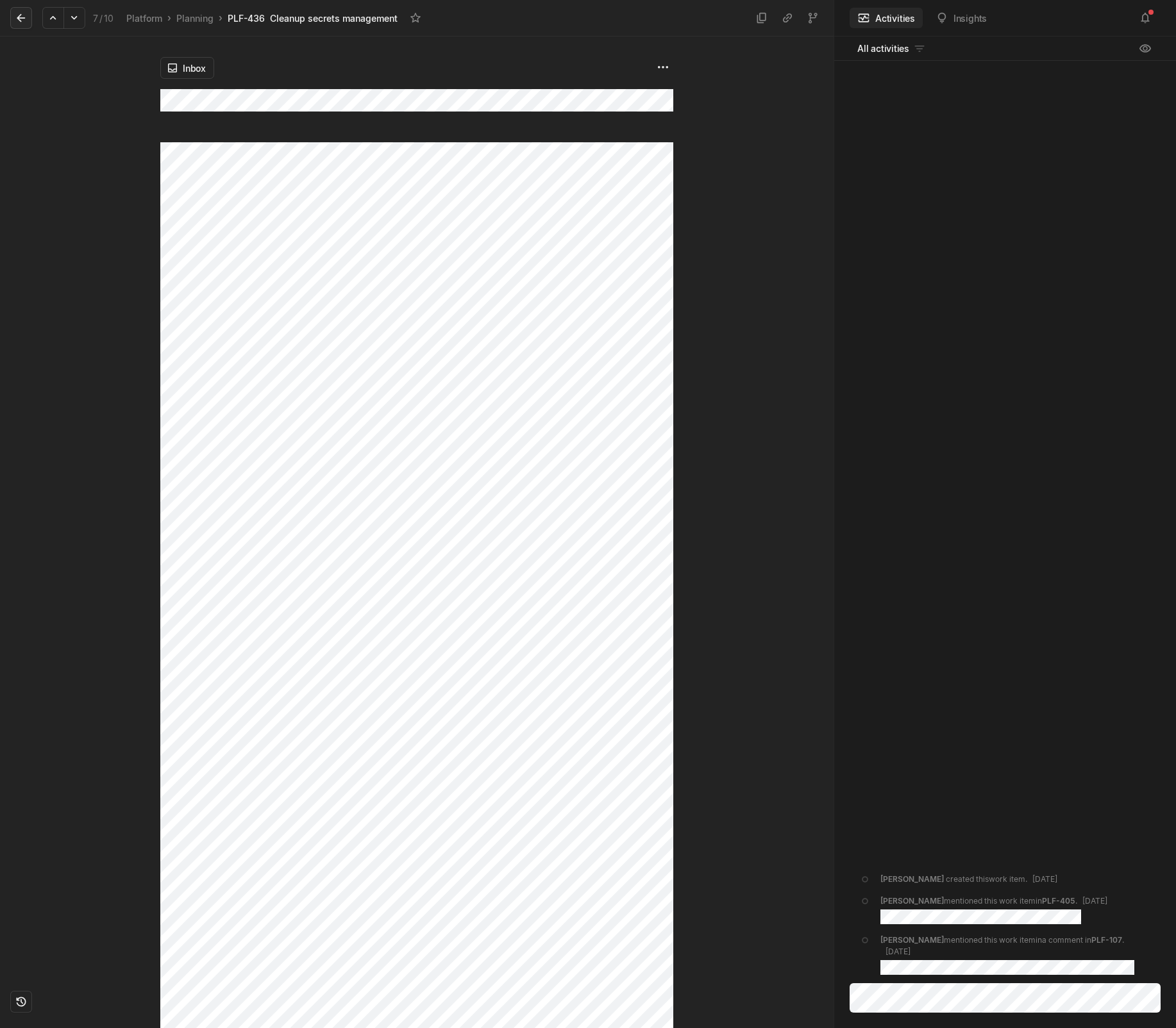
click at [24, 14] on icon at bounding box center [21, 18] width 13 height 13
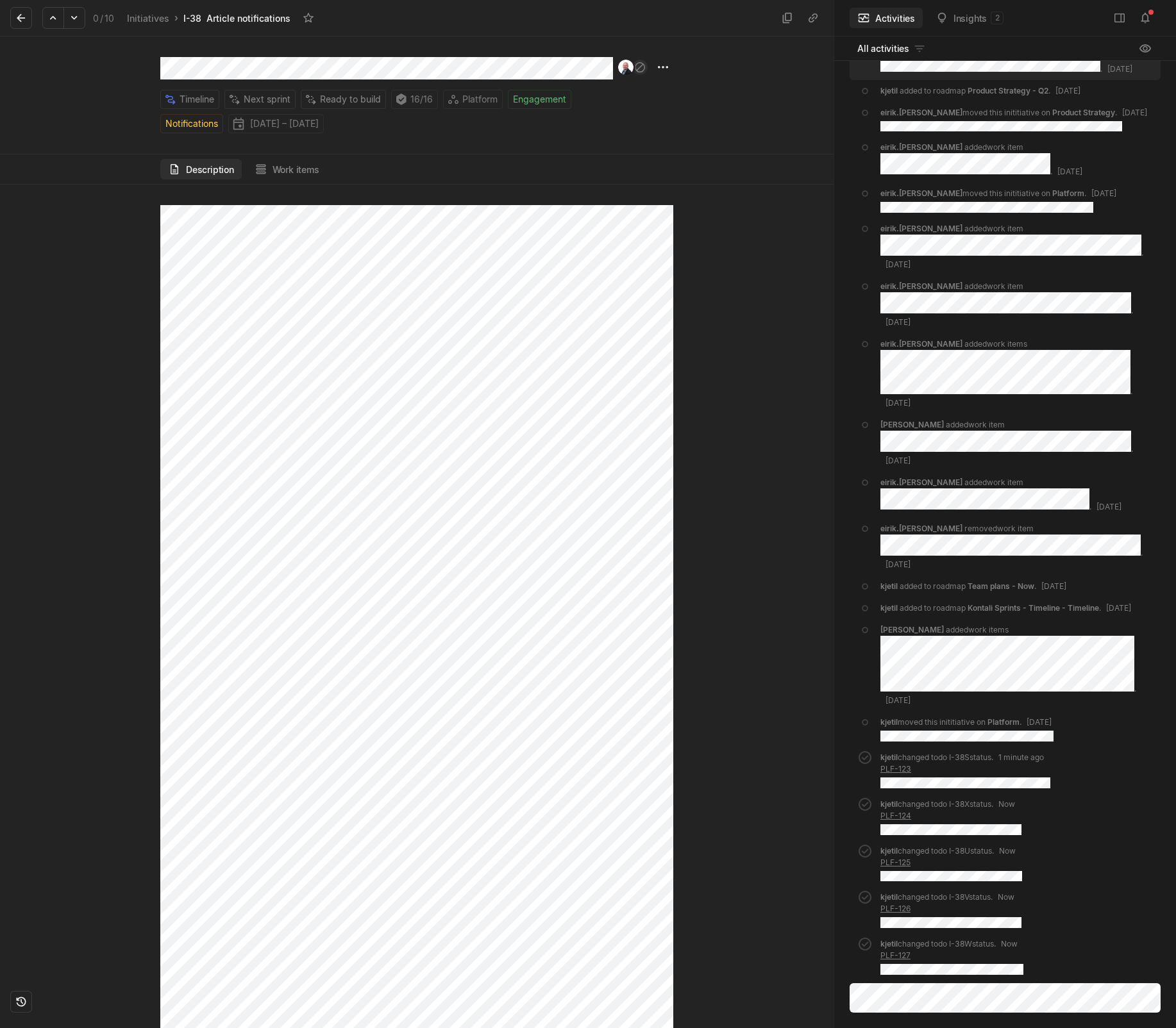
scroll to position [1169, 0]
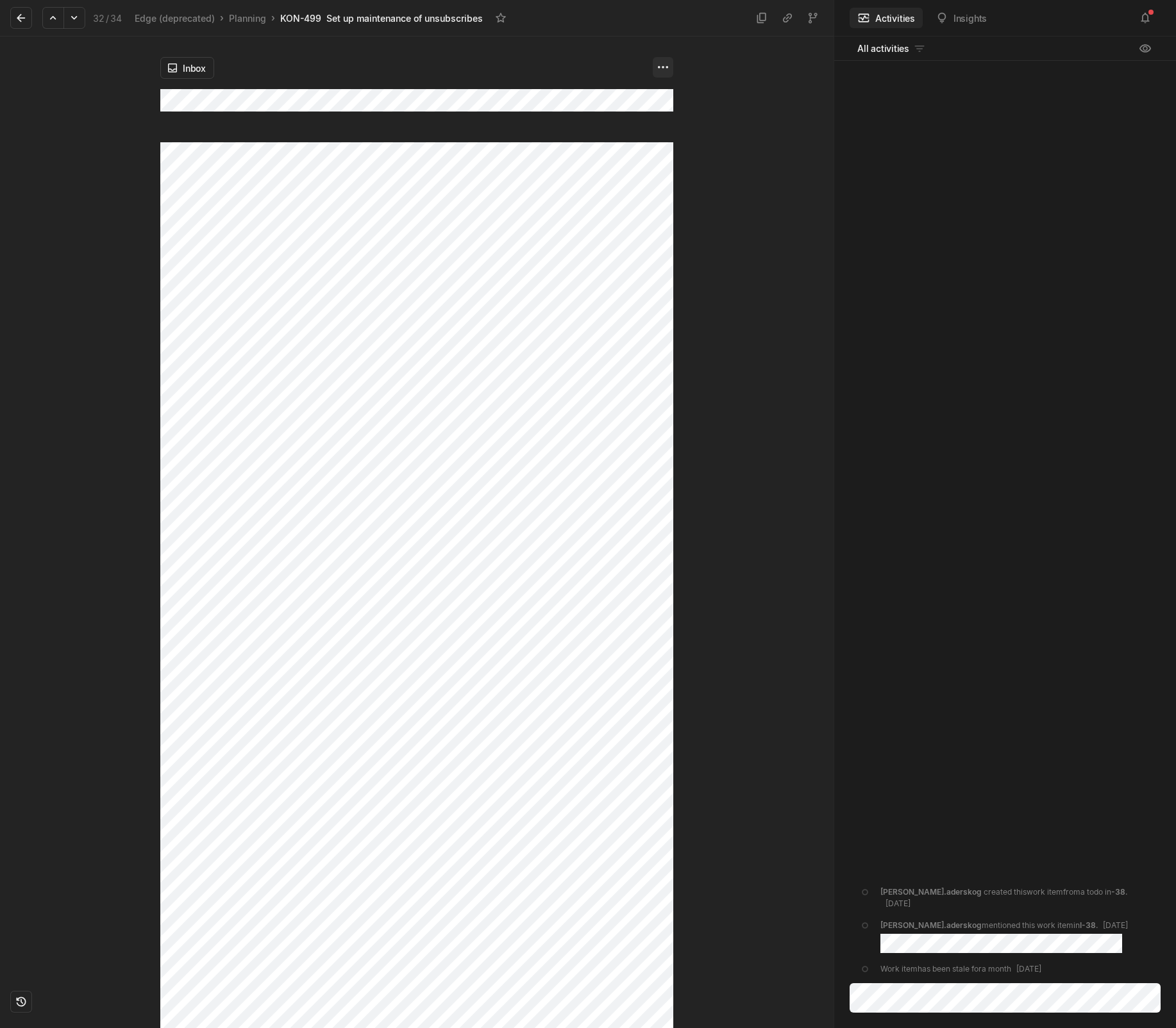
click at [660, 73] on html "Kontali Search / Updates 4 g then u My work = Feedback g then f Roadmaps g then…" at bounding box center [588, 514] width 1176 height 1028
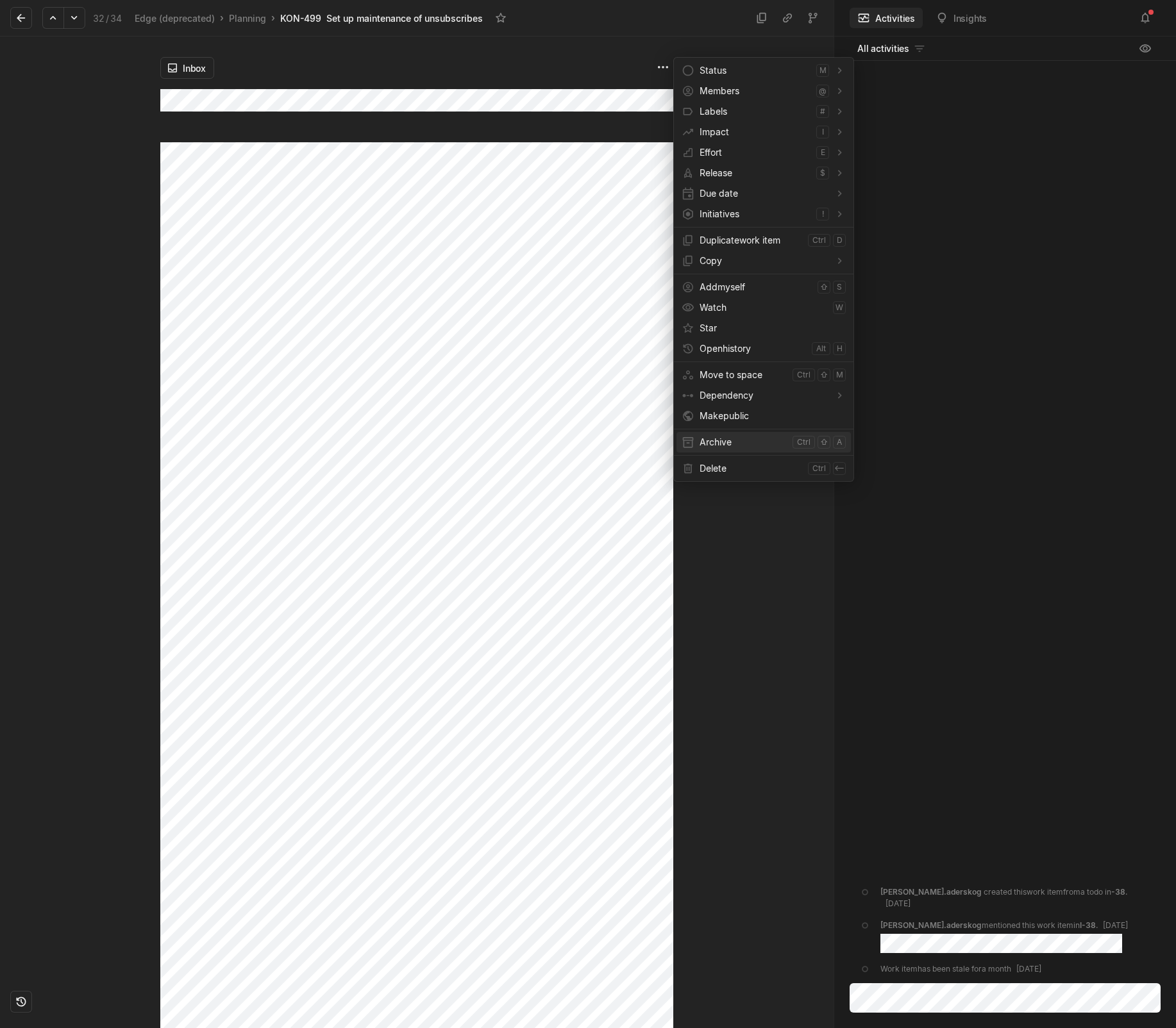
click at [714, 434] on span "Archive" at bounding box center [743, 442] width 88 height 21
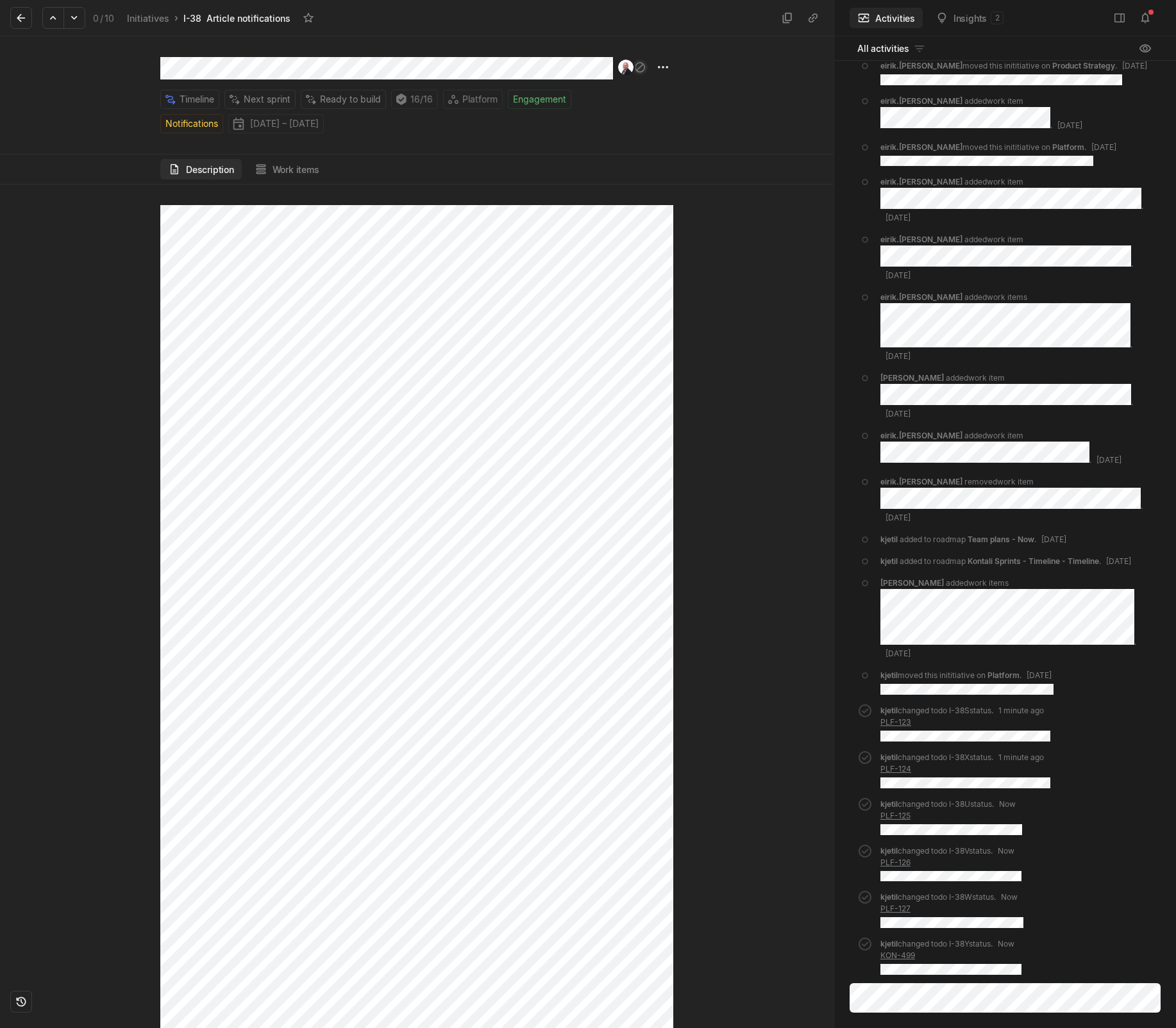
scroll to position [2787, 0]
click at [661, 70] on html "Kontali Search / Updates 4 g then u My work = Feedback g then f Roadmaps g then…" at bounding box center [588, 514] width 1176 height 1028
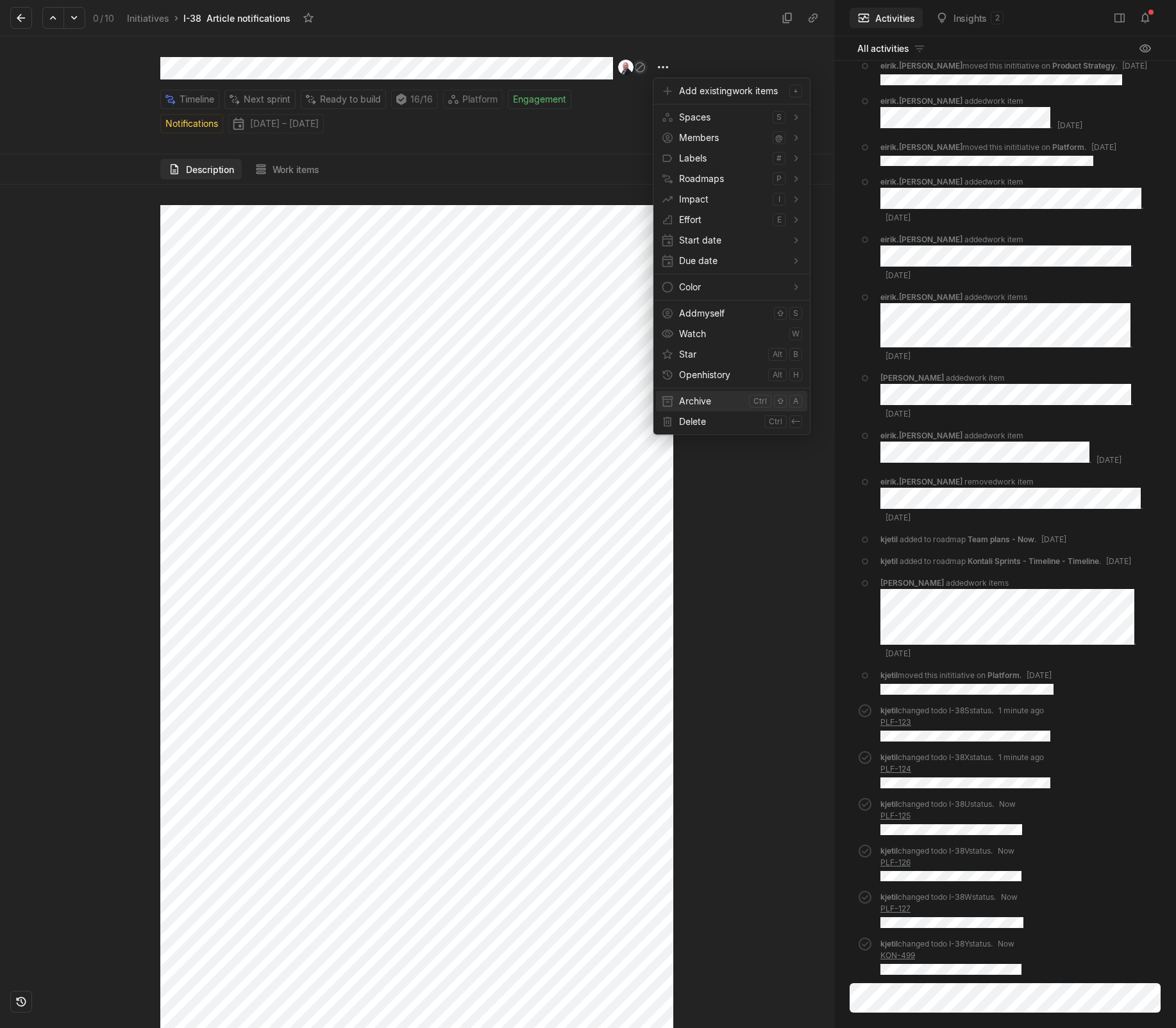
click at [691, 393] on span "Archive" at bounding box center [712, 401] width 65 height 21
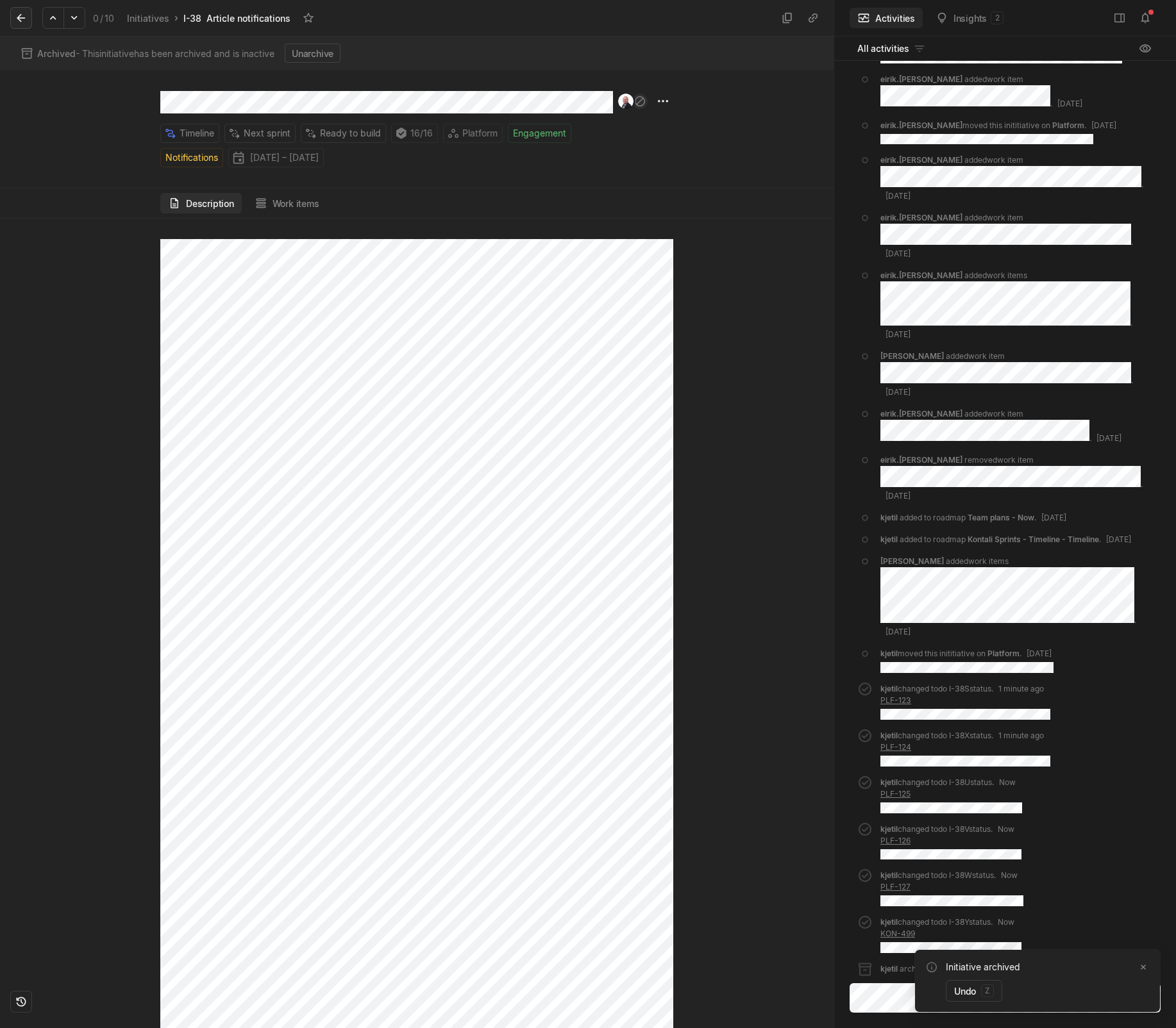
click at [21, 13] on icon at bounding box center [21, 18] width 13 height 13
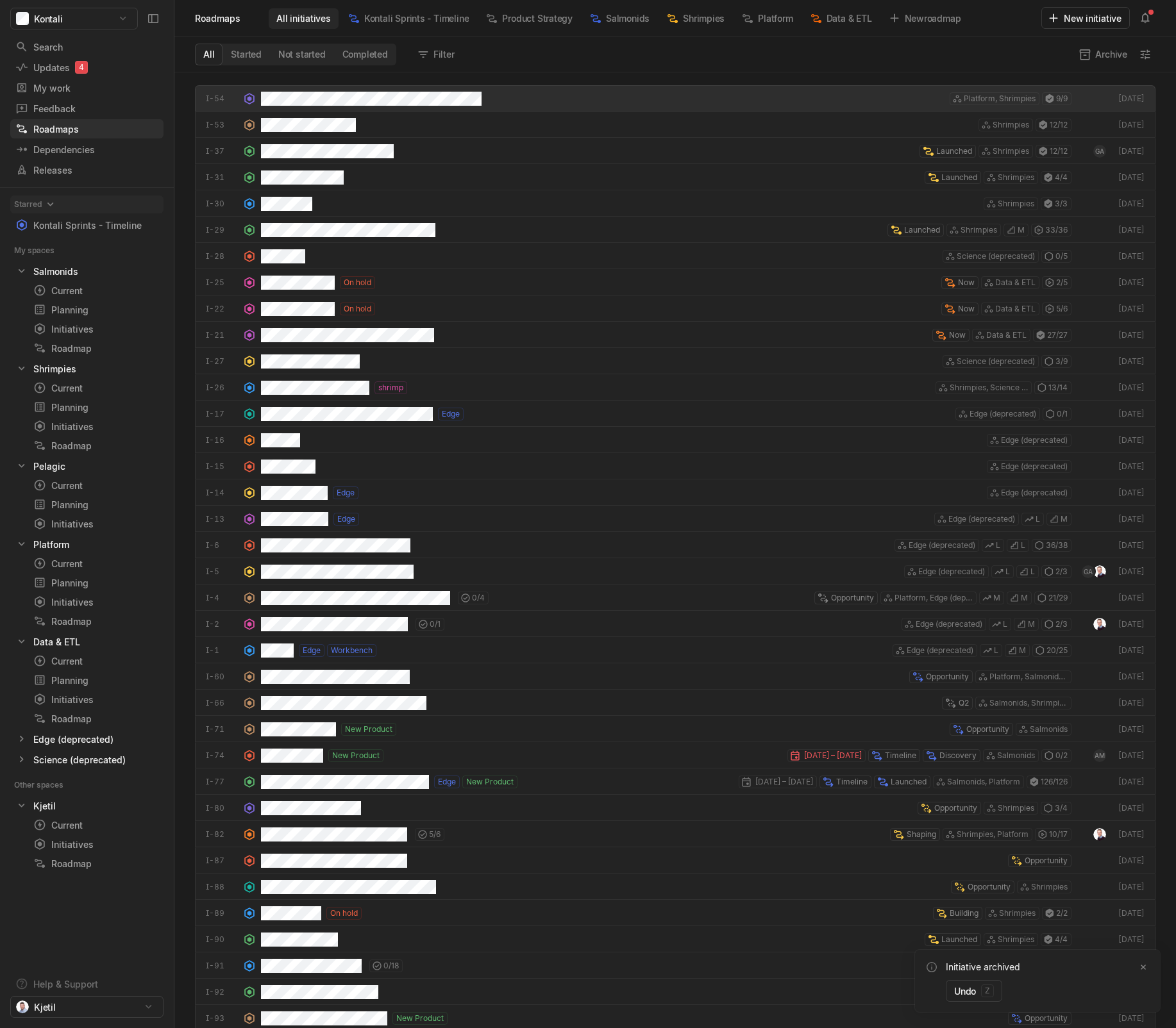
scroll to position [949, 995]
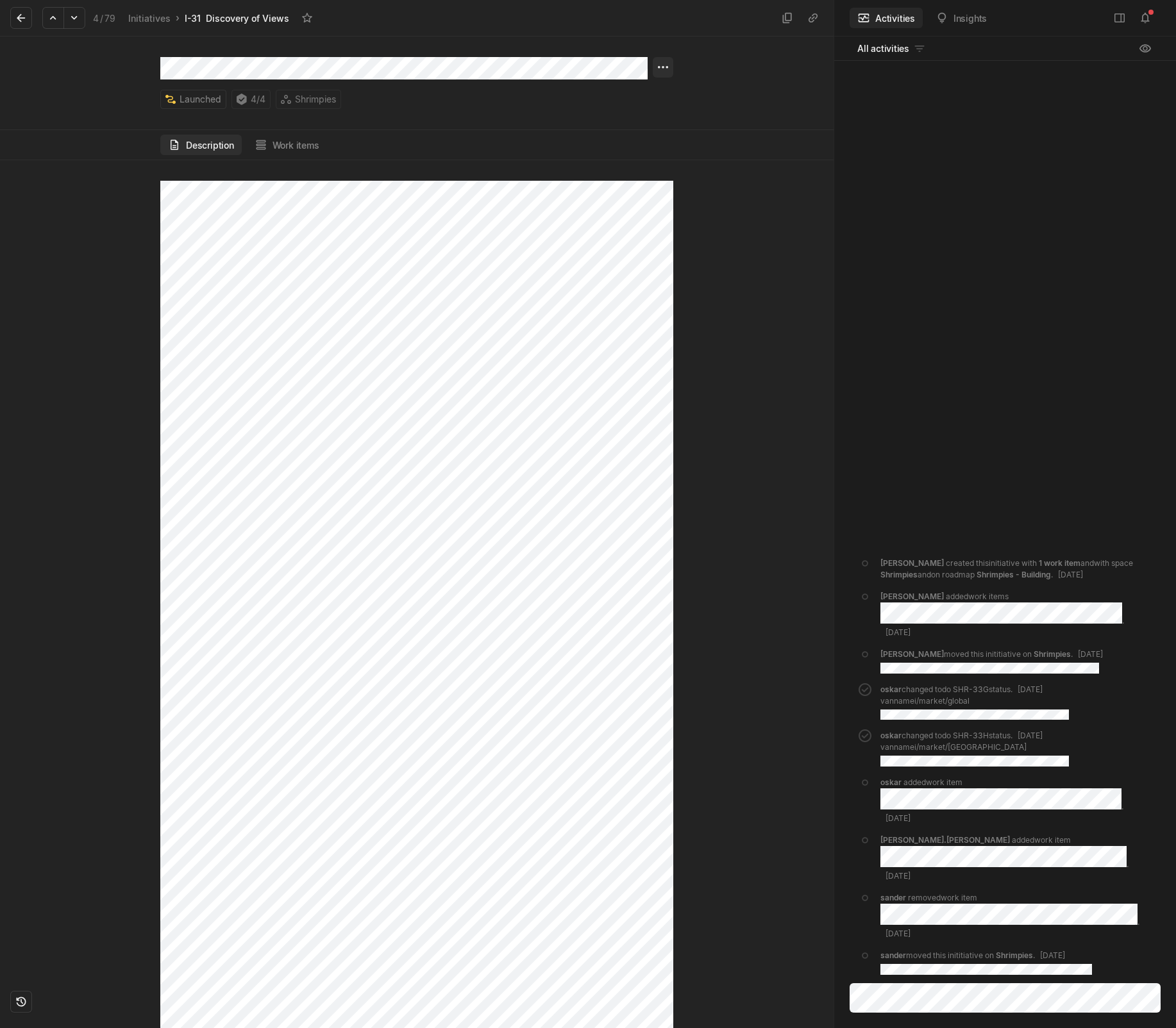
click at [664, 66] on html "Kontali Search / Updates 4 g then u My work = Feedback g then f Roadmaps g then…" at bounding box center [588, 514] width 1176 height 1028
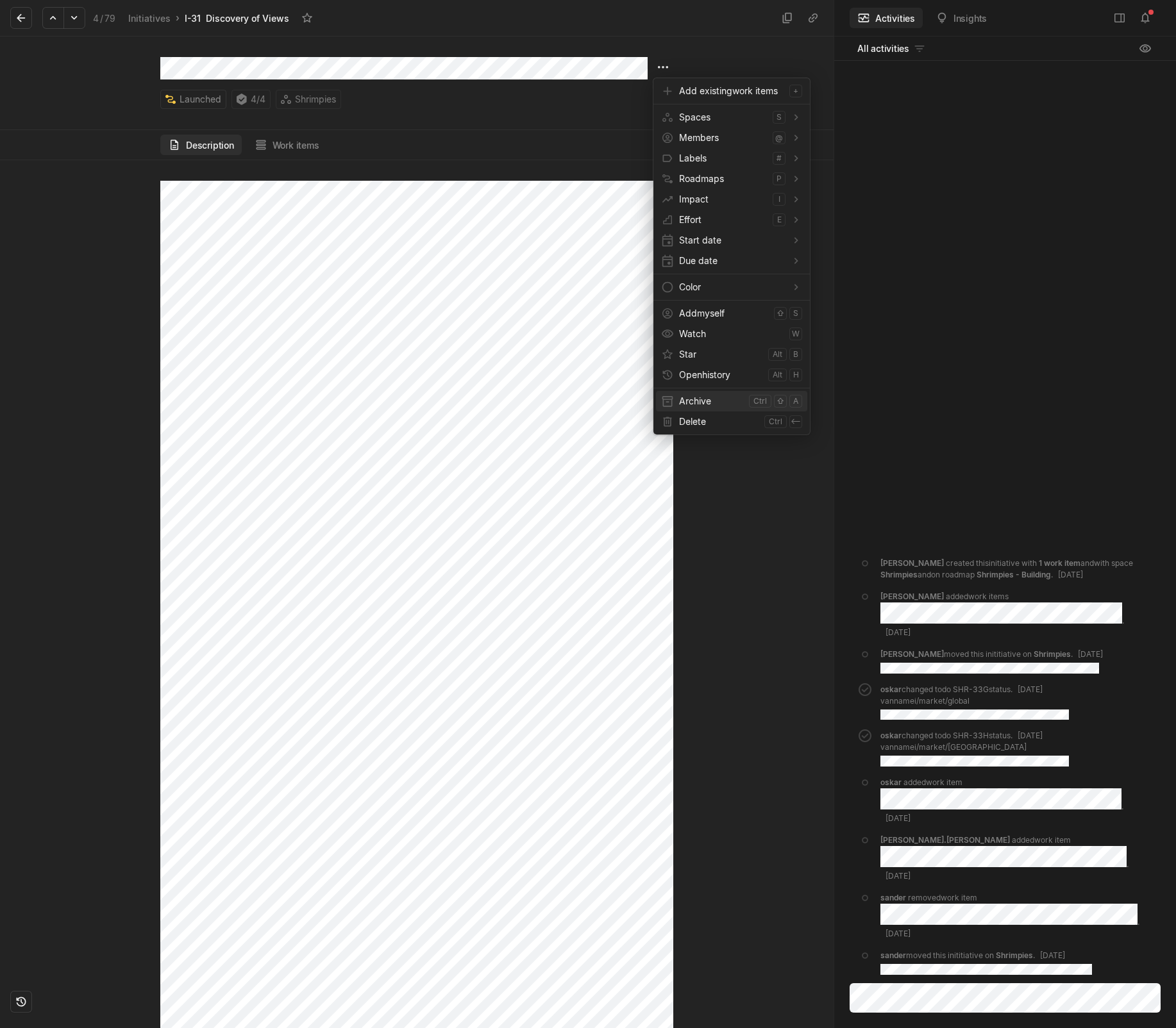
click at [737, 409] on span "Archive" at bounding box center [712, 401] width 65 height 21
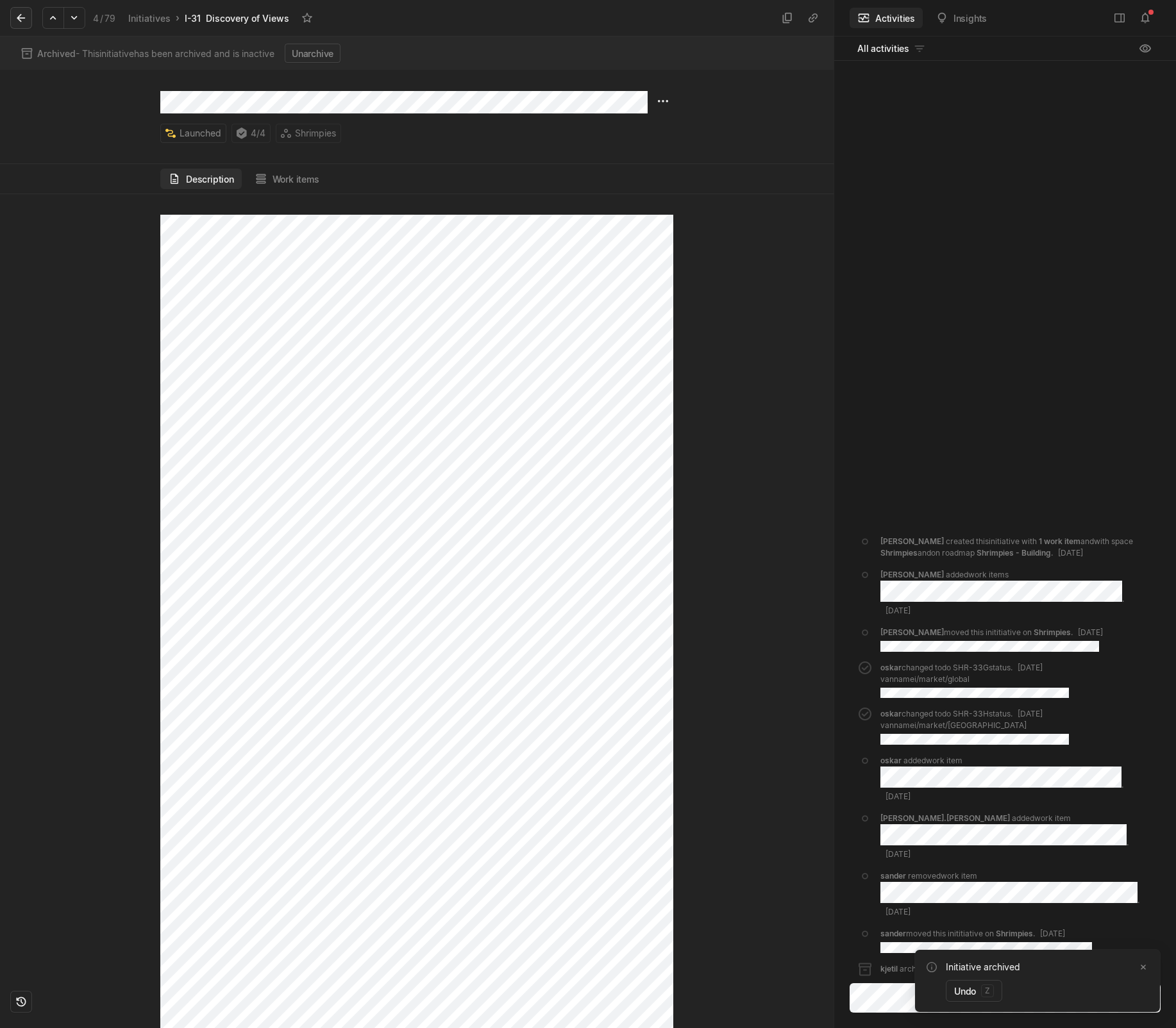
click at [29, 12] on button at bounding box center [21, 18] width 22 height 22
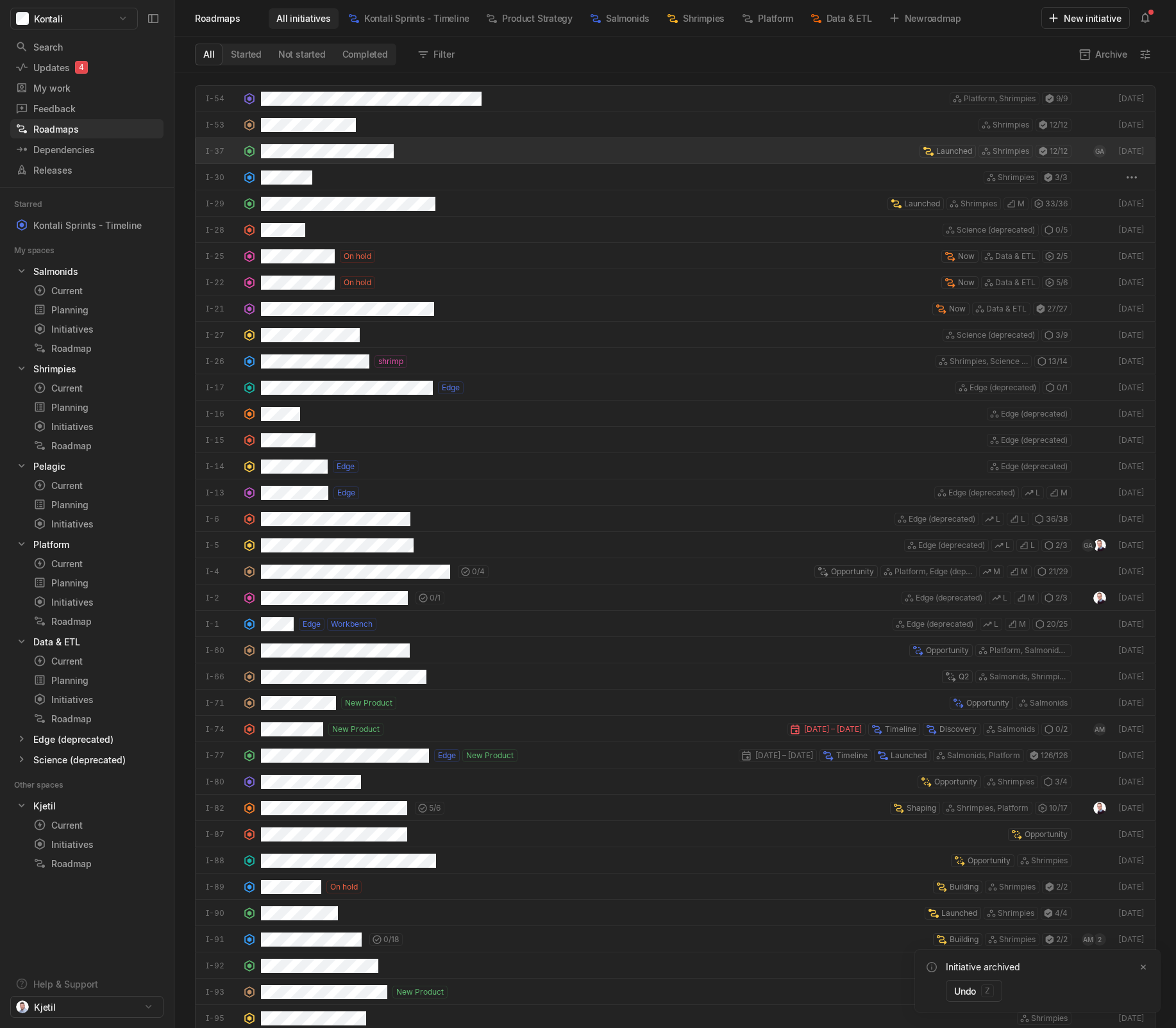
scroll to position [949, 995]
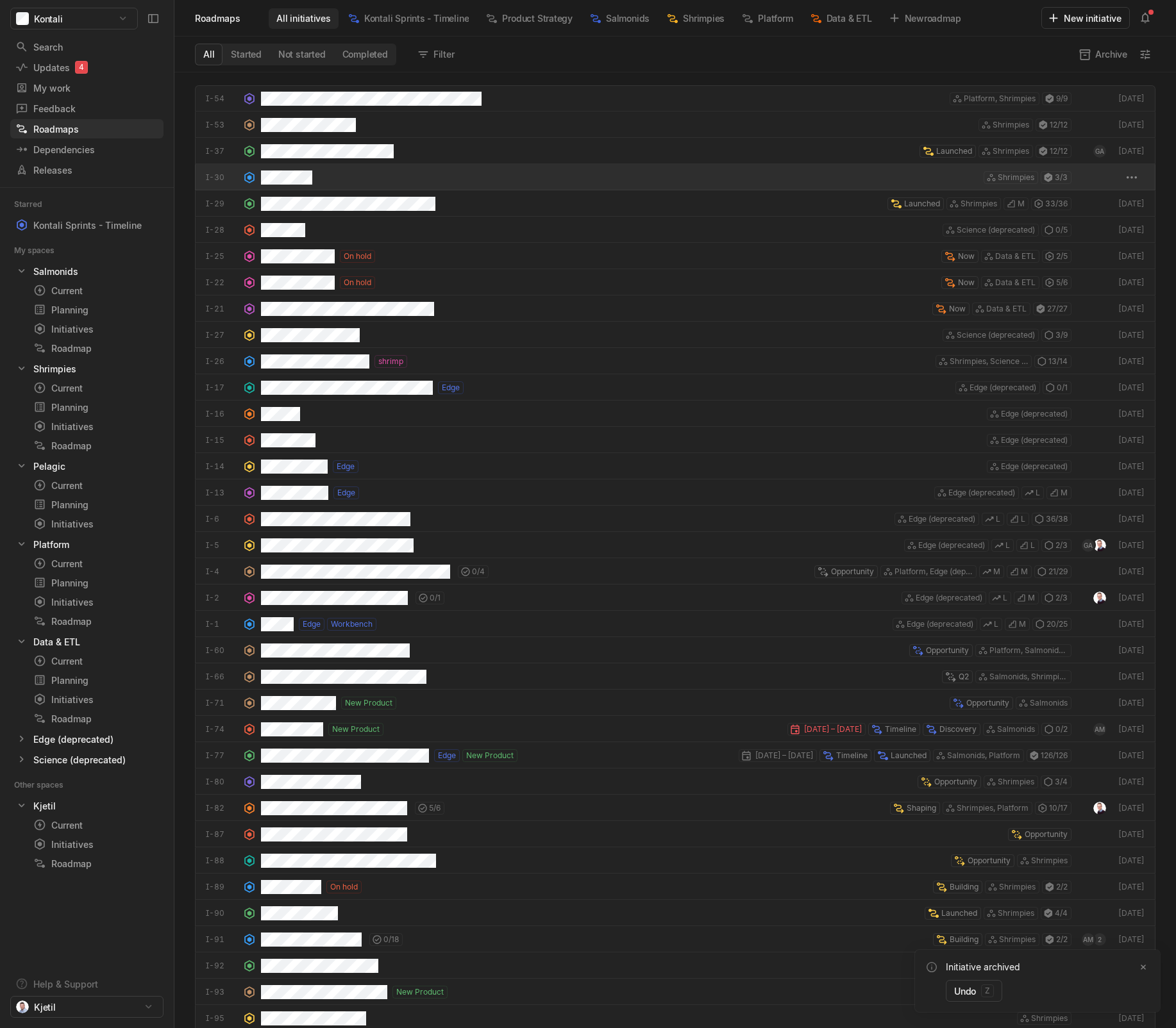
click at [344, 174] on div "Shrimpies 3 / 3" at bounding box center [666, 177] width 811 height 26
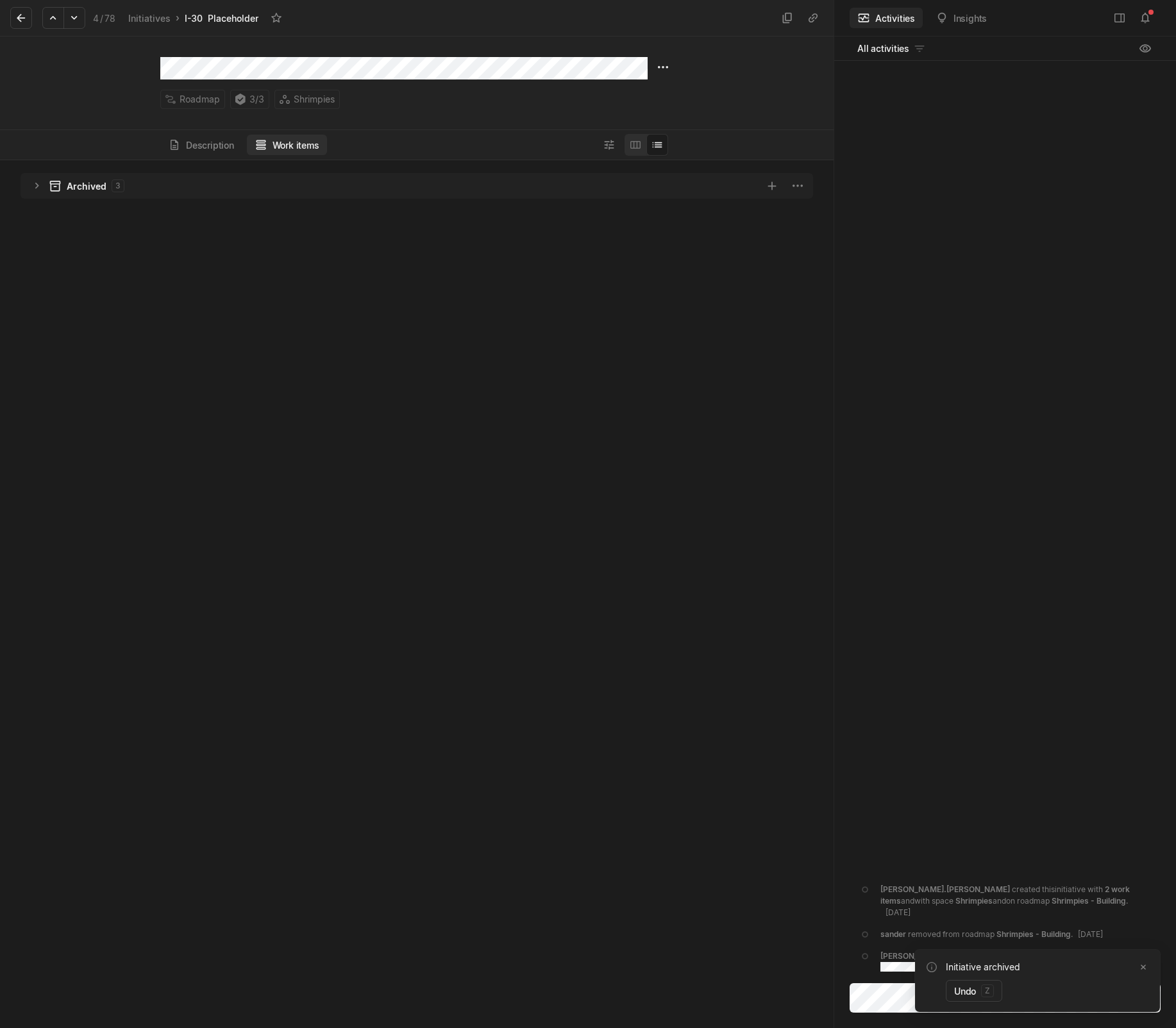
scroll to position [861, 827]
click at [344, 174] on div "Archived 3" at bounding box center [417, 185] width 793 height 25
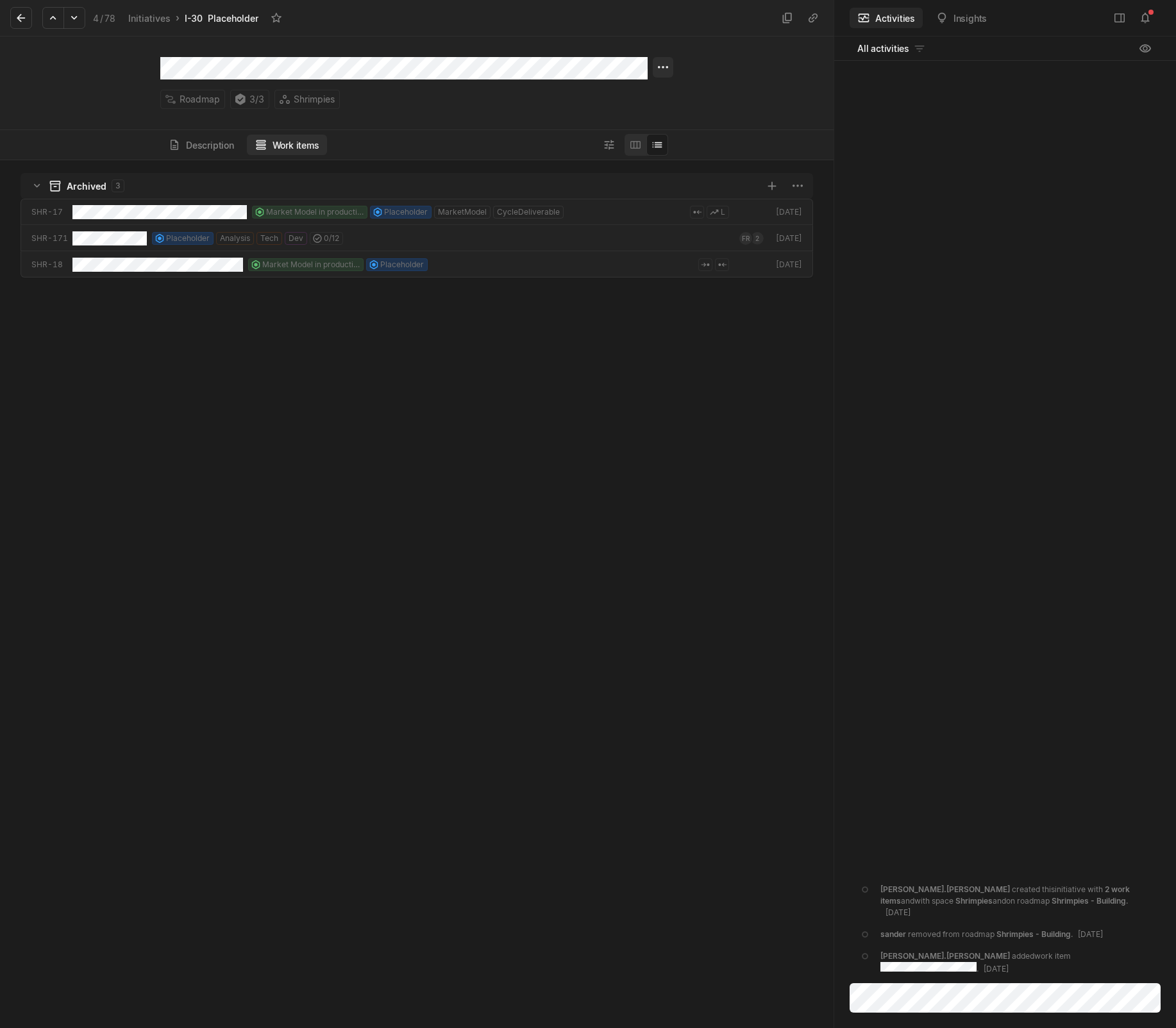
click at [665, 72] on html "Kontali Search / Updates 4 g then u My work = Feedback g then f Roadmaps g then…" at bounding box center [588, 514] width 1176 height 1028
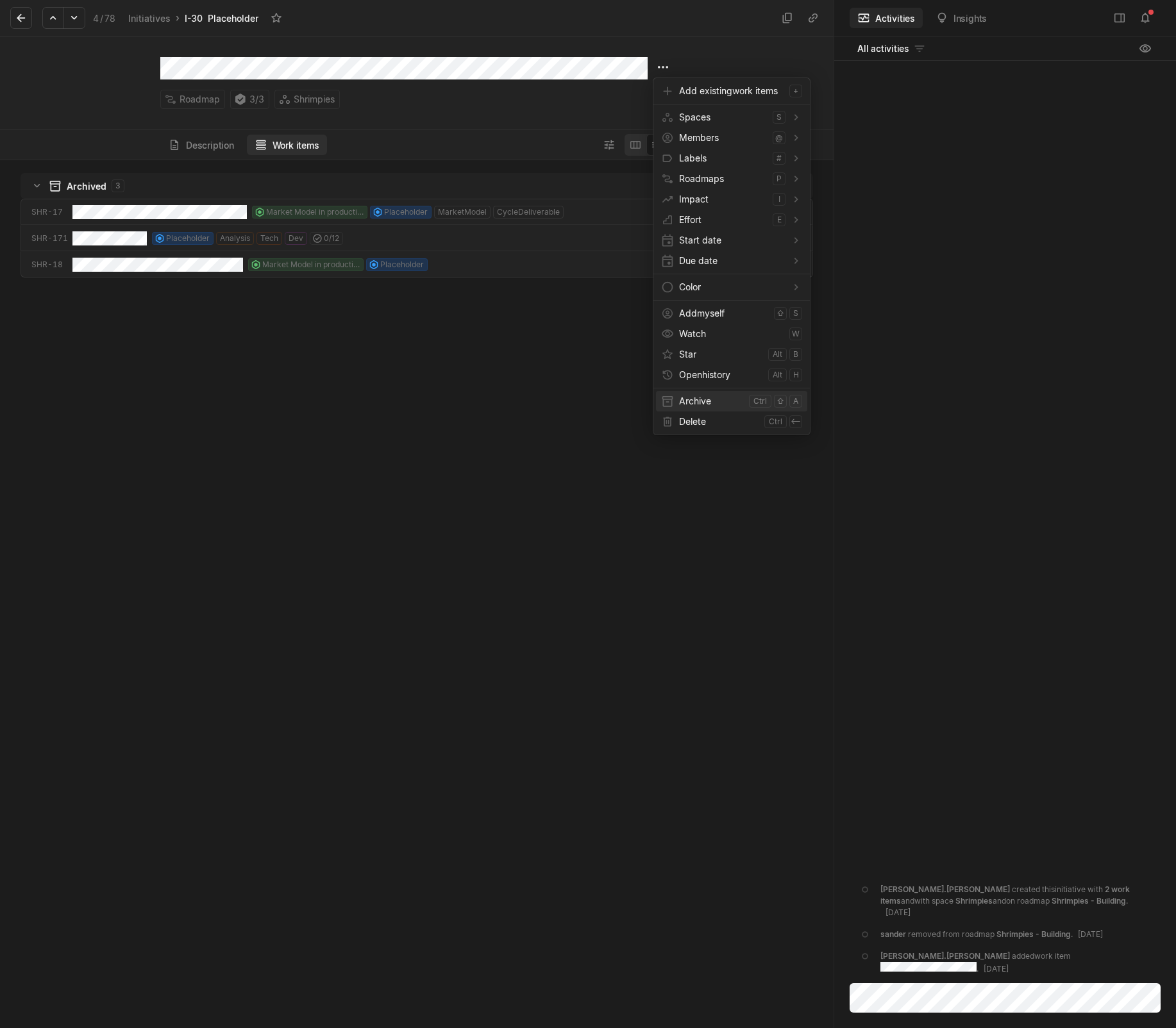
click at [698, 404] on span "Archive" at bounding box center [712, 401] width 65 height 21
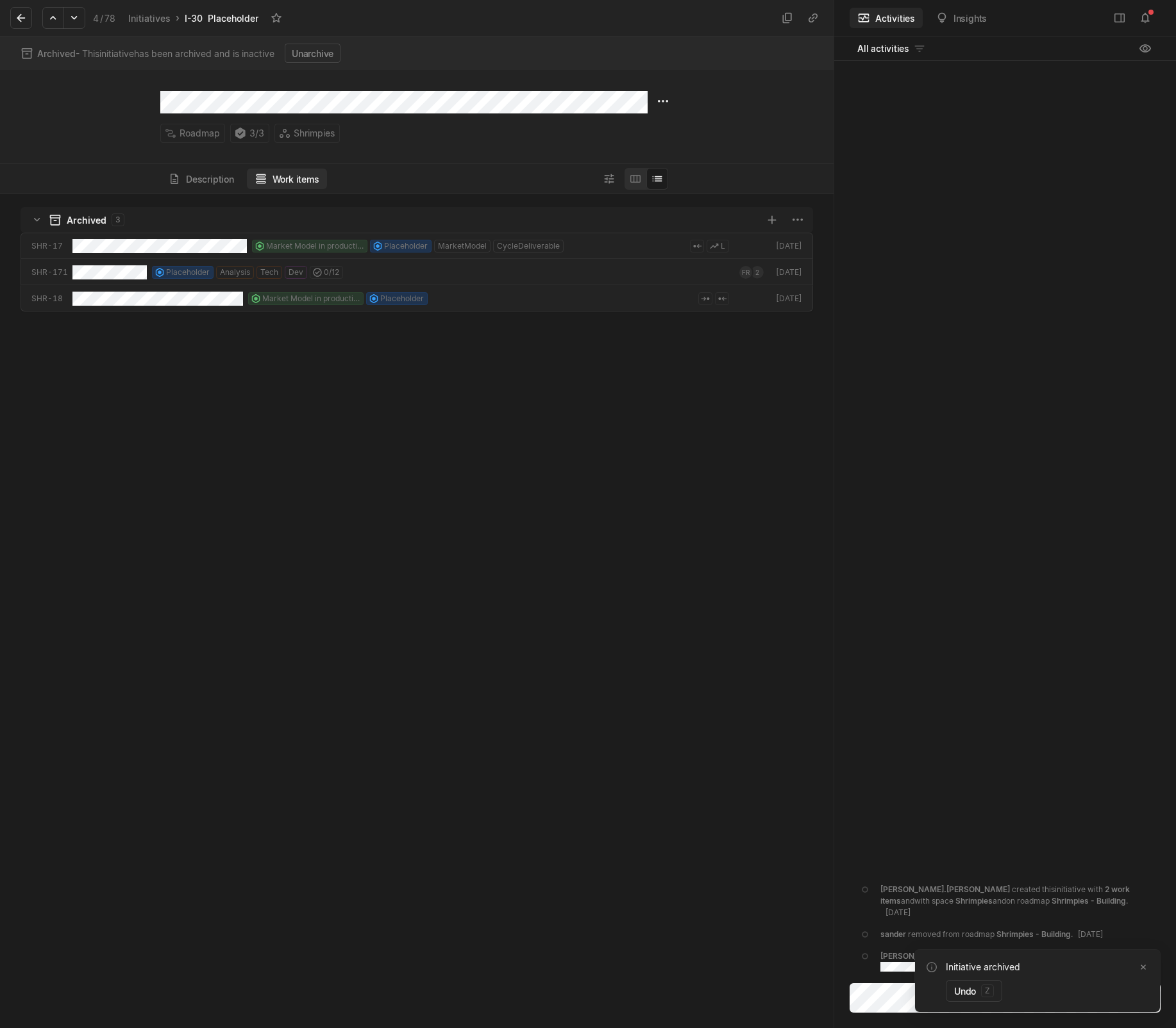
scroll to position [827, 827]
click at [16, 20] on icon at bounding box center [21, 18] width 13 height 13
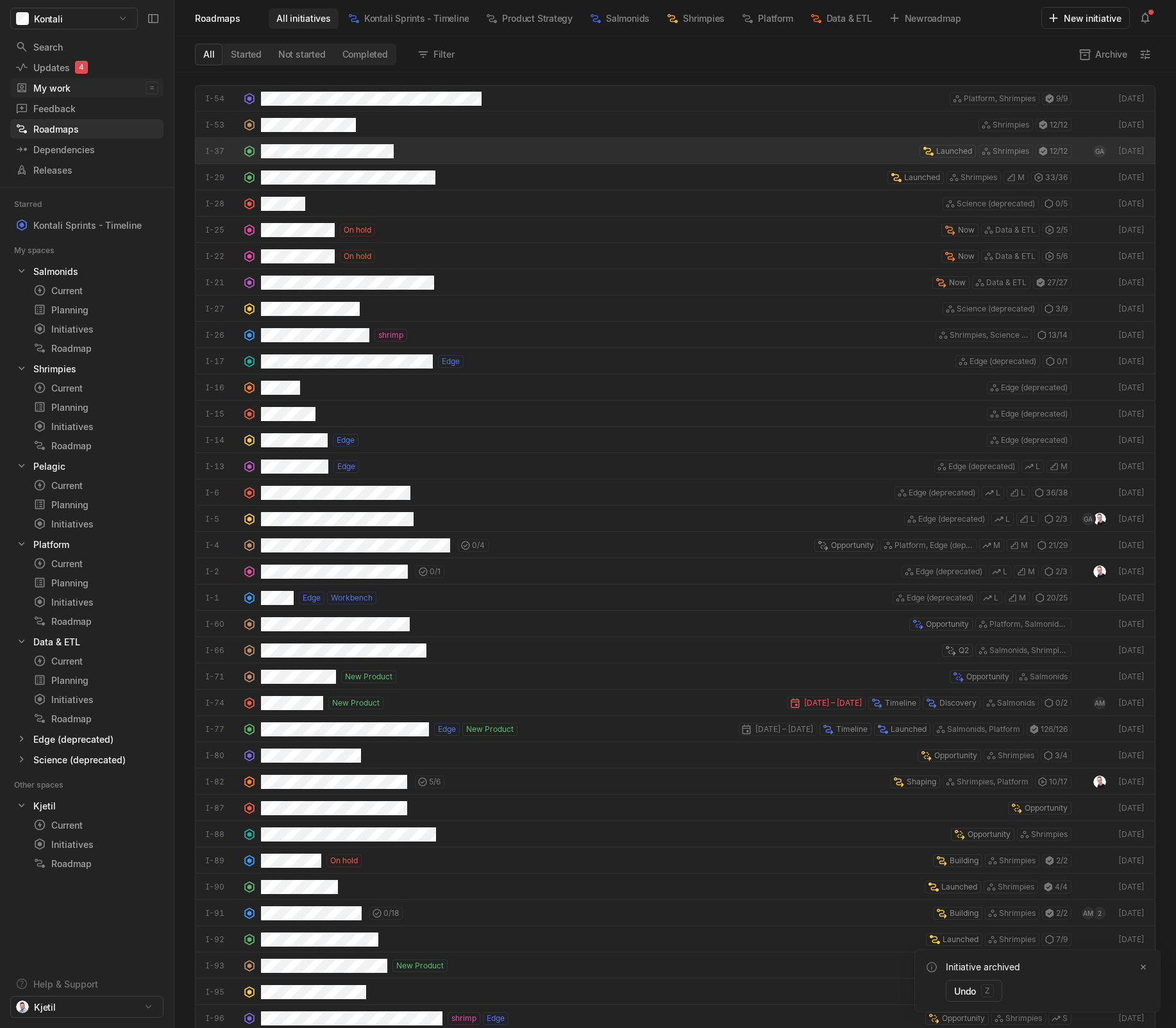
scroll to position [949, 995]
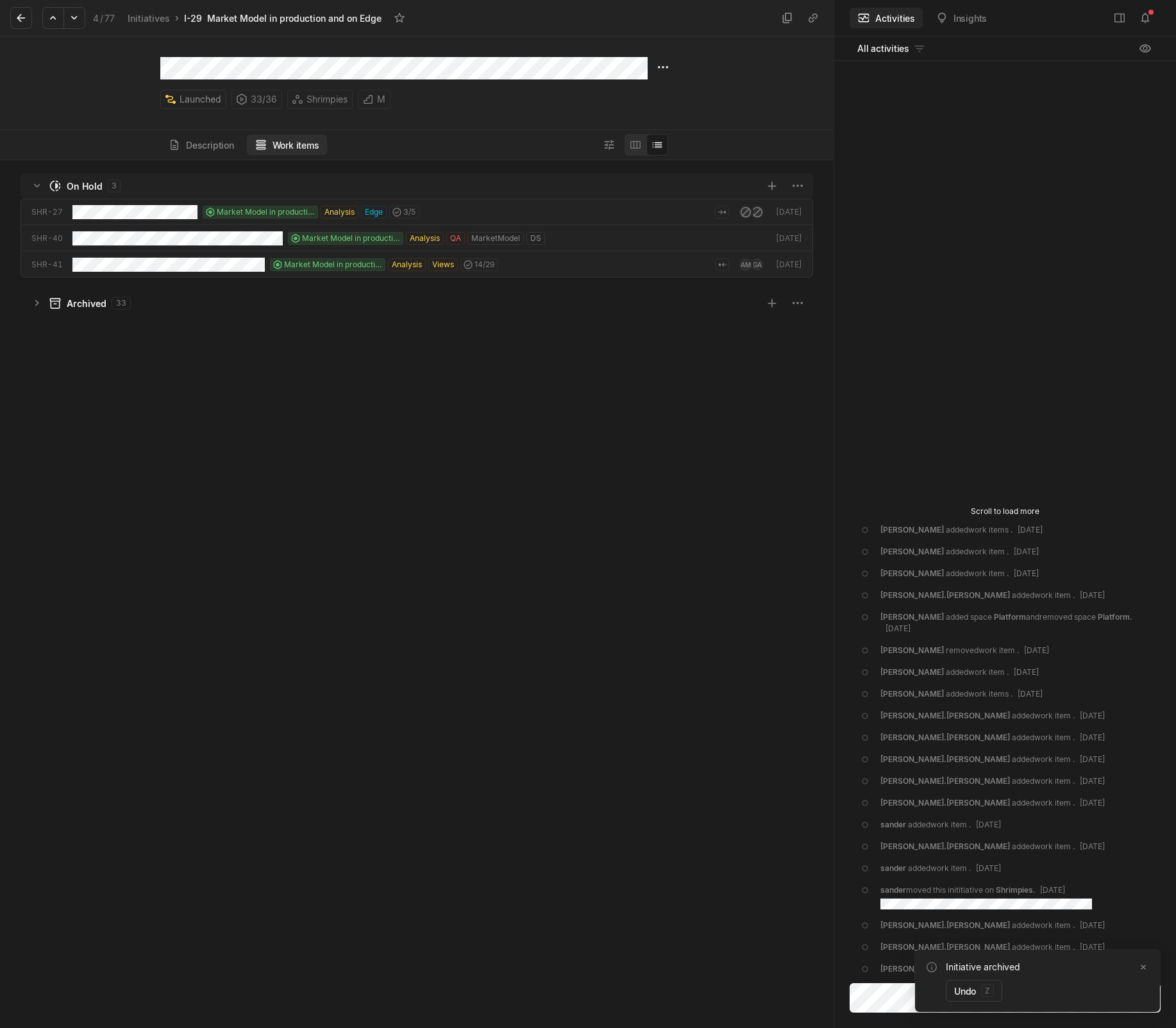
scroll to position [861, 827]
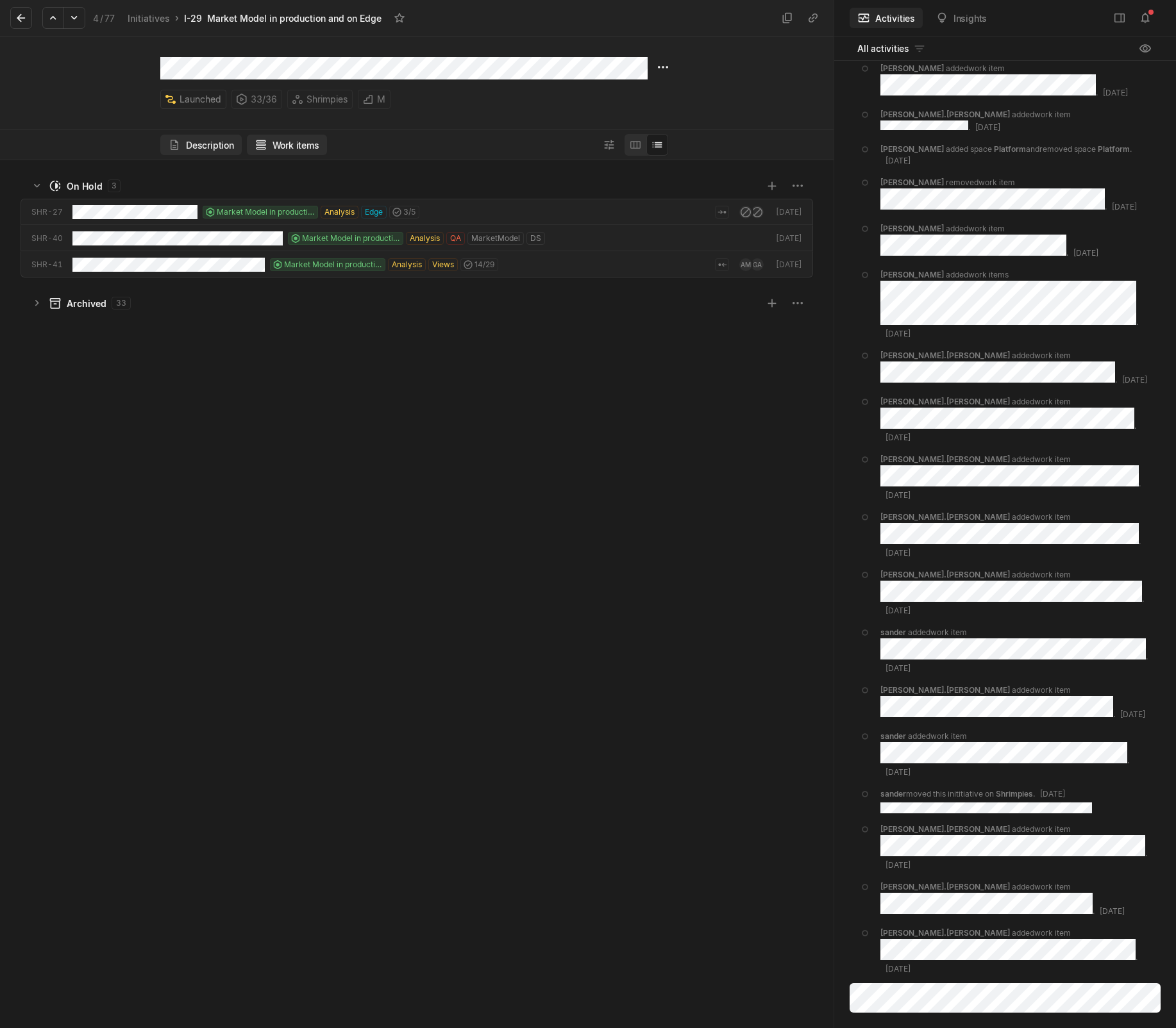
click at [206, 151] on button "Description" at bounding box center [200, 144] width 81 height 21
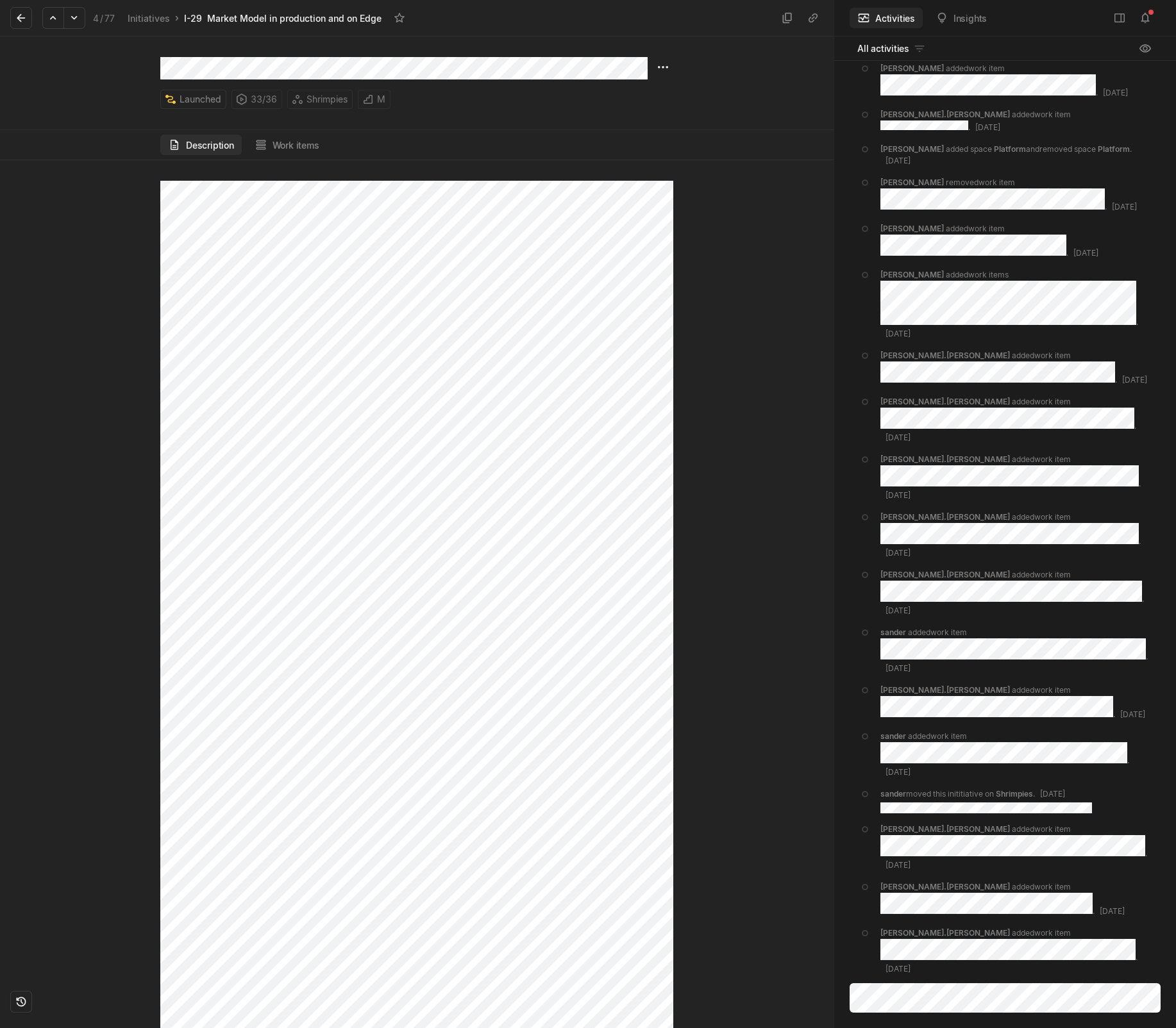
scroll to position [64, 0]
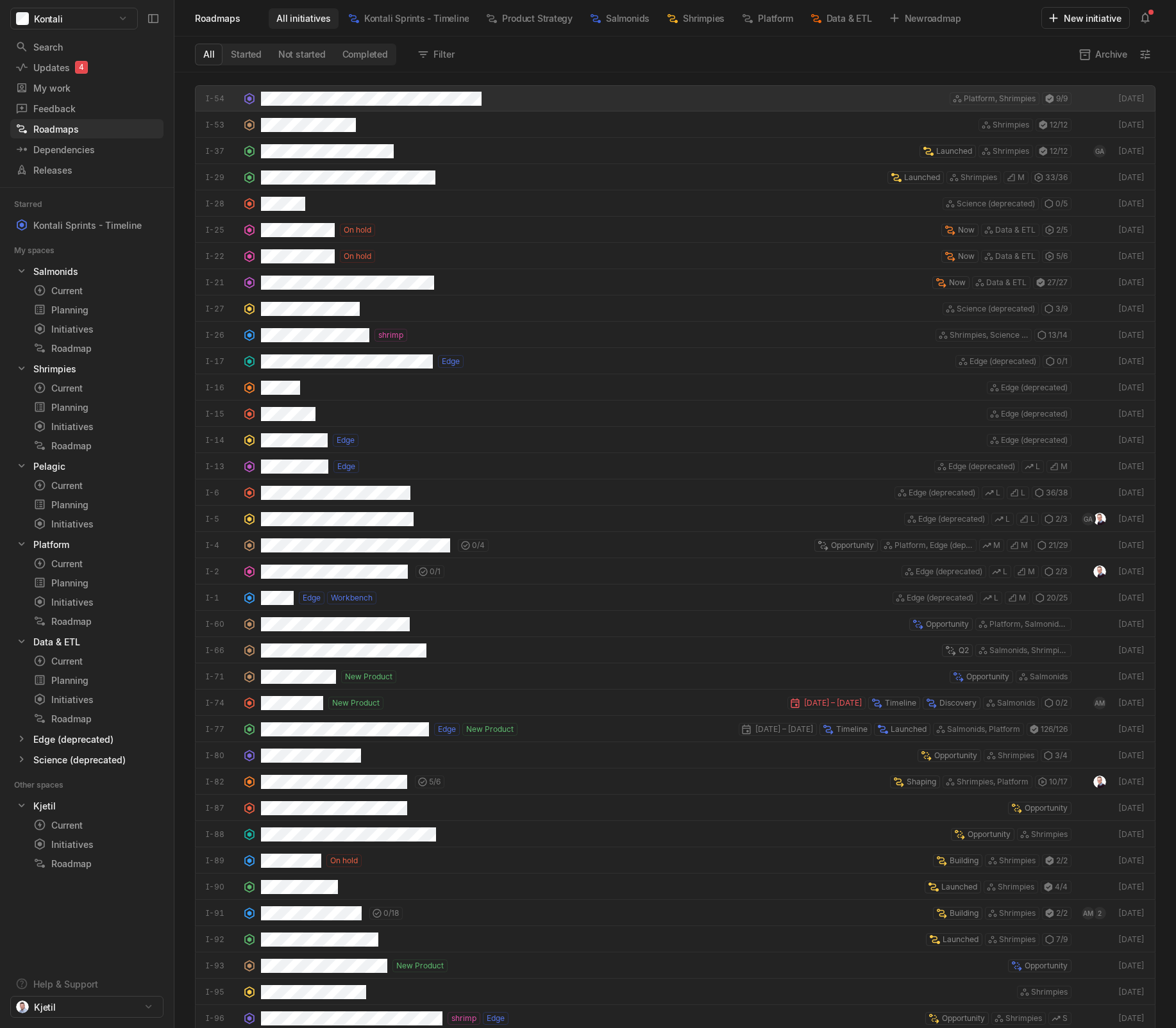
scroll to position [949, 995]
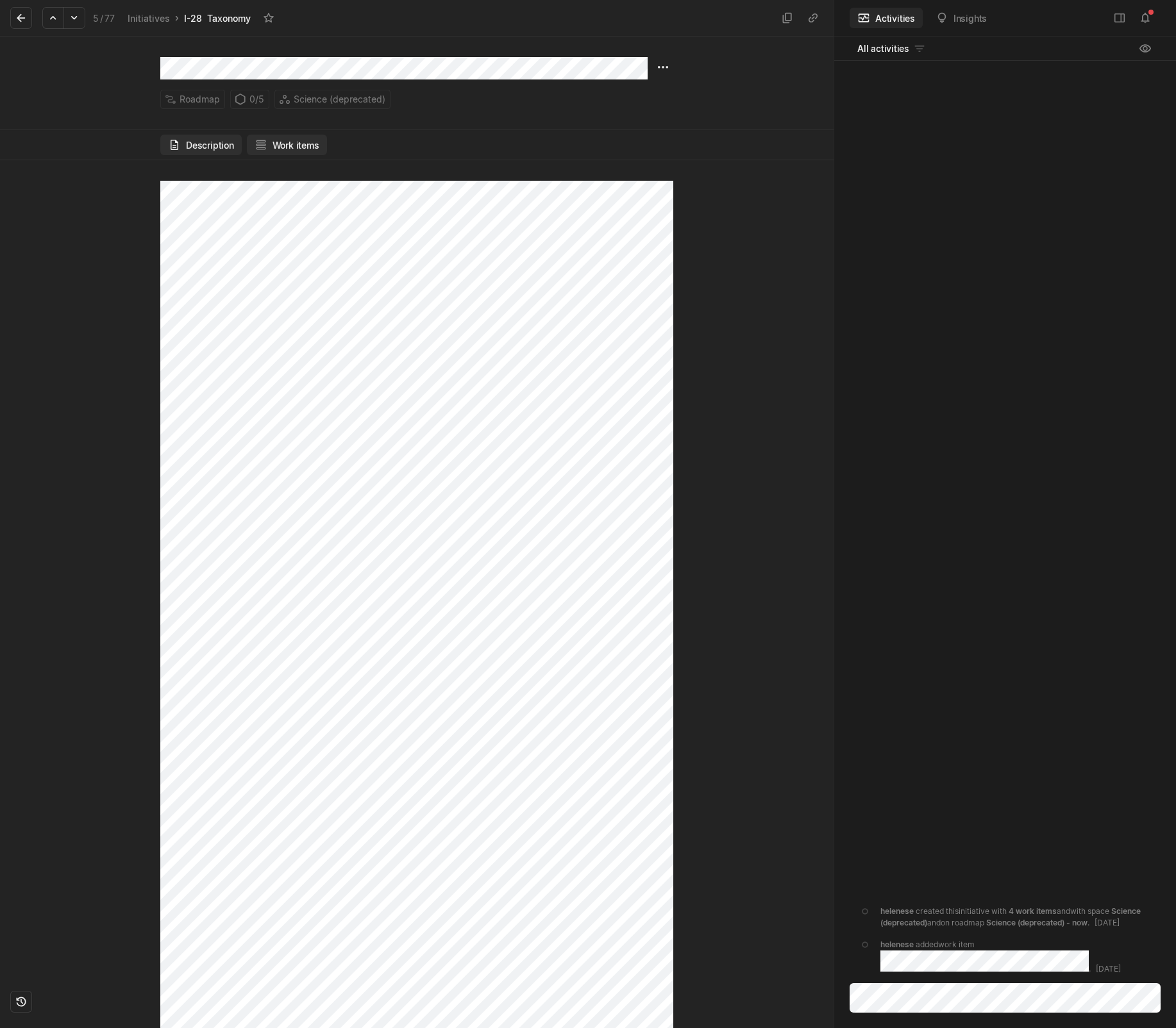
click at [296, 148] on button "Work items" at bounding box center [287, 144] width 80 height 21
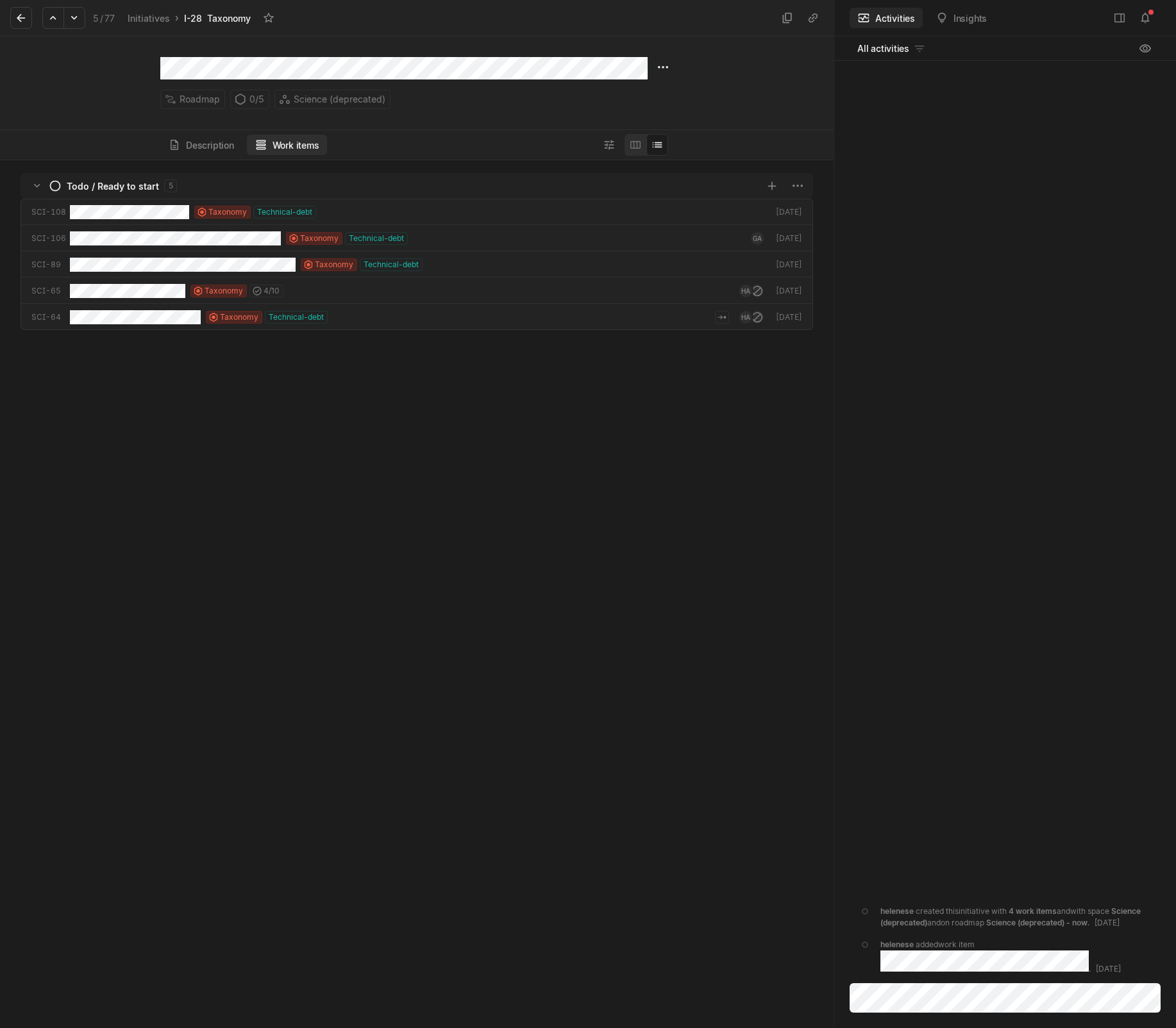
scroll to position [861, 827]
click at [664, 65] on html "Kontali Search / Updates 4 g then u My work = Feedback g then f Roadmaps g then…" at bounding box center [588, 514] width 1176 height 1028
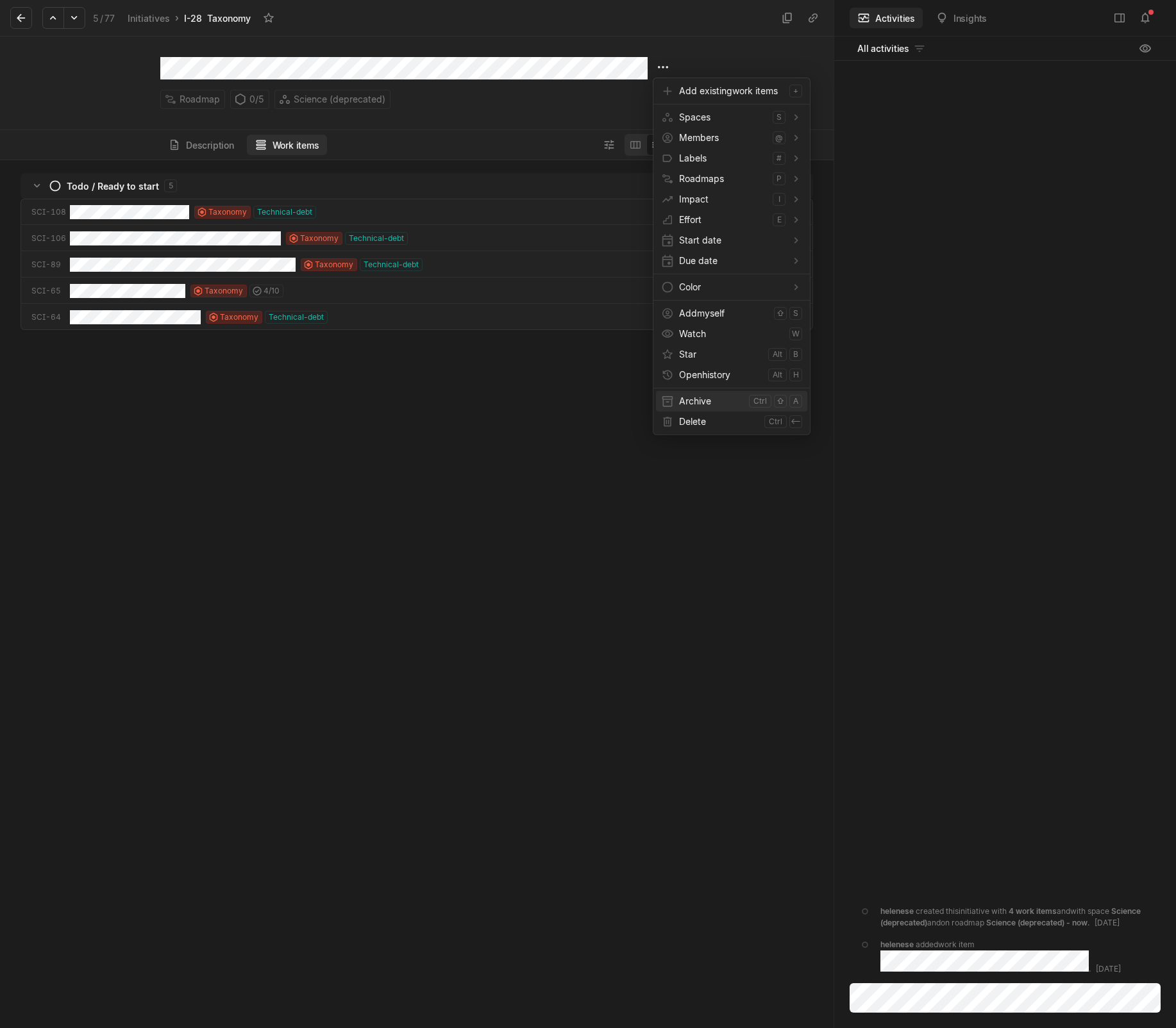
click at [695, 393] on span "Archive" at bounding box center [712, 401] width 65 height 21
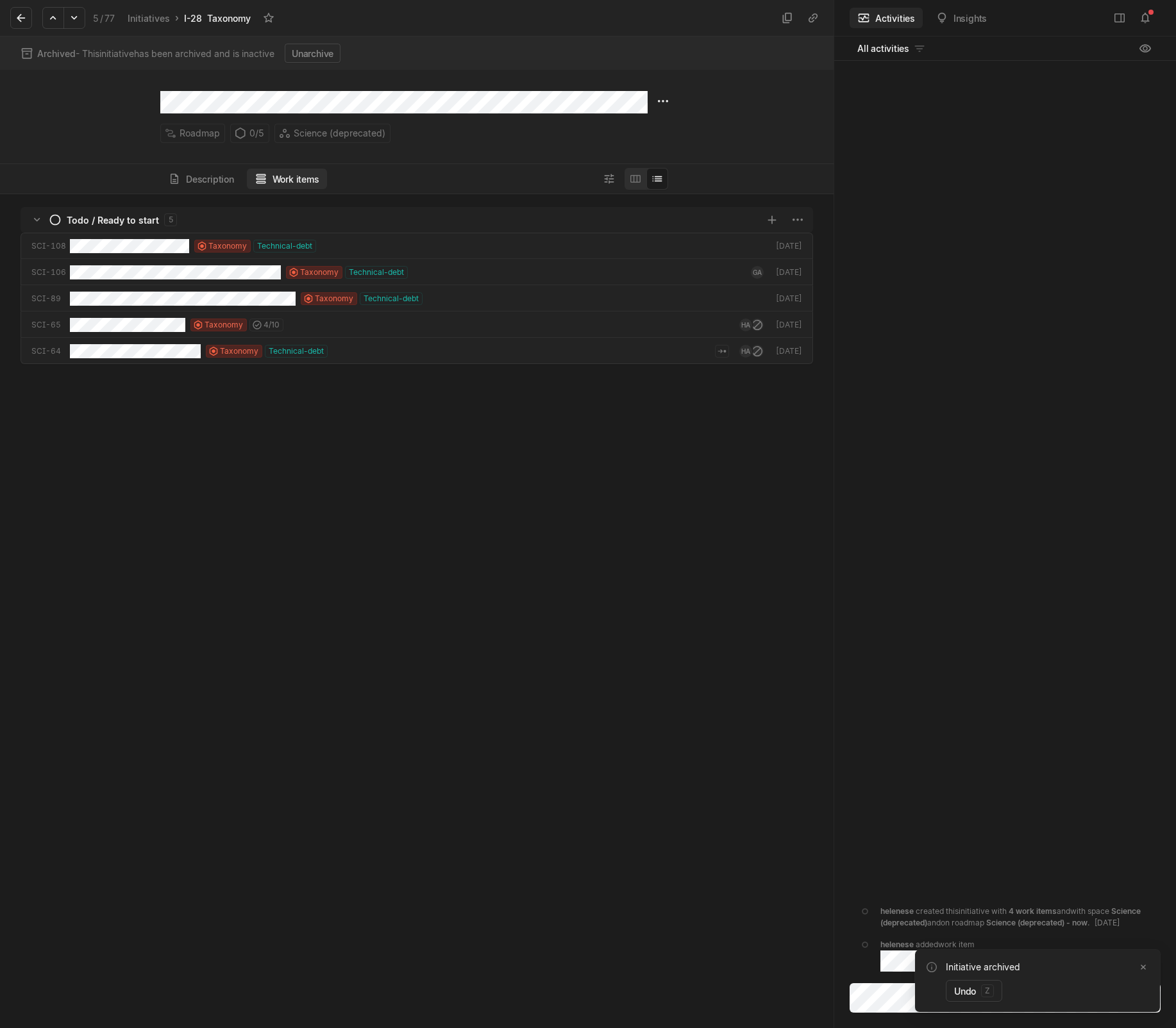
scroll to position [827, 827]
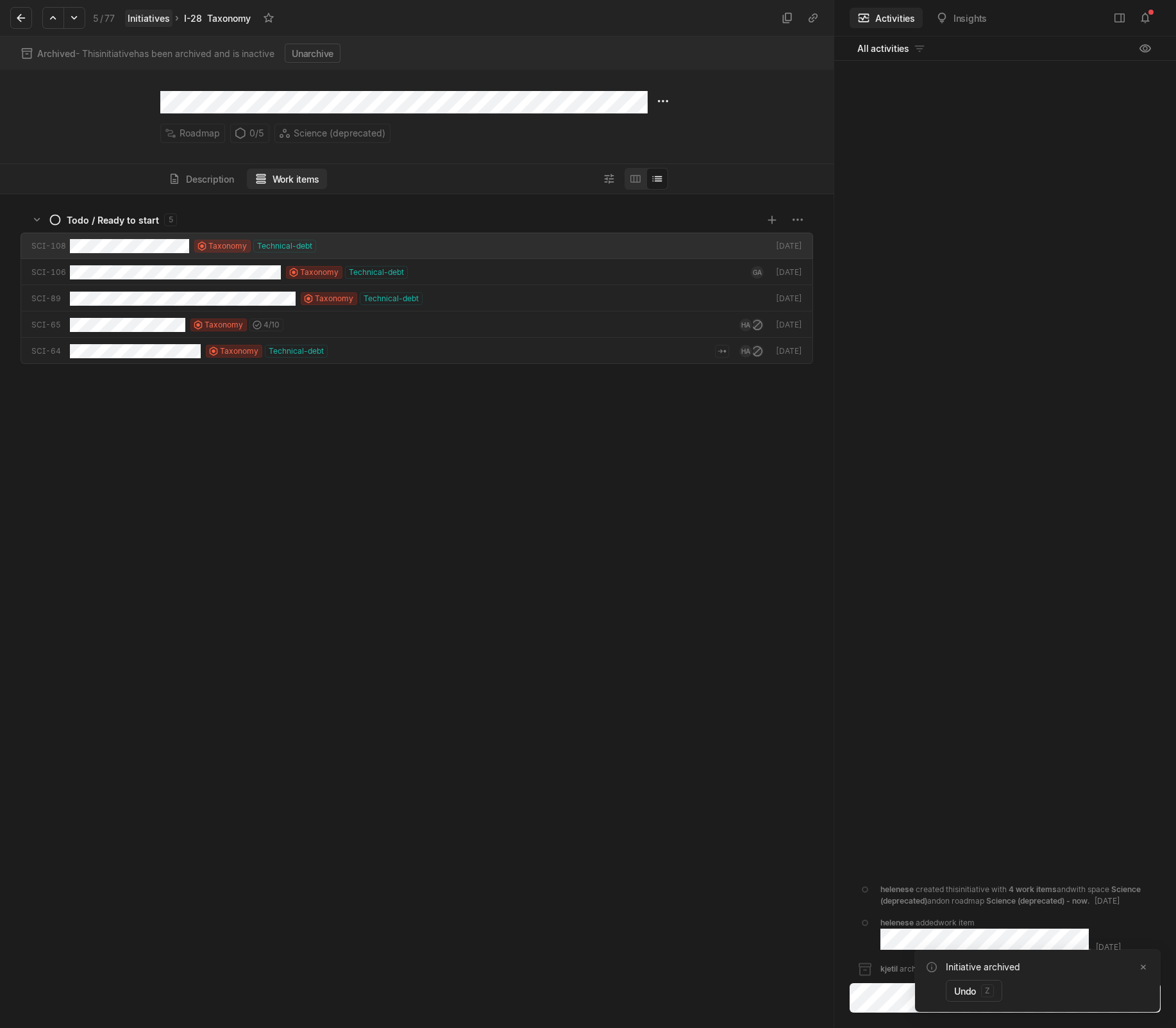
click at [148, 20] on link "Initiatives" at bounding box center [148, 18] width 47 height 17
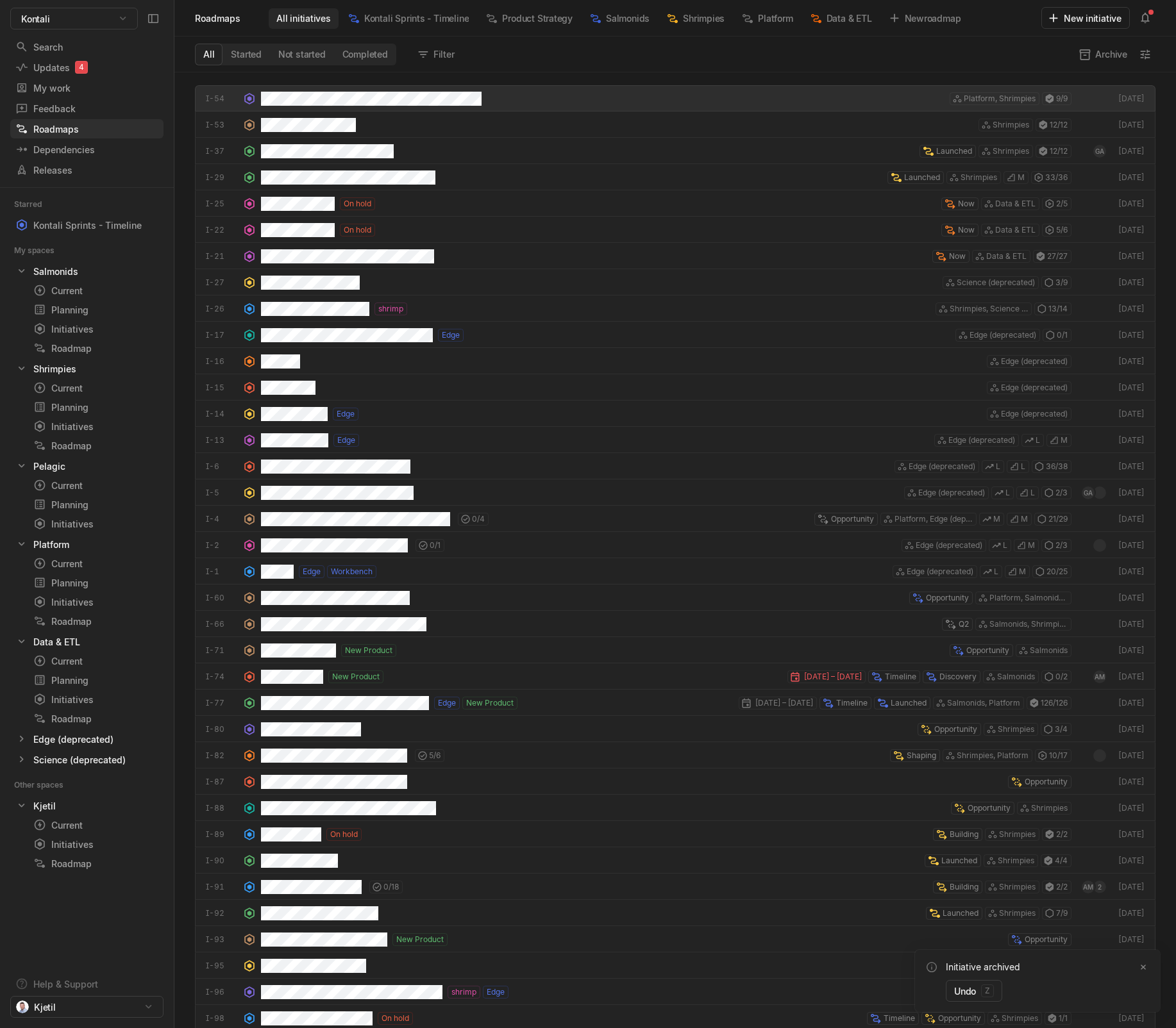
scroll to position [949, 995]
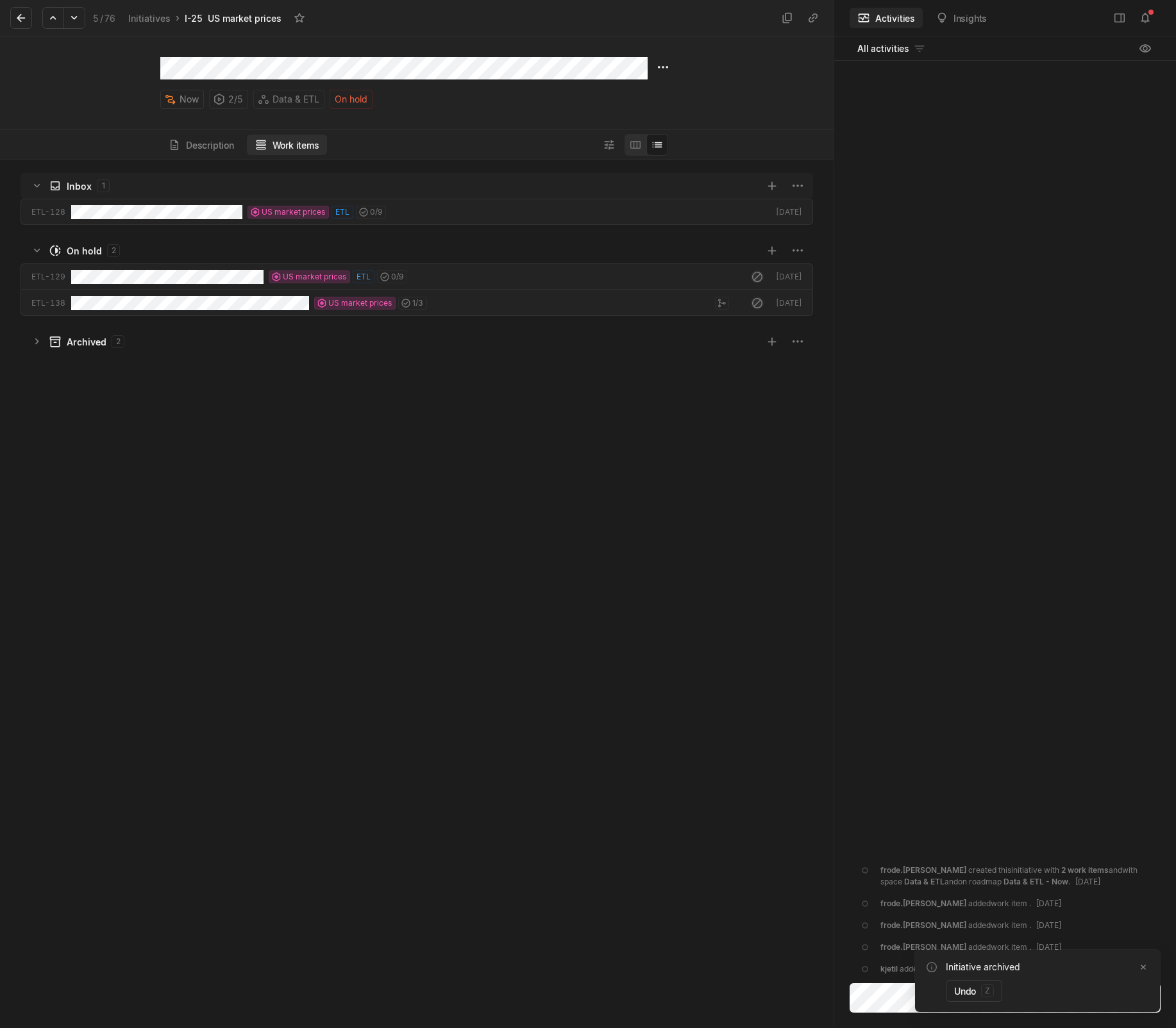
scroll to position [861, 827]
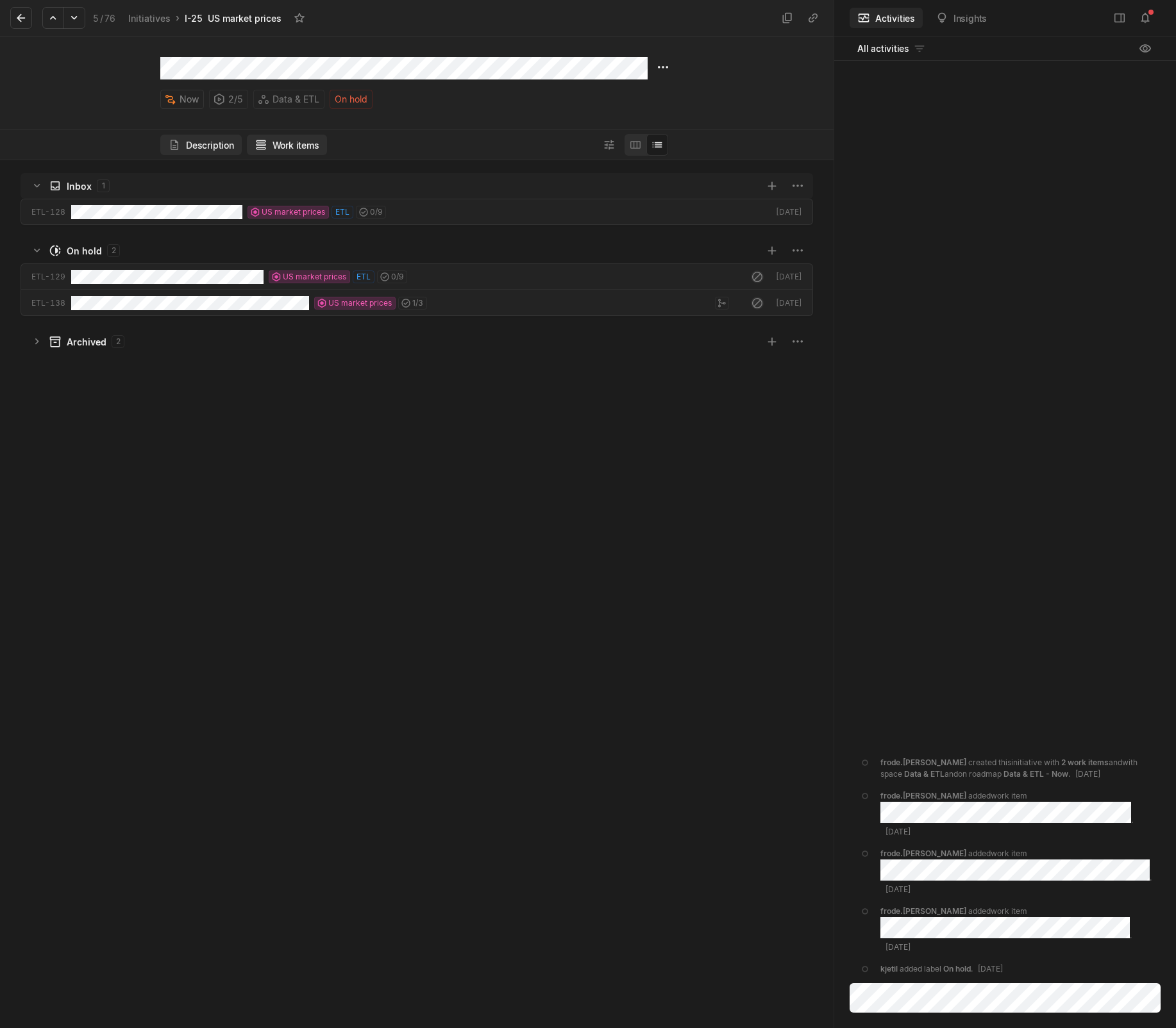
click at [217, 146] on button "Description" at bounding box center [200, 144] width 81 height 21
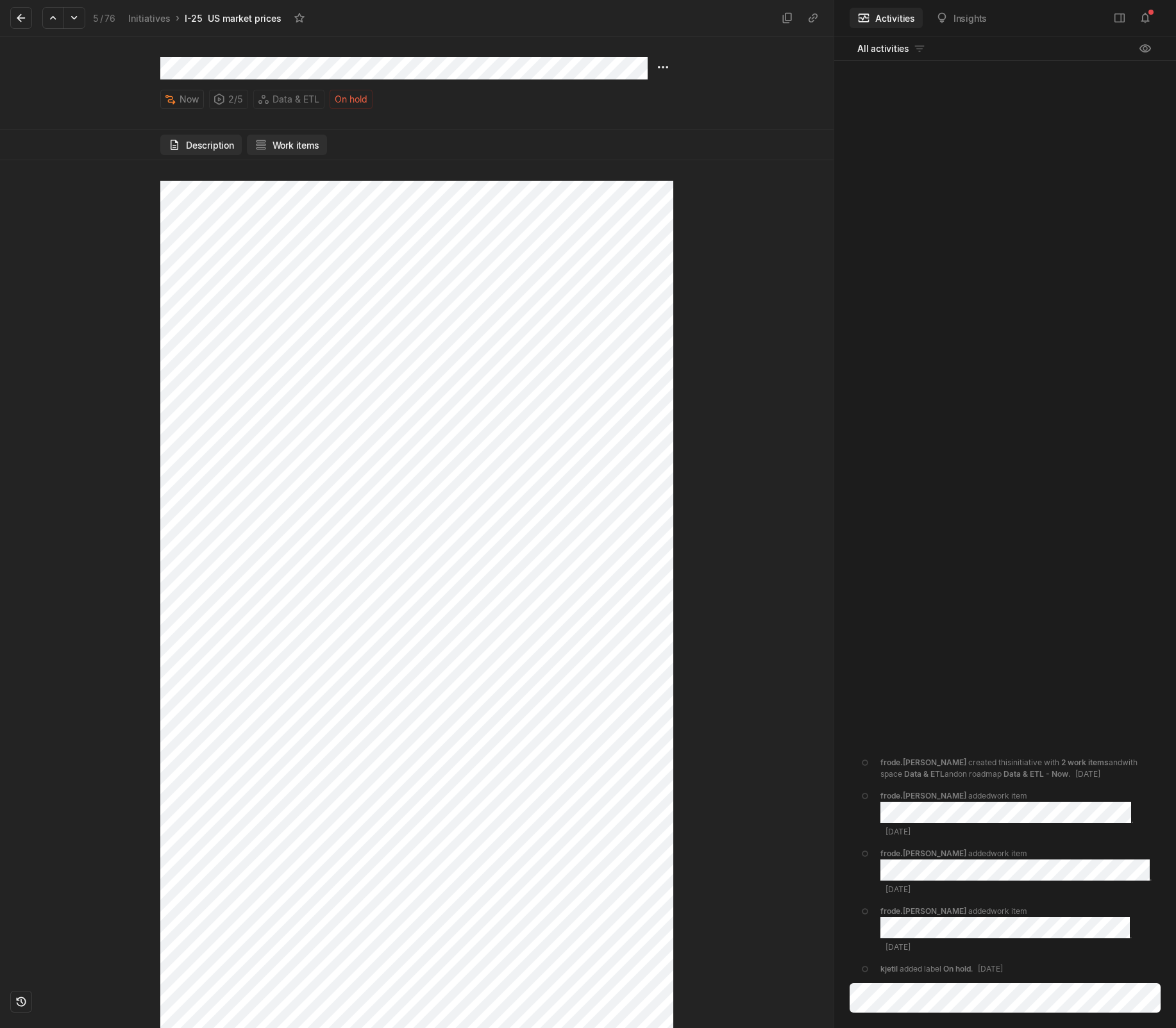
click at [277, 151] on button "Work items" at bounding box center [287, 144] width 80 height 21
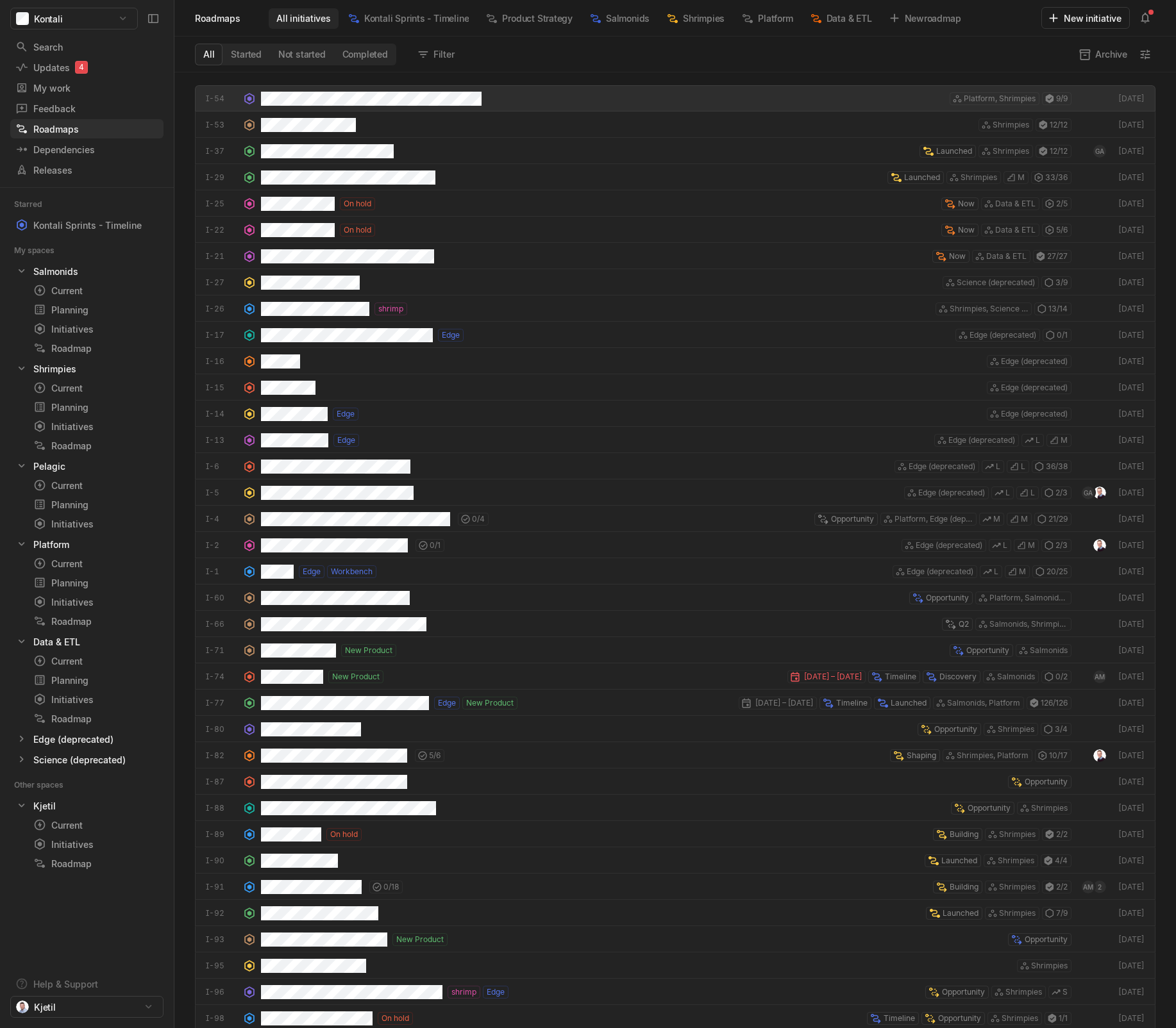
scroll to position [949, 995]
